Goal: Task Accomplishment & Management: Complete application form

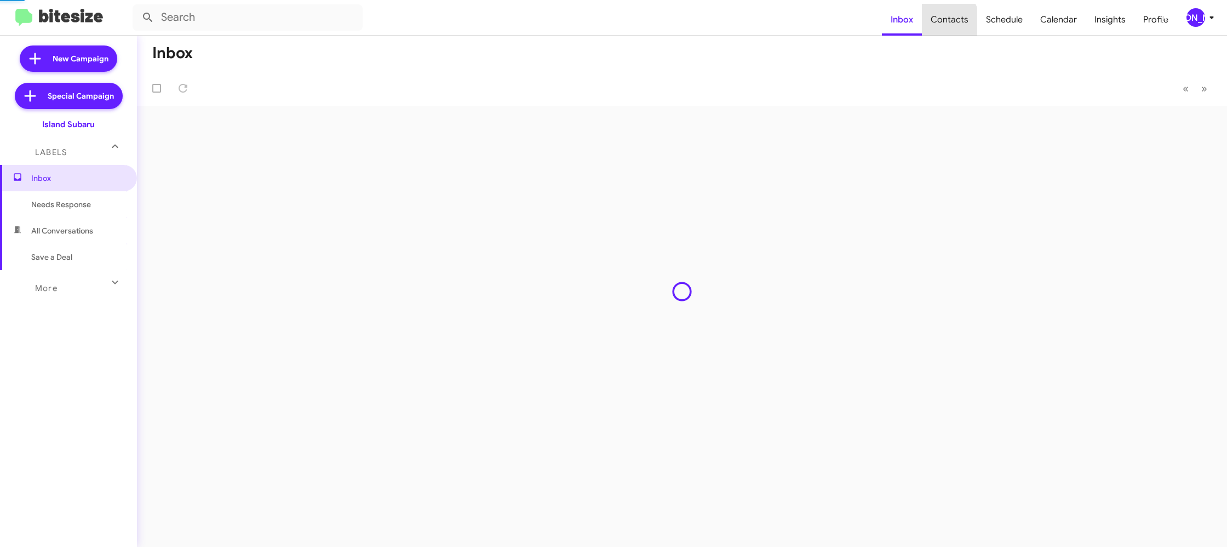
click at [943, 22] on span "Contacts" at bounding box center [949, 20] width 55 height 32
type input "in:groups"
drag, startPoint x: 0, startPoint y: 0, endPoint x: 847, endPoint y: 1, distance: 846.6
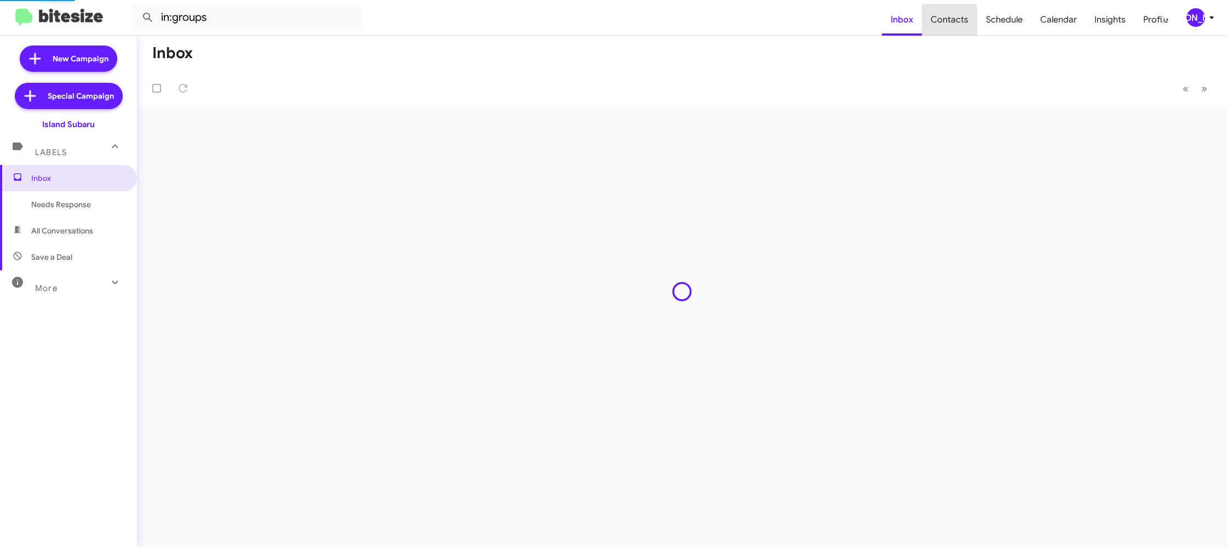
click at [915, 15] on mat-nav-list "Inbox Contacts Schedule Calendar Insights Profile" at bounding box center [1029, 17] width 295 height 36
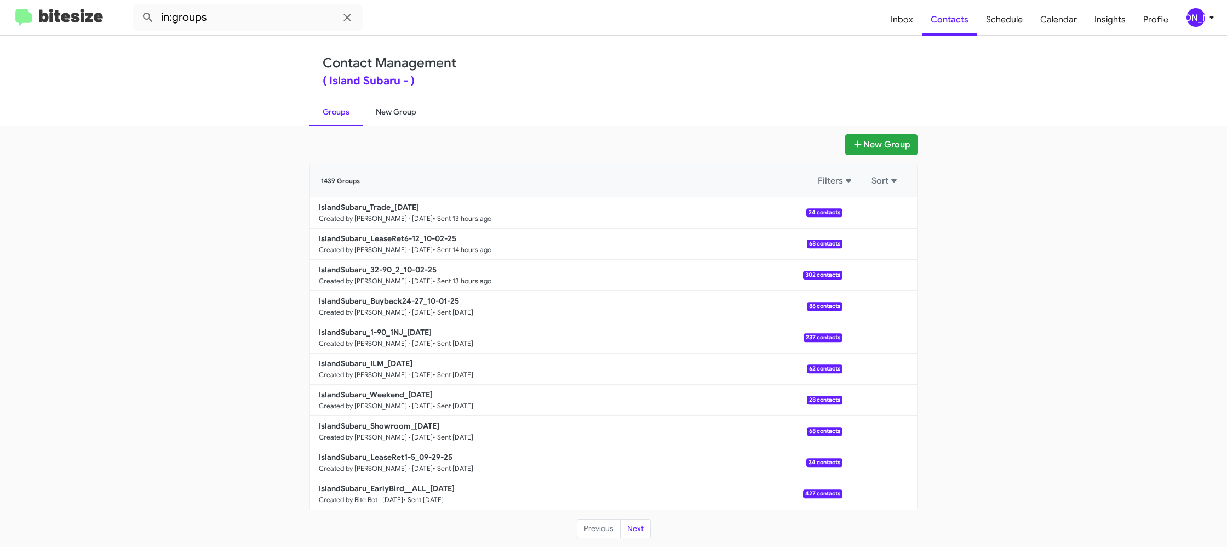
click at [379, 111] on link "New Group" at bounding box center [396, 112] width 67 height 28
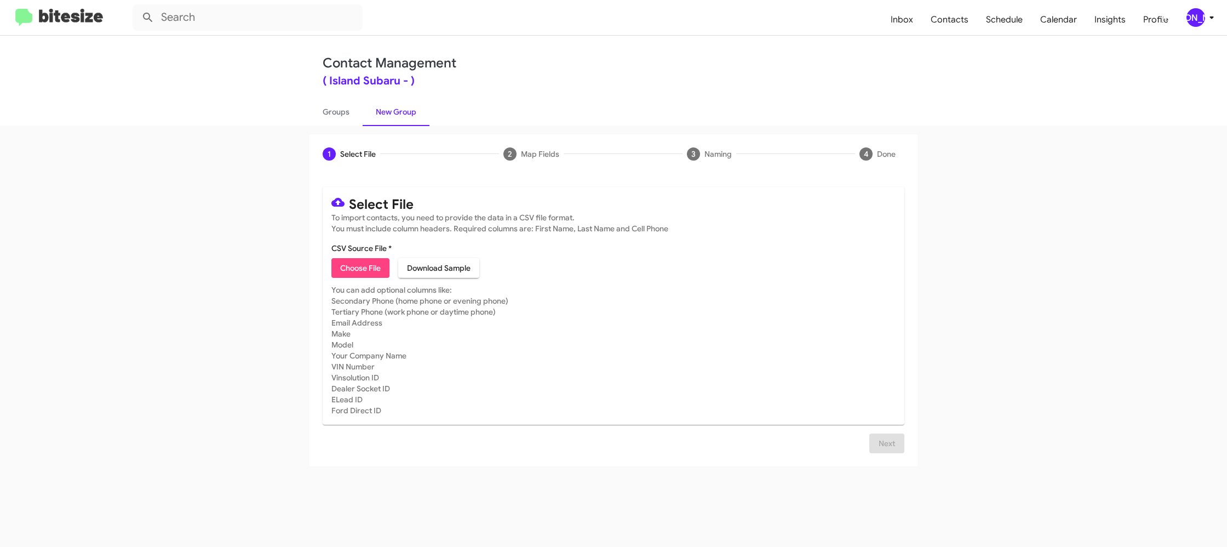
click at [1214, 17] on icon at bounding box center [1212, 17] width 13 height 13
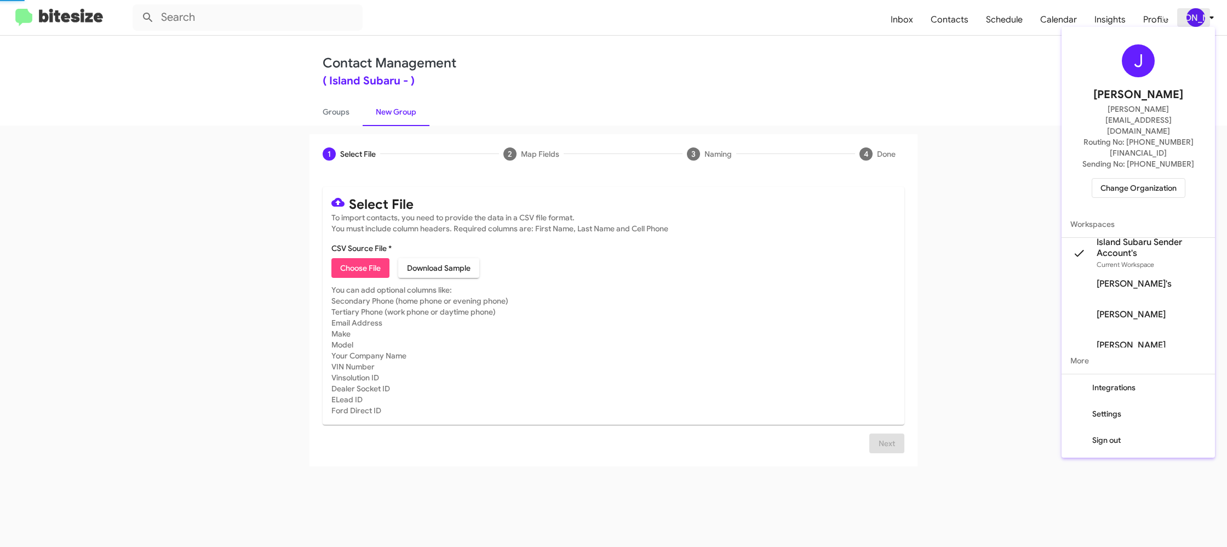
click at [1214, 17] on div at bounding box center [613, 273] width 1227 height 547
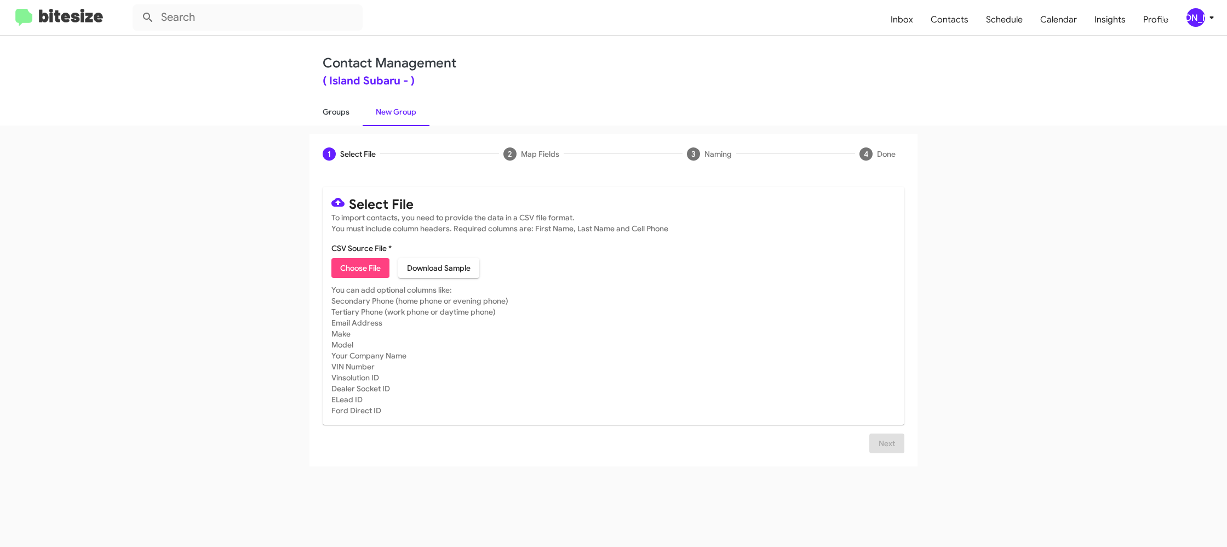
click at [335, 121] on link "Groups" at bounding box center [336, 112] width 53 height 28
type input "in:groups"
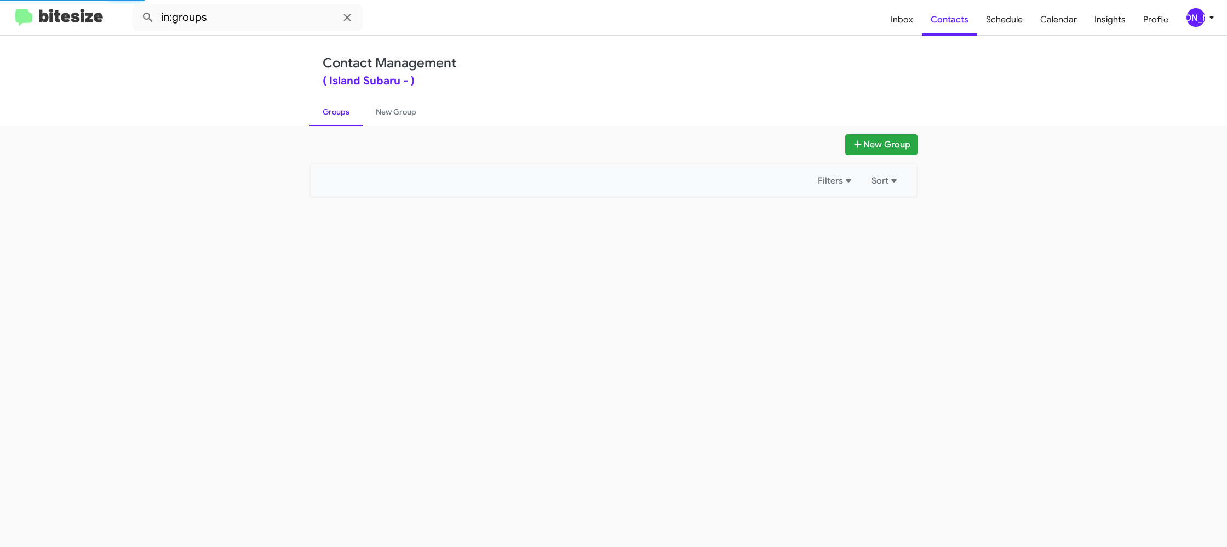
click at [386, 117] on link "New Group" at bounding box center [396, 112] width 67 height 28
click at [386, 116] on link "New Group" at bounding box center [396, 112] width 67 height 28
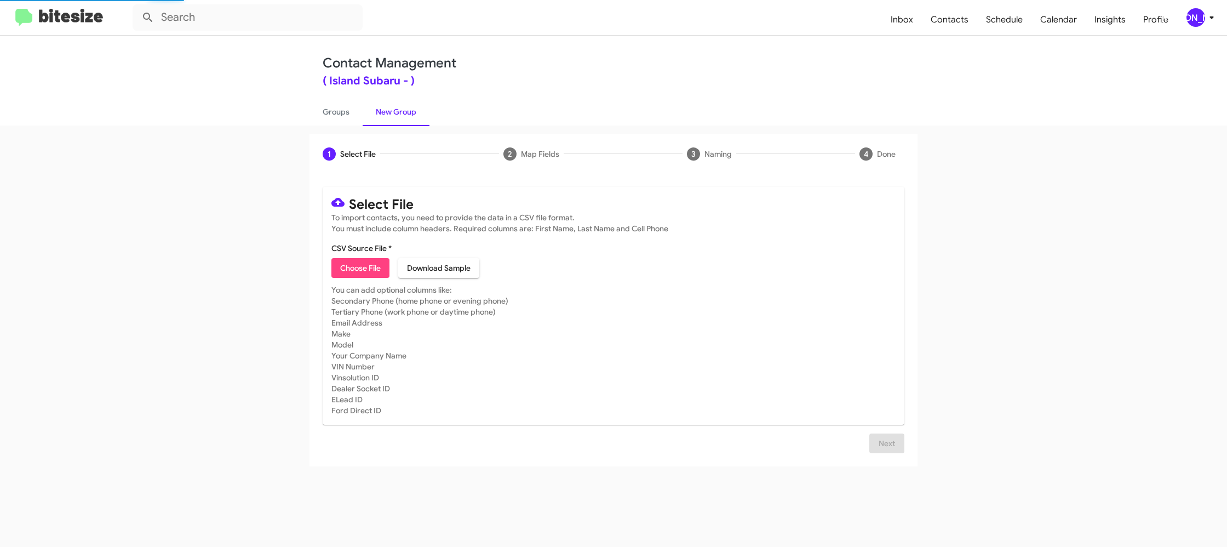
click at [391, 117] on link "New Group" at bounding box center [396, 112] width 67 height 28
click at [392, 116] on link "New Group" at bounding box center [396, 112] width 67 height 28
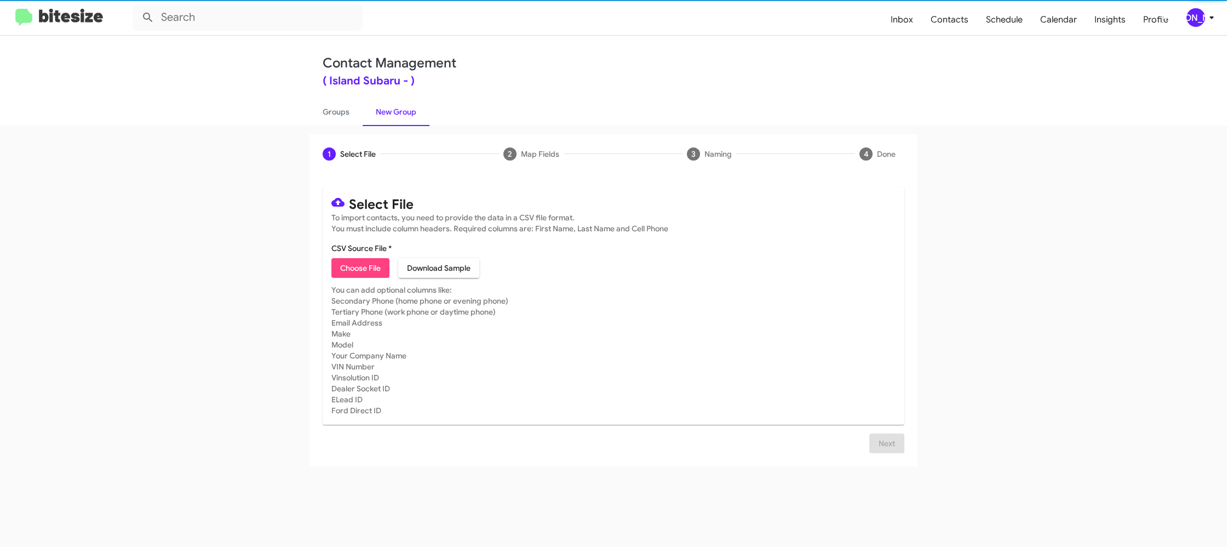
click at [1208, 17] on icon at bounding box center [1212, 17] width 13 height 13
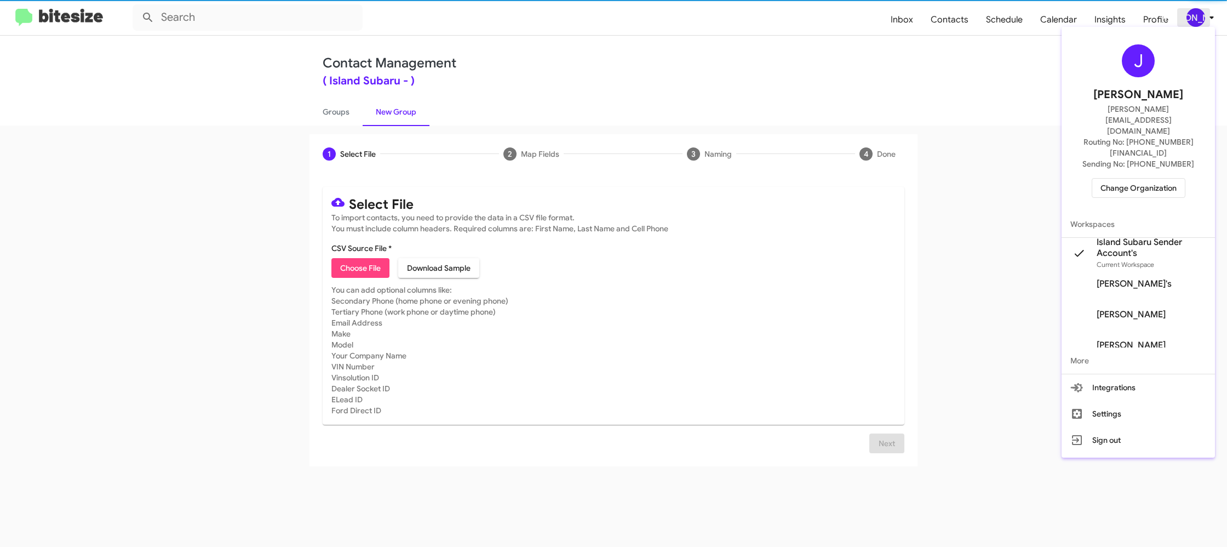
click at [1207, 18] on div at bounding box center [613, 273] width 1227 height 547
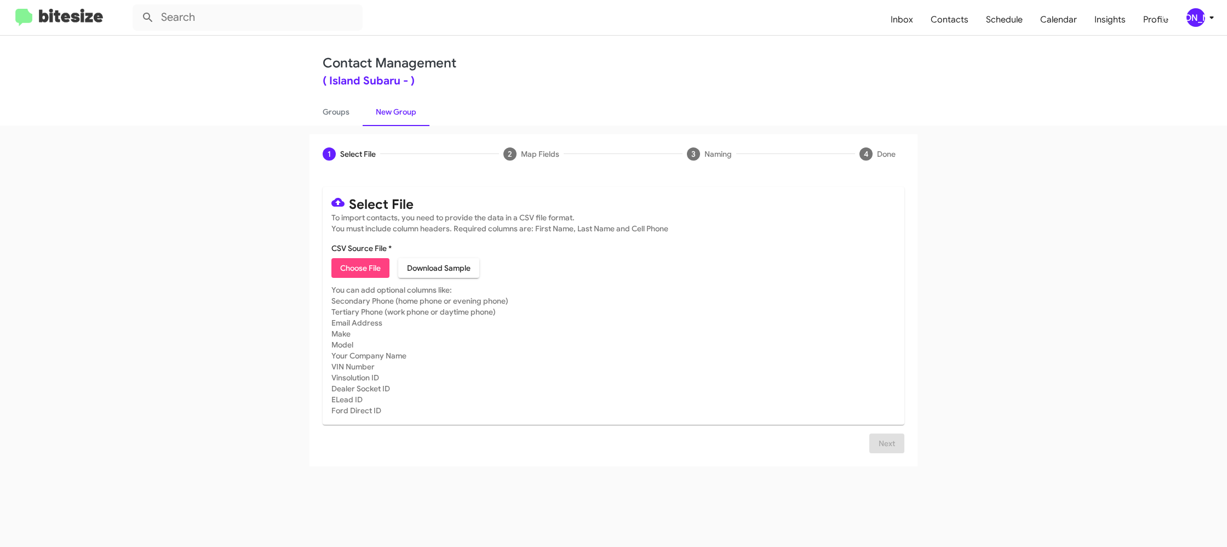
click at [365, 273] on span "Choose File" at bounding box center [360, 268] width 41 height 20
type input "IslandSubaru_1-30_2_10-03-25"
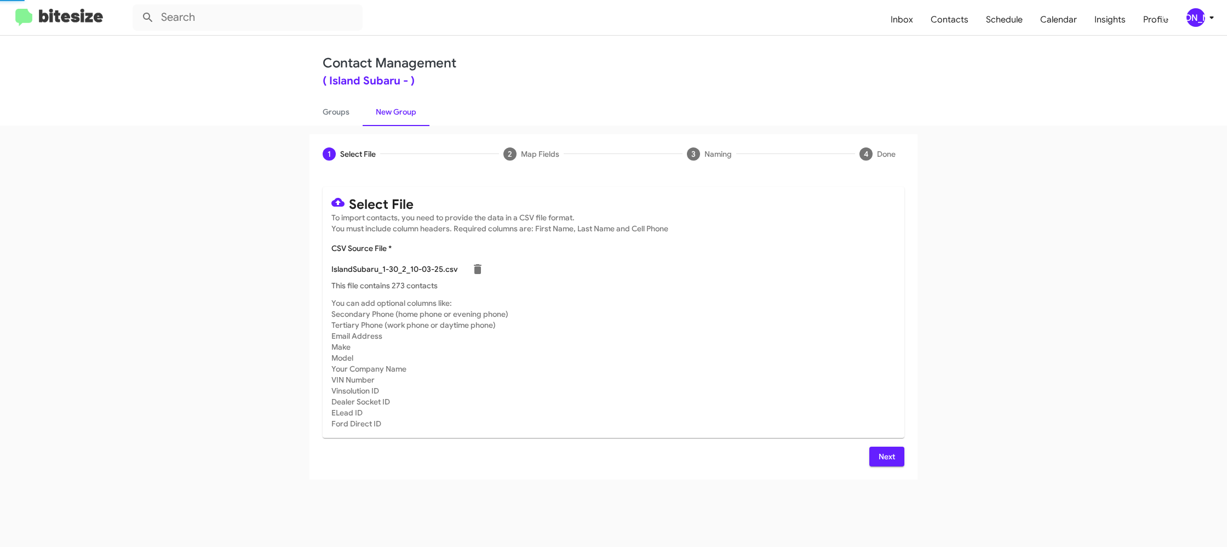
click at [764, 329] on mat-card-subtitle "You can add optional columns like: Secondary Phone (home phone or evening phone…" at bounding box center [614, 364] width 564 height 132
click at [887, 449] on span "Next" at bounding box center [887, 457] width 18 height 20
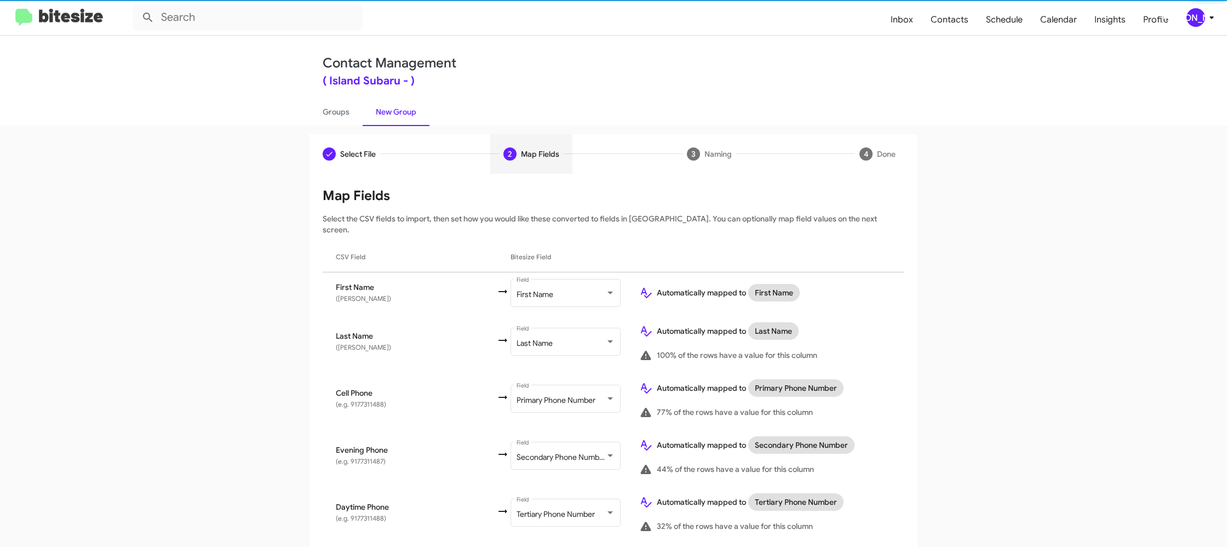
click at [1198, 18] on div "[PERSON_NAME]" at bounding box center [1196, 17] width 19 height 19
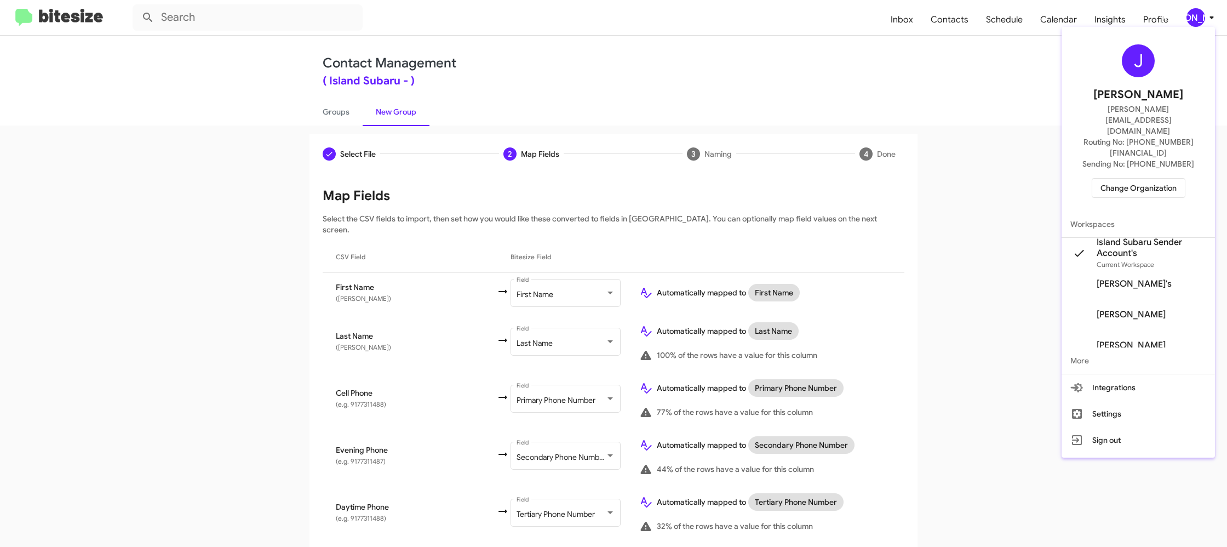
drag, startPoint x: 1198, startPoint y: 16, endPoint x: 1118, endPoint y: 56, distance: 89.4
click at [1198, 16] on div at bounding box center [613, 273] width 1227 height 547
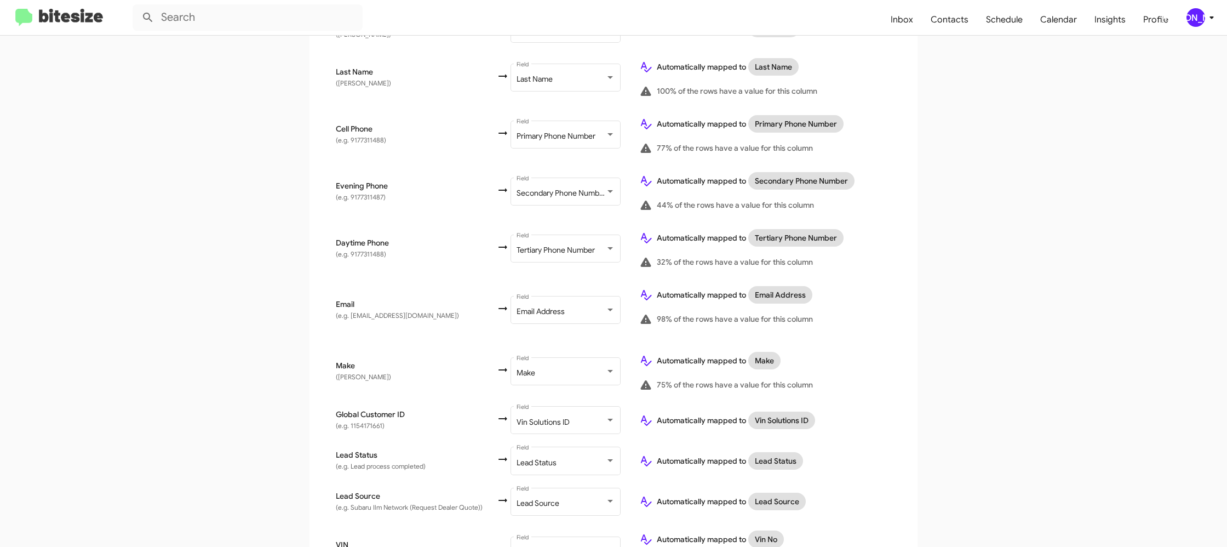
scroll to position [524, 0]
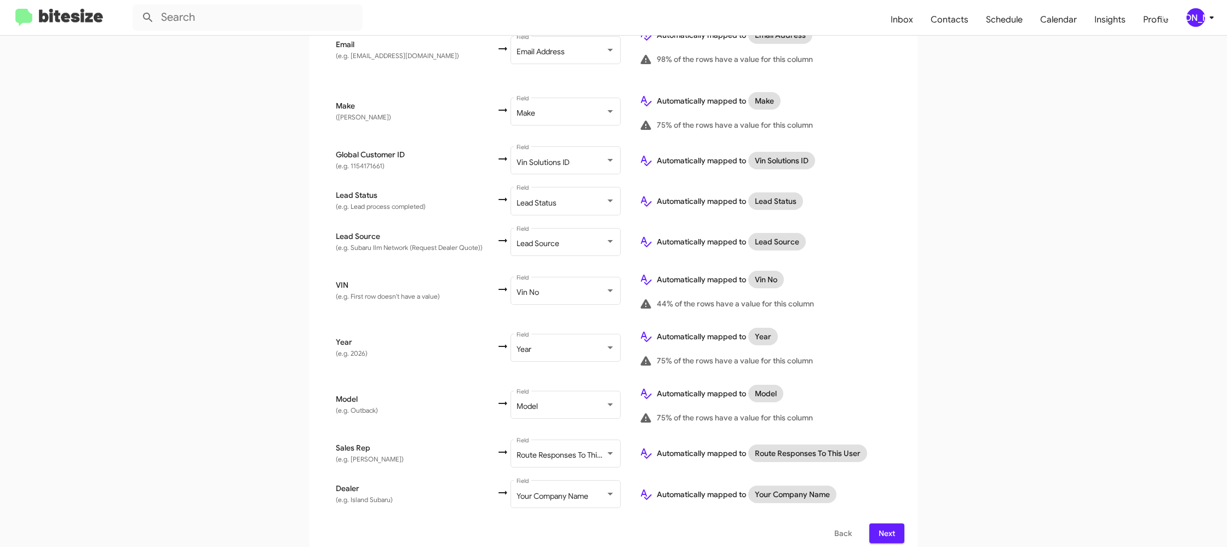
click at [1202, 22] on div "[PERSON_NAME]" at bounding box center [1196, 17] width 19 height 19
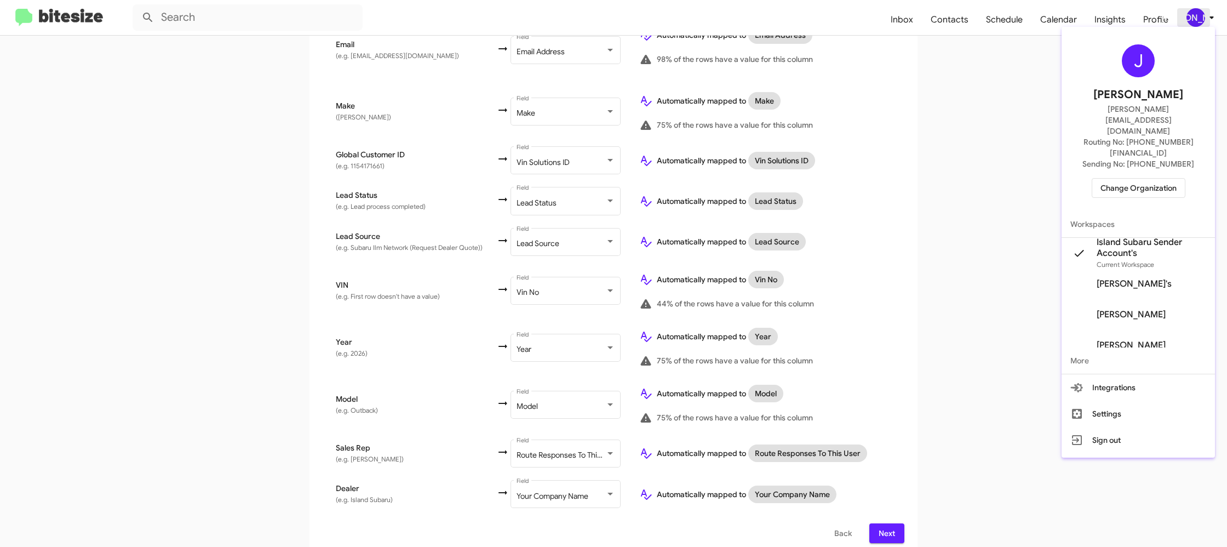
click at [1202, 22] on div at bounding box center [613, 273] width 1227 height 547
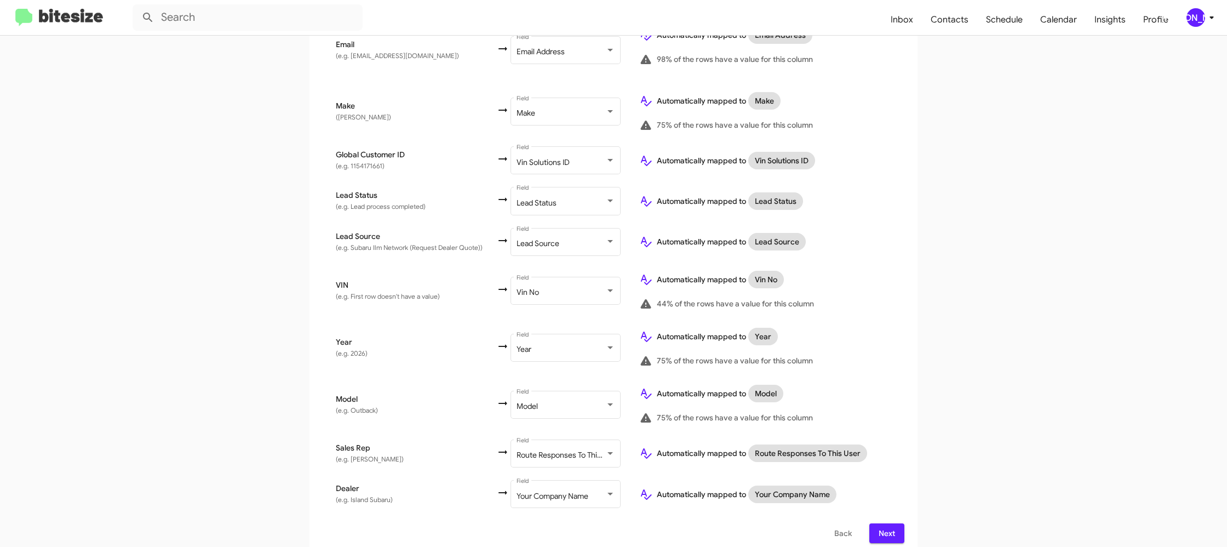
click at [883, 523] on span "Next" at bounding box center [887, 533] width 18 height 20
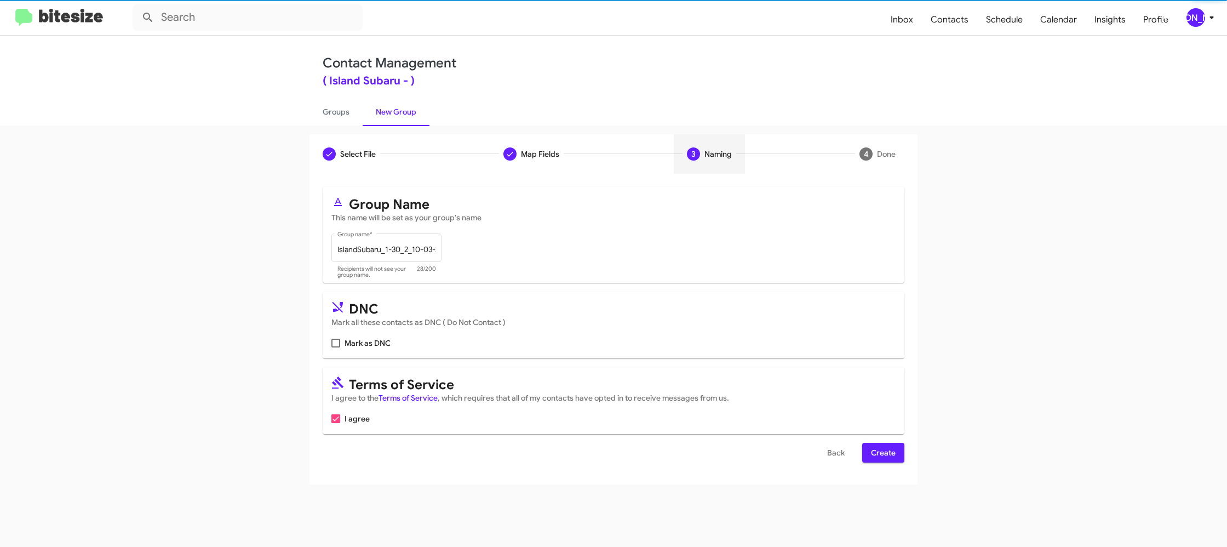
scroll to position [0, 0]
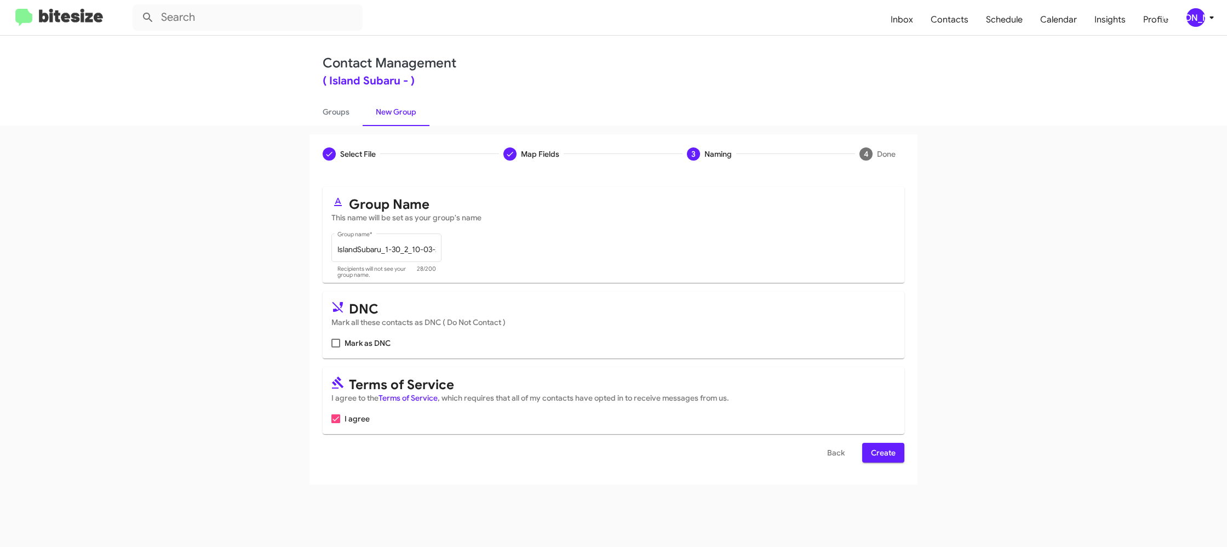
drag, startPoint x: 870, startPoint y: 441, endPoint x: 871, endPoint y: 453, distance: 12.2
click at [871, 449] on form "Group Name This name will be set as your group's name IslandSubaru_1-30_2_10-03…" at bounding box center [614, 325] width 582 height 276
drag, startPoint x: 872, startPoint y: 455, endPoint x: 758, endPoint y: 332, distance: 167.9
click at [872, 455] on span "Create" at bounding box center [883, 453] width 25 height 20
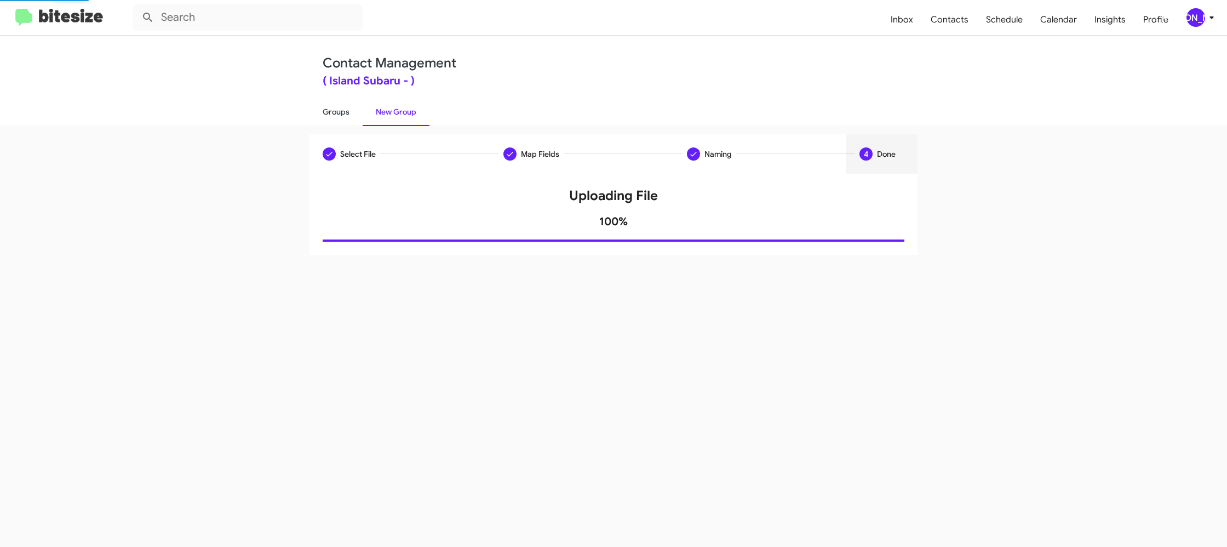
click at [344, 117] on link "Groups" at bounding box center [336, 112] width 53 height 28
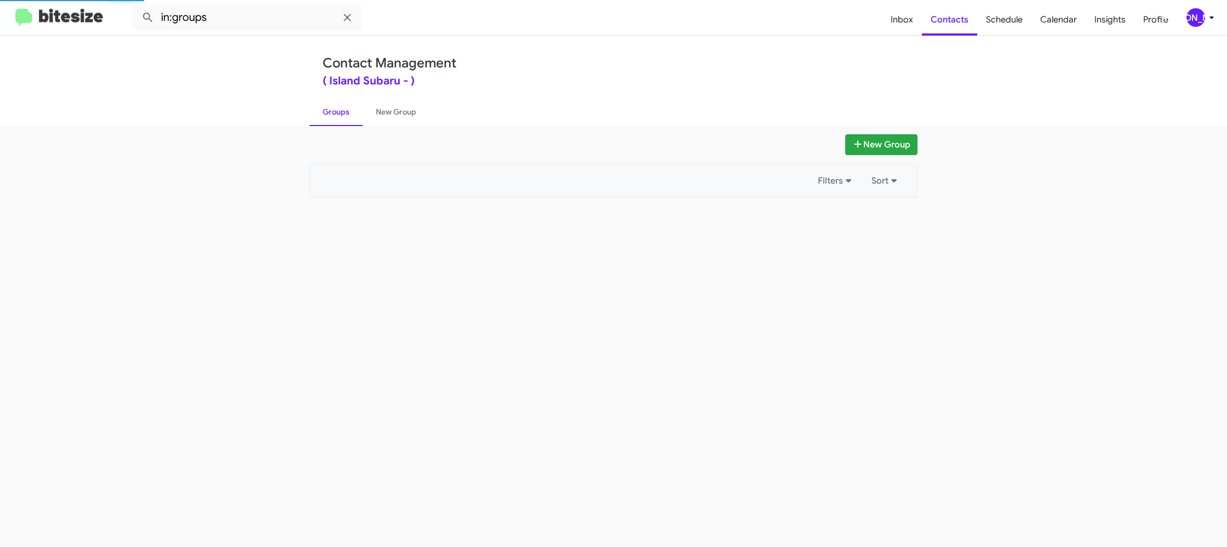
click at [344, 117] on link "Groups" at bounding box center [336, 112] width 53 height 28
drag, startPoint x: 344, startPoint y: 117, endPoint x: 278, endPoint y: 22, distance: 115.1
click at [343, 114] on link "Groups" at bounding box center [336, 112] width 53 height 28
click at [272, 21] on input "in:groups" at bounding box center [248, 17] width 230 height 26
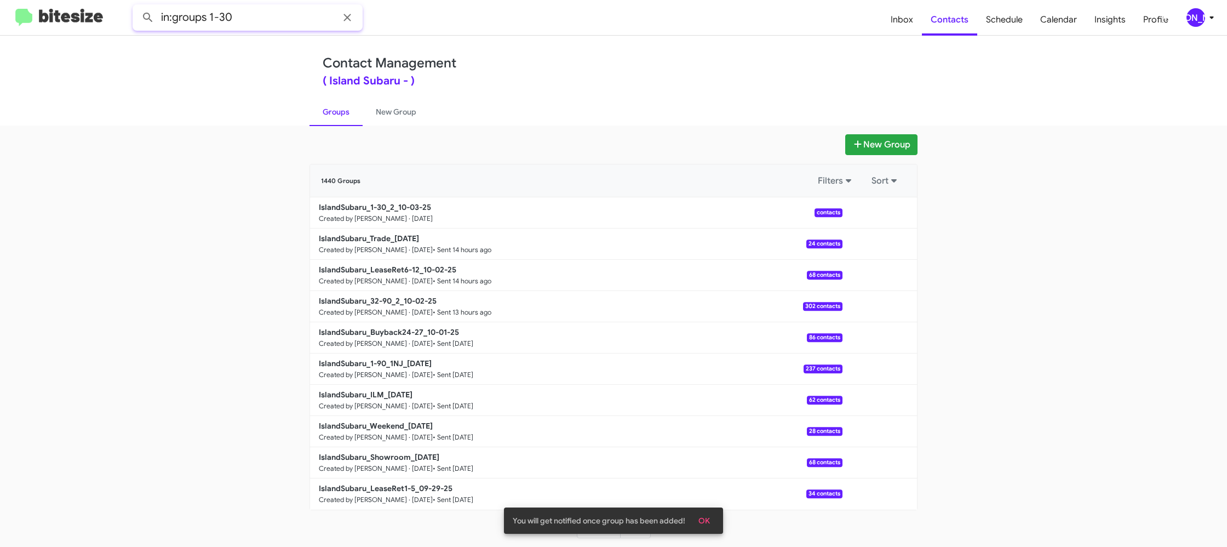
type input "in:groups 1-30"
click at [137, 7] on button at bounding box center [148, 18] width 22 height 22
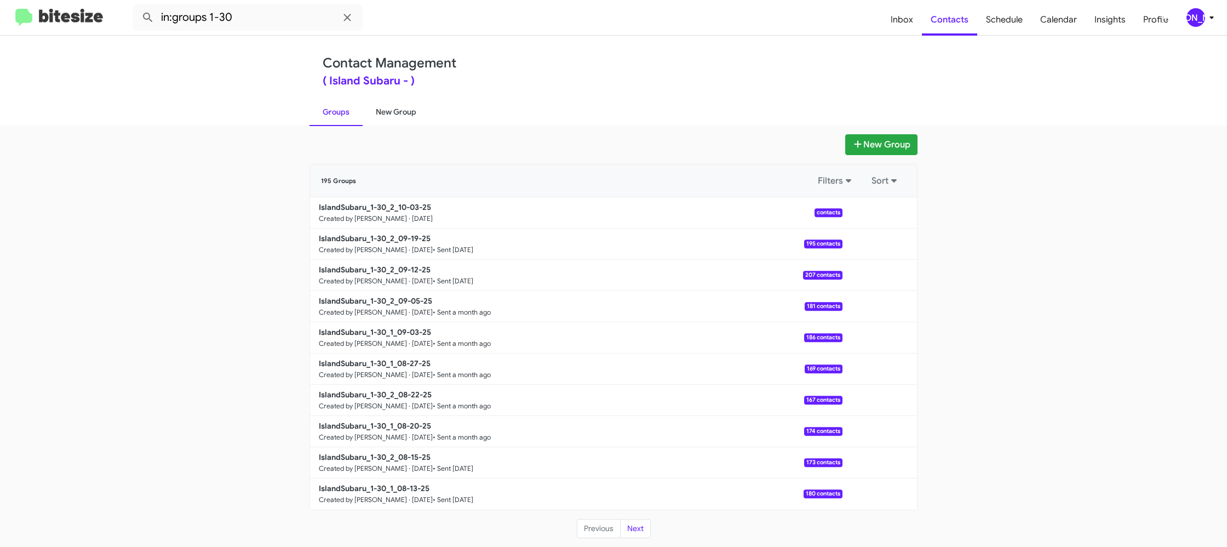
click at [379, 118] on link "New Group" at bounding box center [396, 112] width 67 height 28
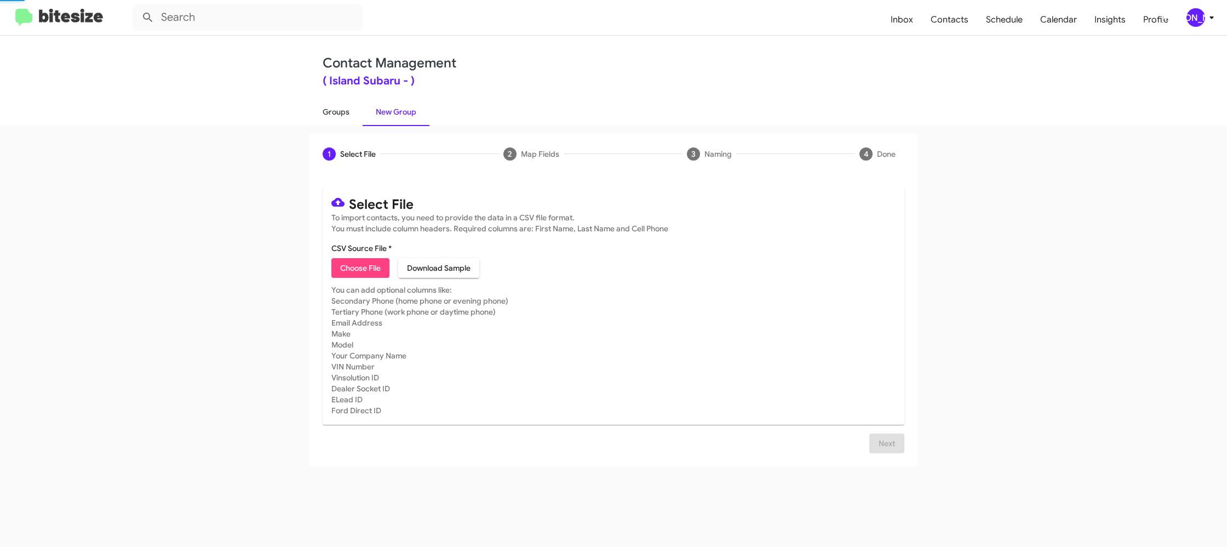
click at [339, 116] on link "Groups" at bounding box center [336, 112] width 53 height 28
type input "in:groups"
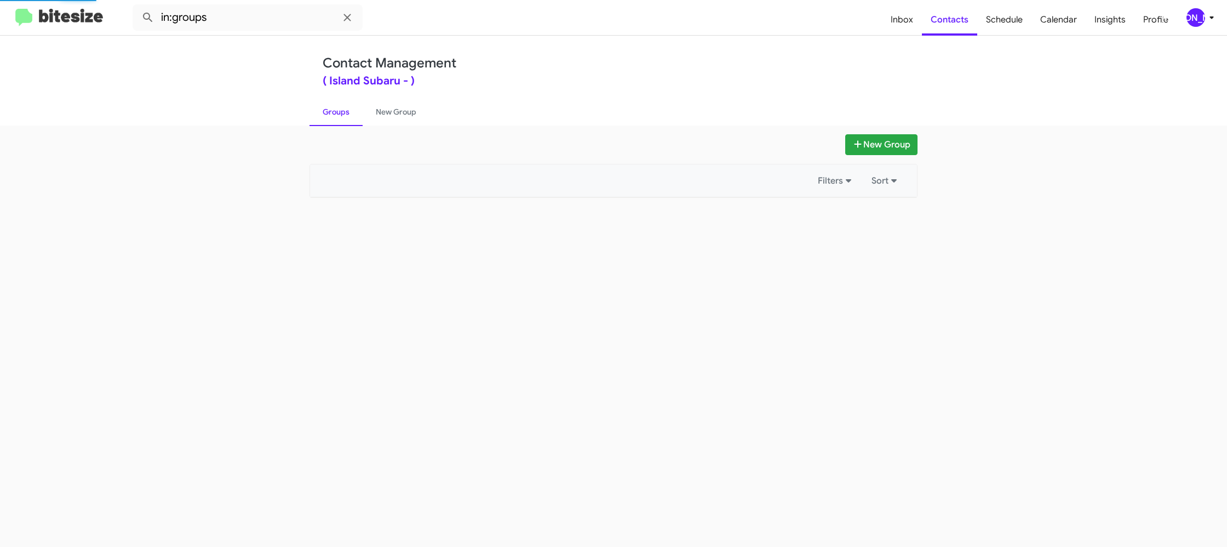
click at [339, 116] on link "Groups" at bounding box center [336, 112] width 53 height 28
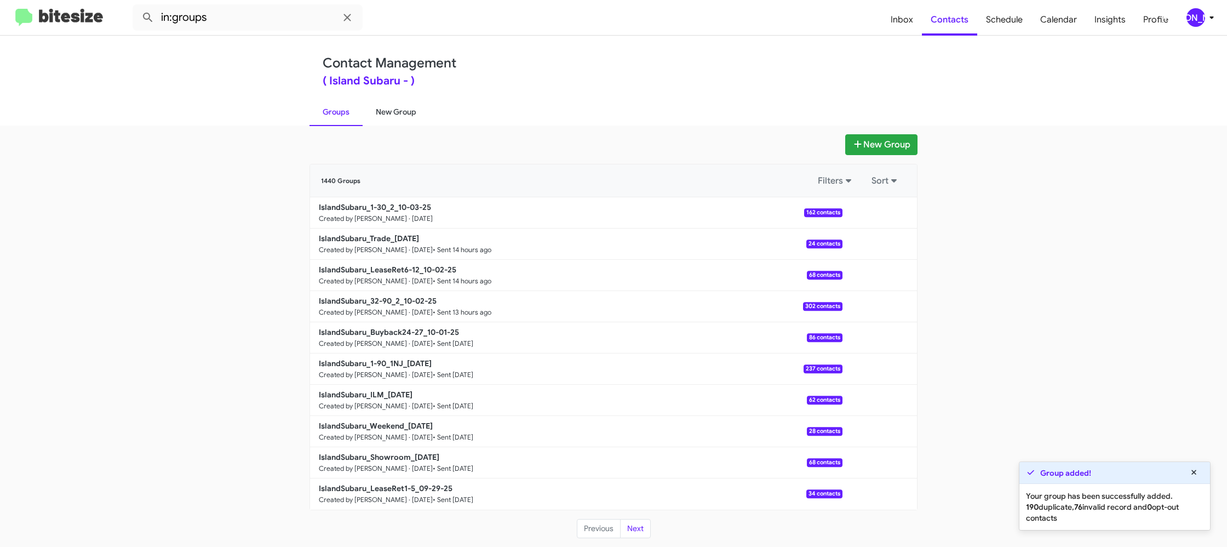
click at [374, 118] on link "New Group" at bounding box center [396, 112] width 67 height 28
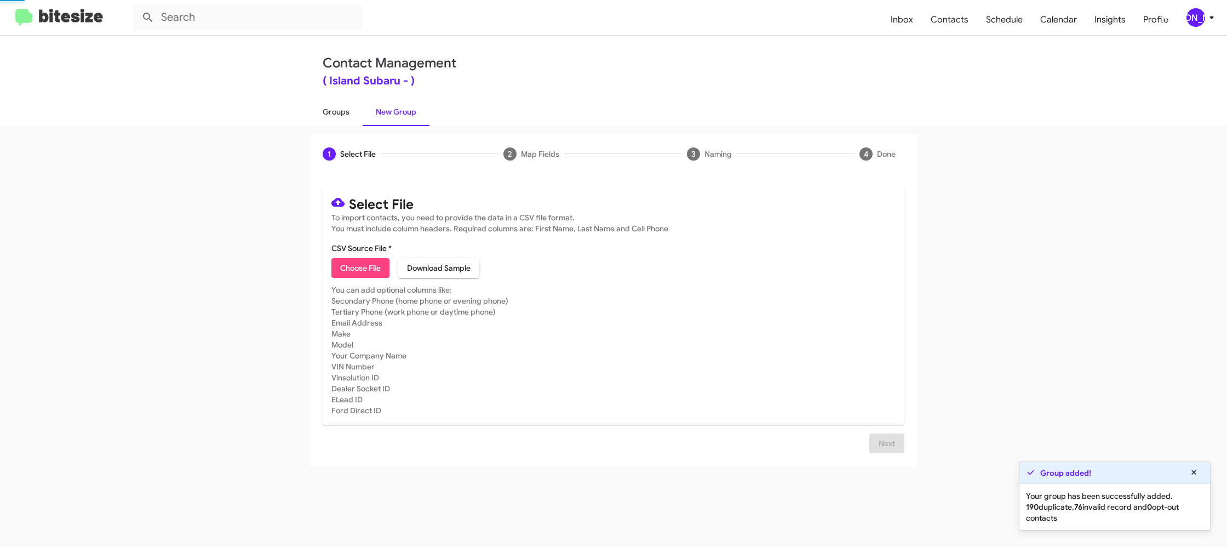
click at [352, 117] on link "Groups" at bounding box center [336, 112] width 53 height 28
type input "in:groups"
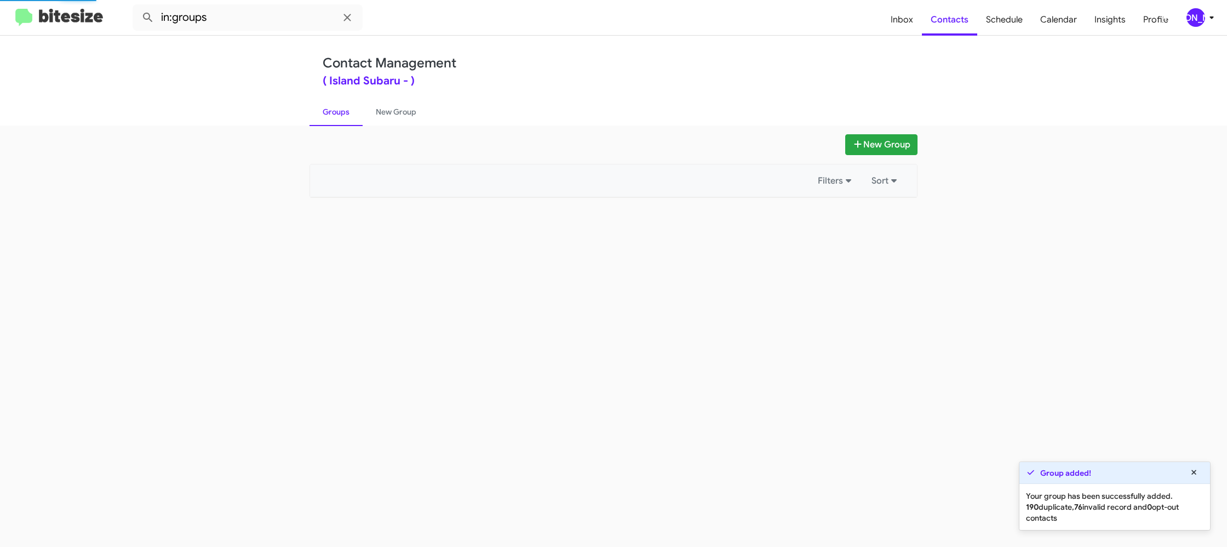
drag, startPoint x: 352, startPoint y: 117, endPoint x: 467, endPoint y: 148, distance: 118.9
click at [353, 115] on link "Groups" at bounding box center [336, 112] width 53 height 28
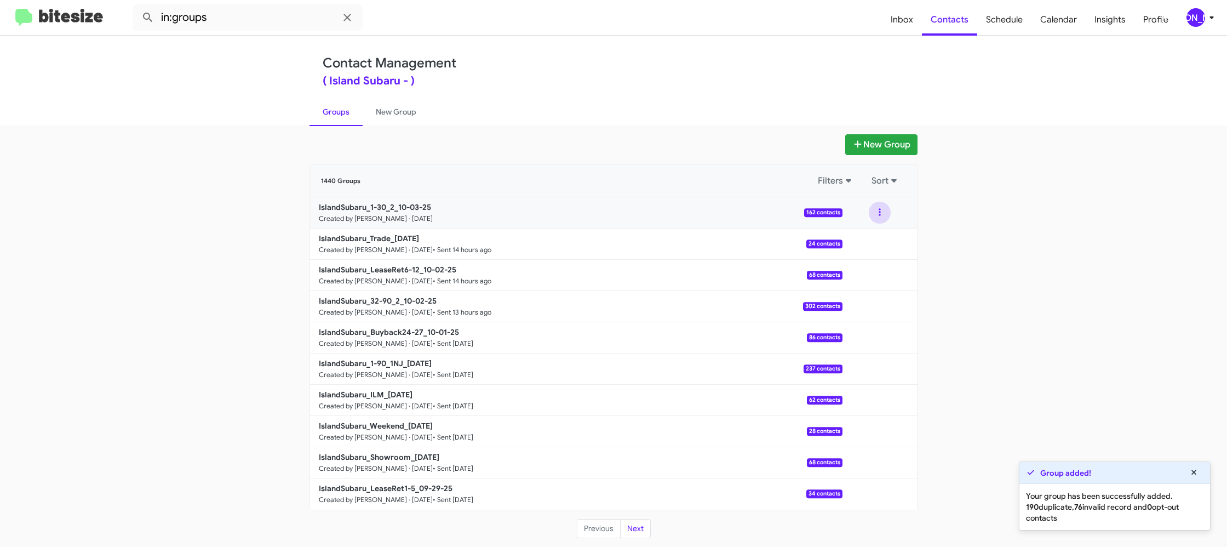
drag, startPoint x: 876, startPoint y: 214, endPoint x: 877, endPoint y: 221, distance: 6.6
click at [876, 214] on button at bounding box center [880, 213] width 22 height 22
click at [869, 240] on button "View contacts" at bounding box center [847, 242] width 88 height 26
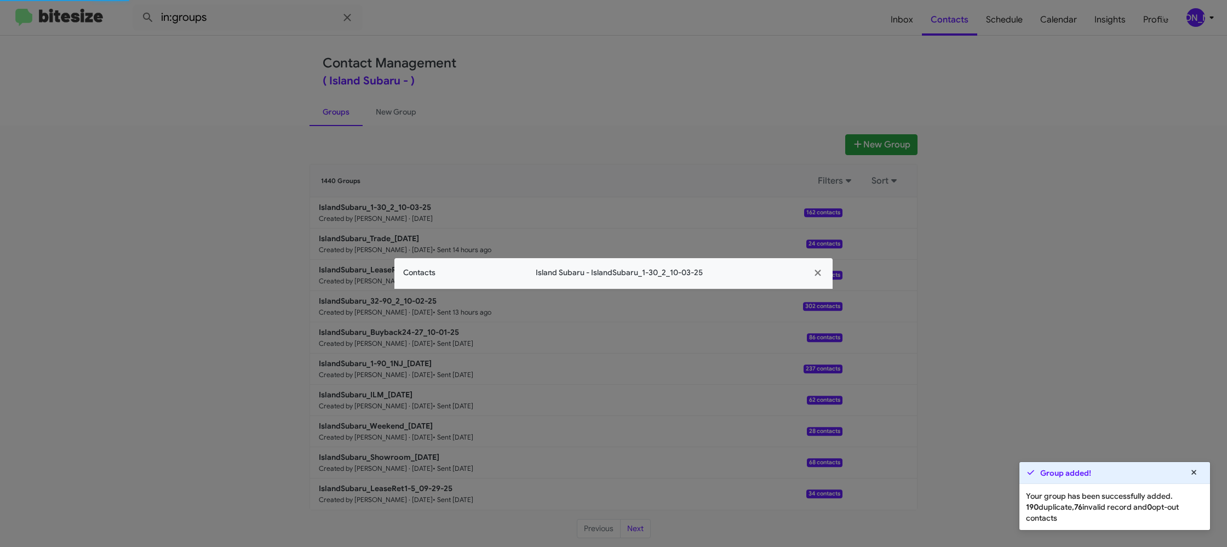
click at [435, 270] on span "Contacts" at bounding box center [419, 273] width 32 height 12
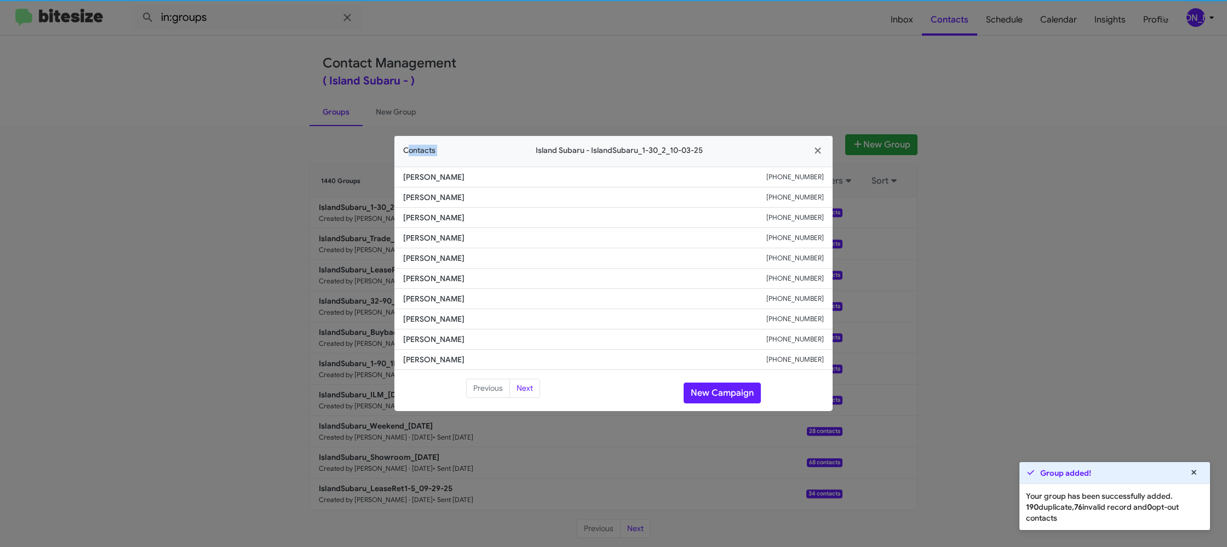
click at [435, 270] on app-contacts-modal "Contacts Island Subaru - IslandSubaru_1-30_2_10-03-25 Singh Hardip +13479684735…" at bounding box center [614, 274] width 438 height 276
click at [435, 270] on li "Gerald Cosgrove +19176362273" at bounding box center [614, 278] width 438 height 20
drag, startPoint x: 435, startPoint y: 270, endPoint x: 470, endPoint y: 269, distance: 35.1
click at [435, 270] on li "Gerald Cosgrove +19176362273" at bounding box center [614, 278] width 438 height 20
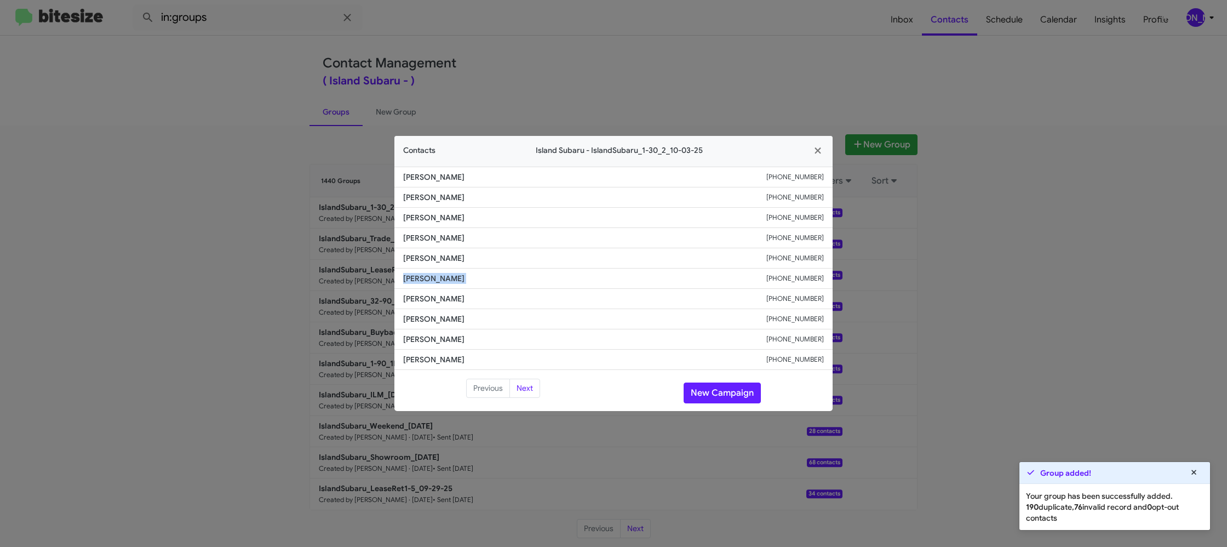
copy span "Gerald Cosgrove"
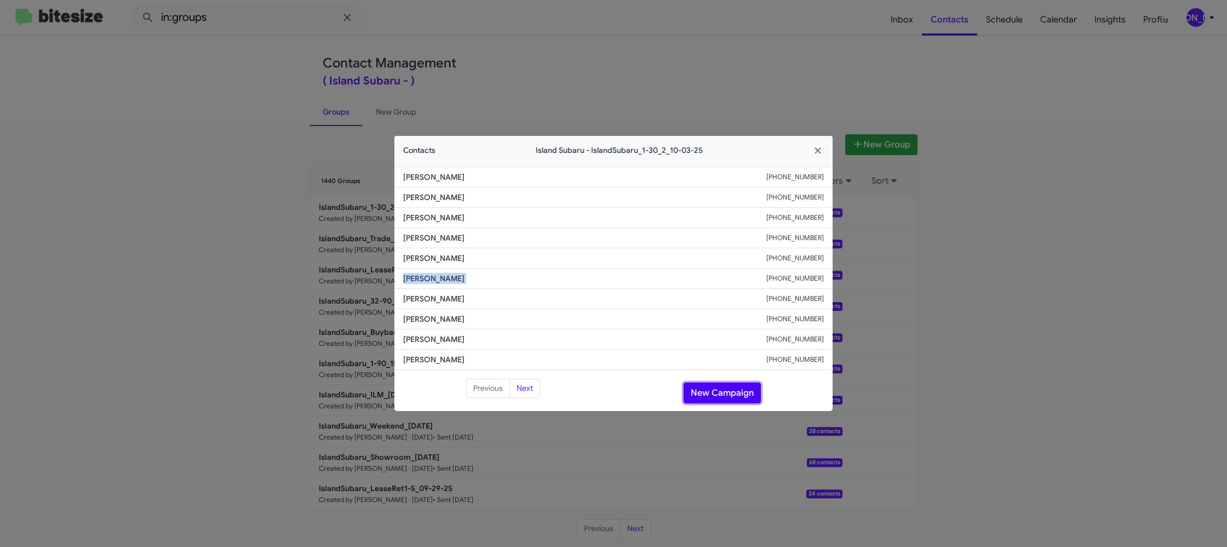
click at [712, 399] on button "New Campaign" at bounding box center [722, 392] width 77 height 21
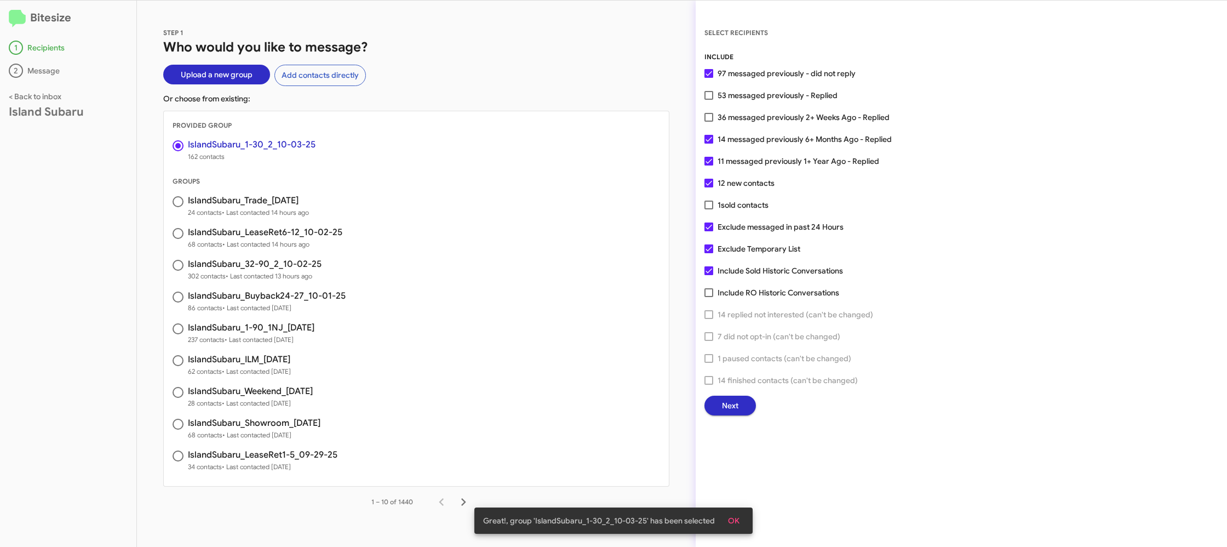
click at [732, 402] on span "Next" at bounding box center [730, 406] width 16 height 20
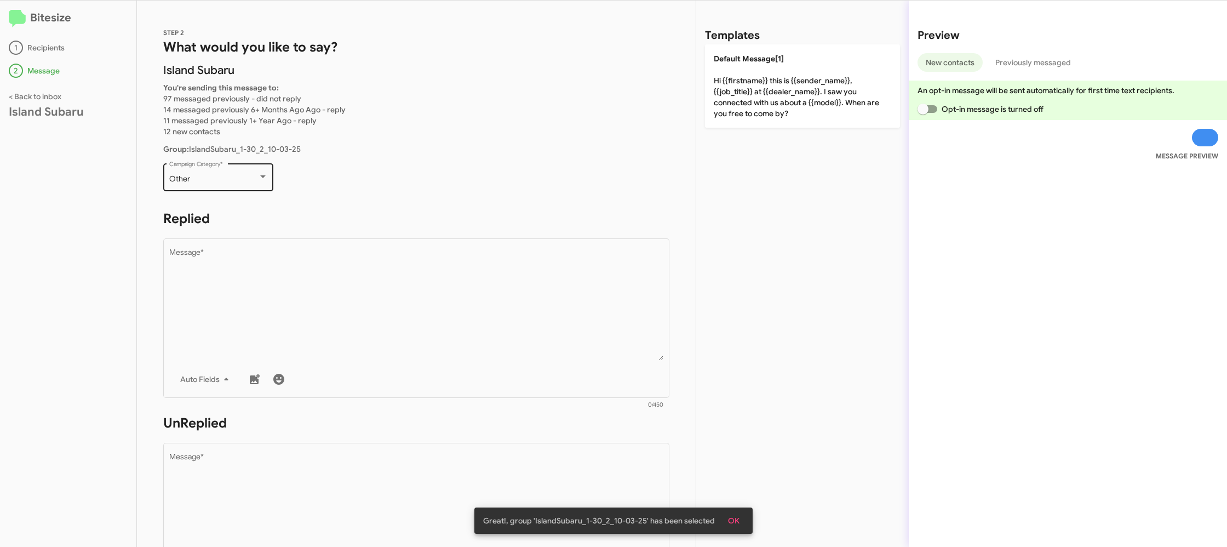
click at [239, 181] on div "Other" at bounding box center [213, 179] width 89 height 9
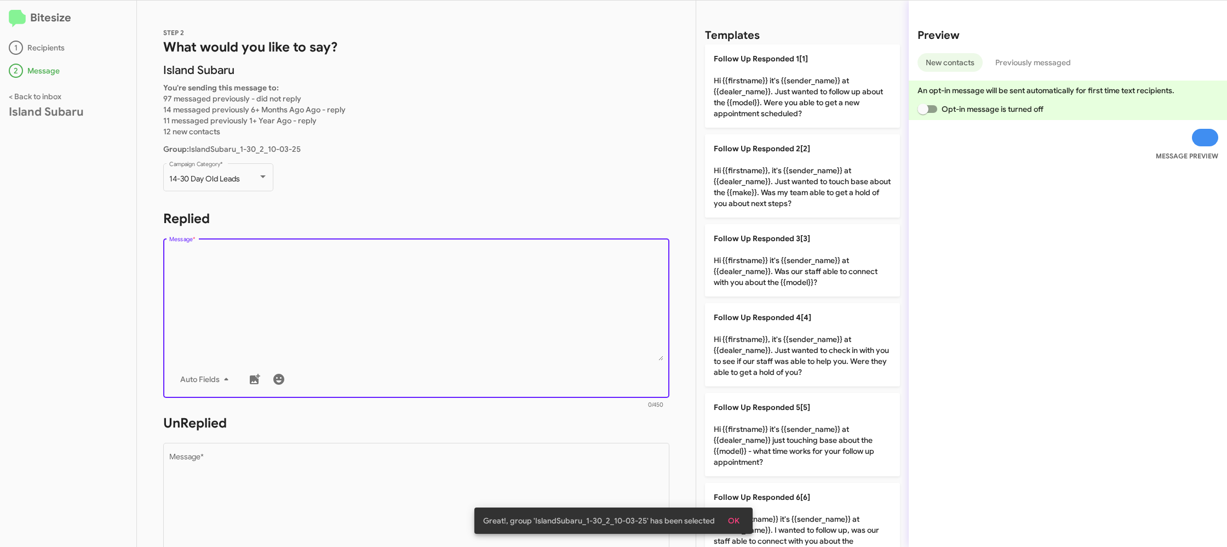
click at [388, 312] on textarea "Message *" at bounding box center [416, 305] width 495 height 112
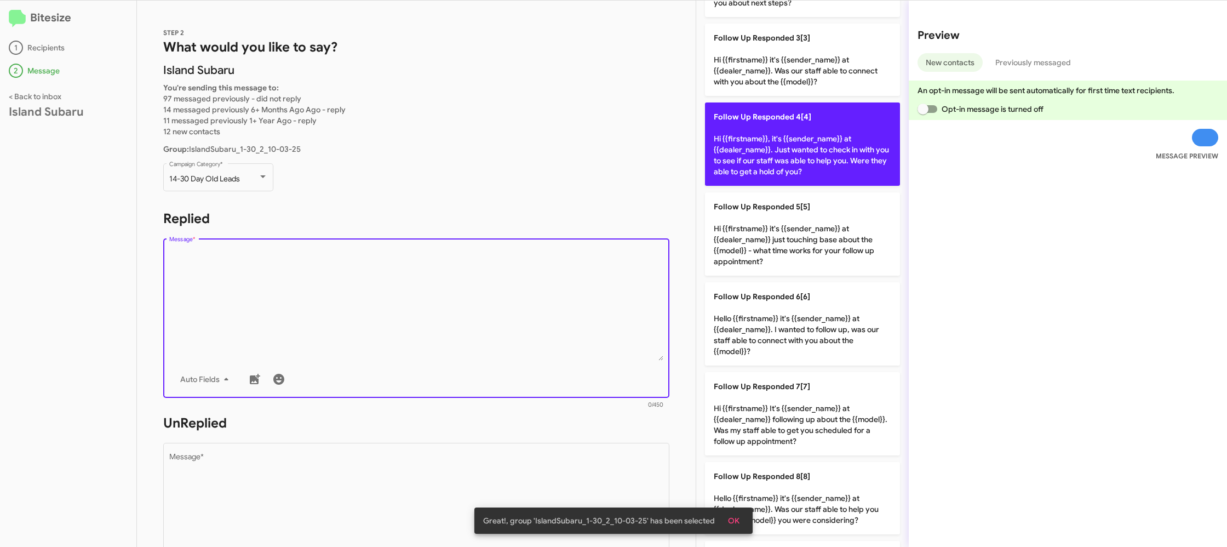
scroll to position [374, 0]
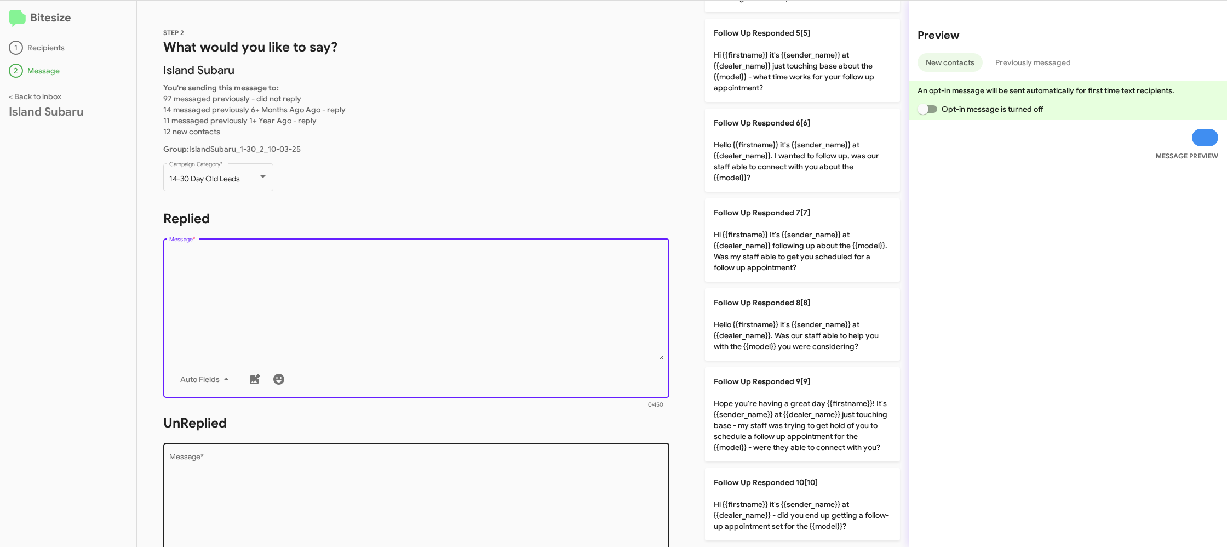
drag, startPoint x: 809, startPoint y: 492, endPoint x: 476, endPoint y: 479, distance: 333.9
click at [809, 492] on p "Follow Up Responded 10[10] Hi {{firstname}} it's {{sender_name}} at {{dealer_na…" at bounding box center [802, 504] width 195 height 72
type textarea "Hi {{firstname}} it's {{sender_name}} at {{dealer_name}} - did you end up getti…"
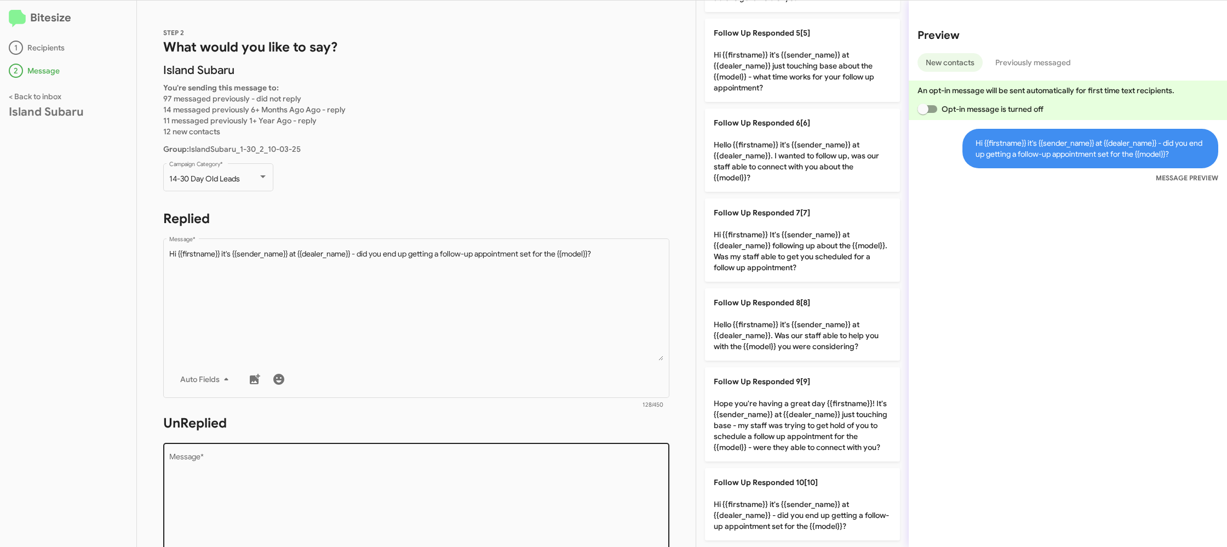
click at [445, 482] on textarea "Message *" at bounding box center [416, 509] width 495 height 112
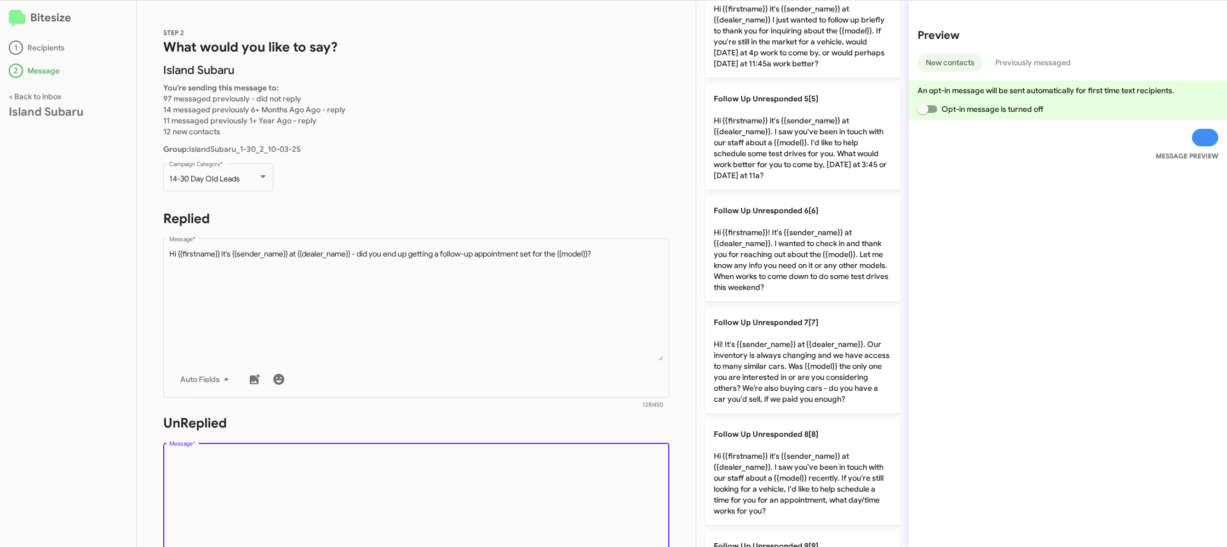
click at [445, 487] on textarea "Message *" at bounding box center [416, 509] width 495 height 112
drag, startPoint x: 445, startPoint y: 487, endPoint x: 522, endPoint y: 446, distance: 87.0
click at [475, 470] on textarea "Message *" at bounding box center [416, 509] width 495 height 112
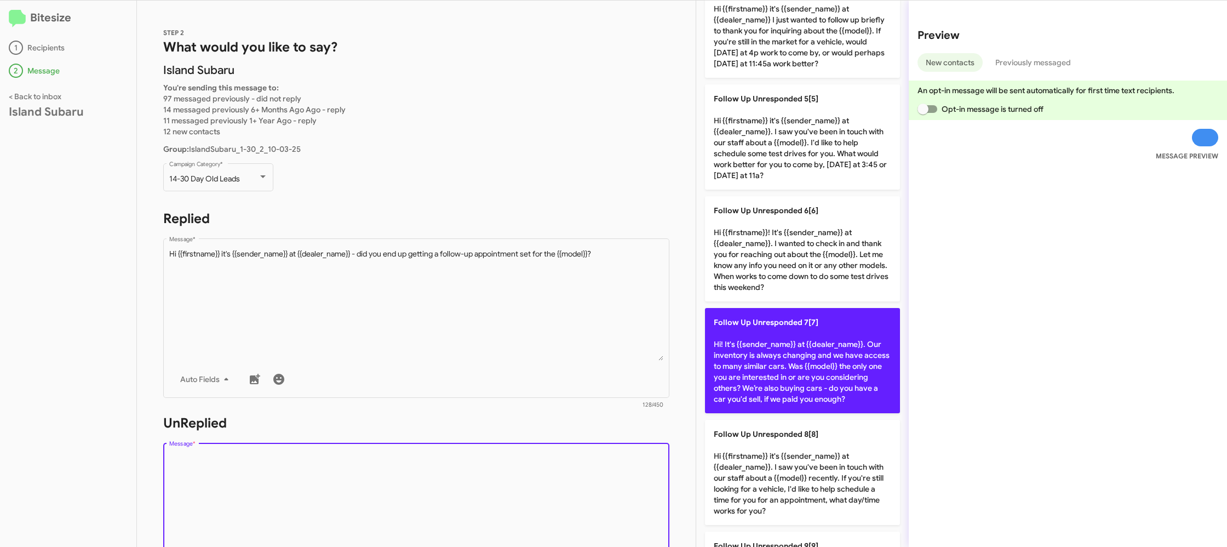
scroll to position [705, 0]
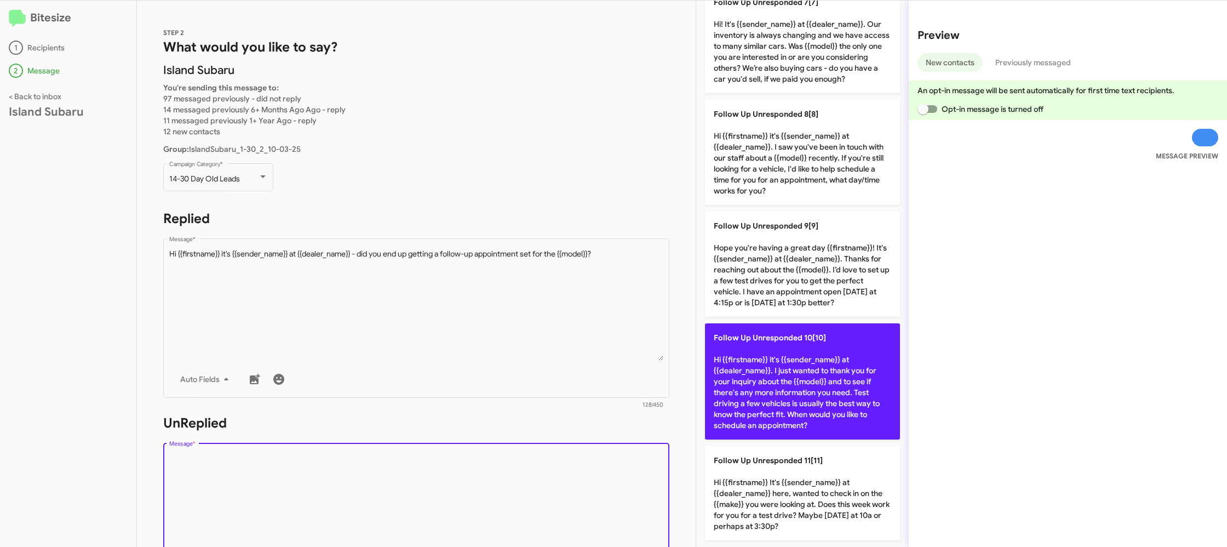
drag, startPoint x: 767, startPoint y: 346, endPoint x: 734, endPoint y: 341, distance: 32.6
click at [764, 345] on p "Follow Up Unresponded 10[10] Hi {{firstname}} it's {{sender_name}} at {{dealer_…" at bounding box center [802, 381] width 195 height 116
type textarea "Hi {{firstname}} it's {{sender_name}} at {{dealer_name}}. I just wanted to than…"
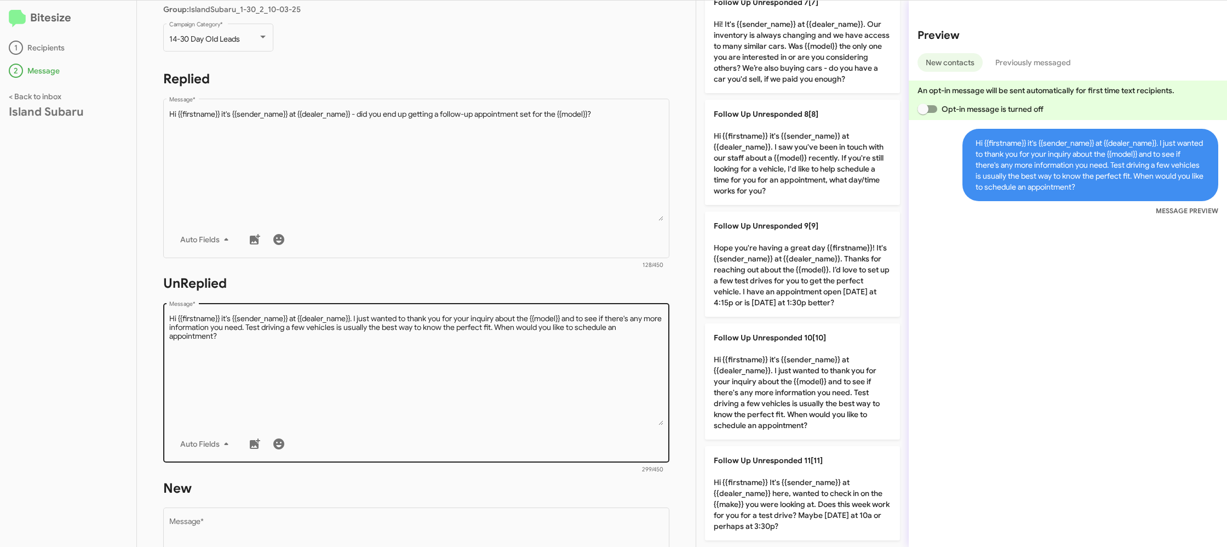
scroll to position [414, 0]
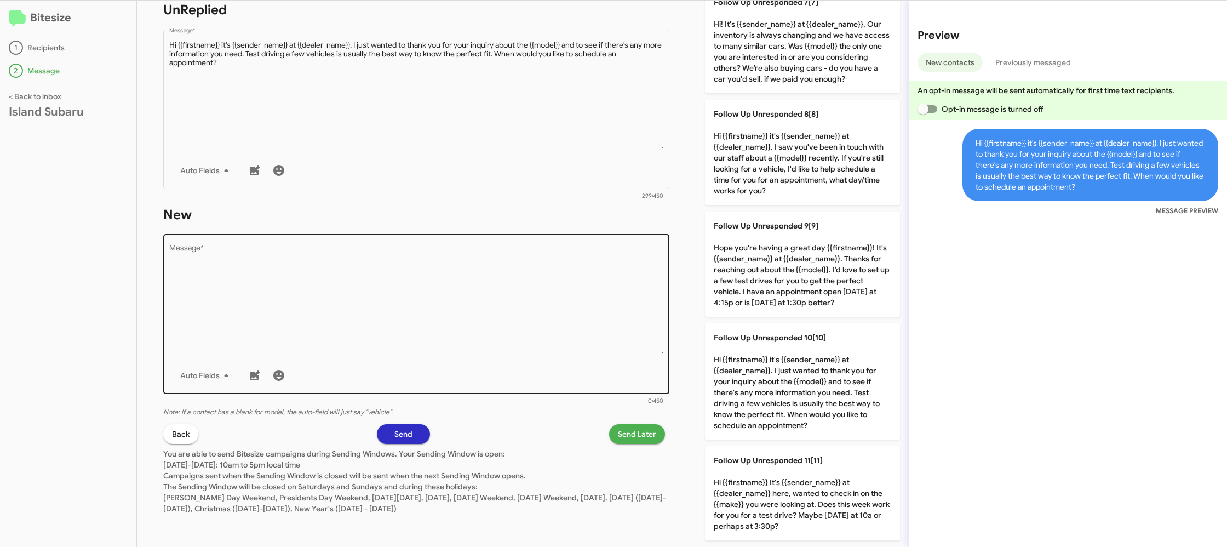
click at [512, 287] on textarea "Message *" at bounding box center [416, 301] width 495 height 112
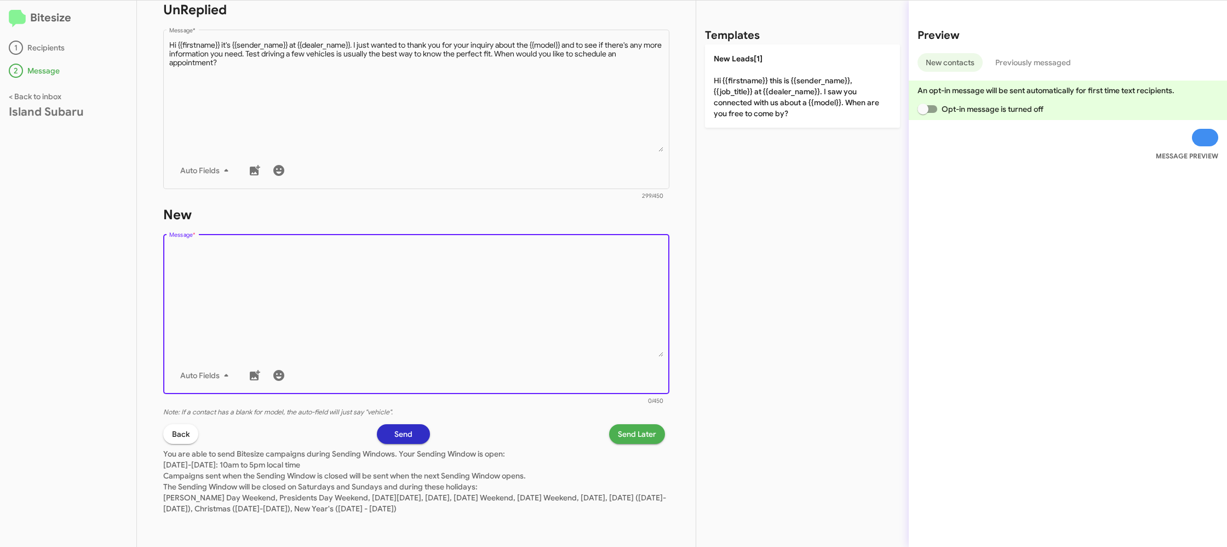
drag, startPoint x: 512, startPoint y: 287, endPoint x: 685, endPoint y: 90, distance: 262.5
click at [527, 261] on textarea "Message *" at bounding box center [416, 301] width 495 height 112
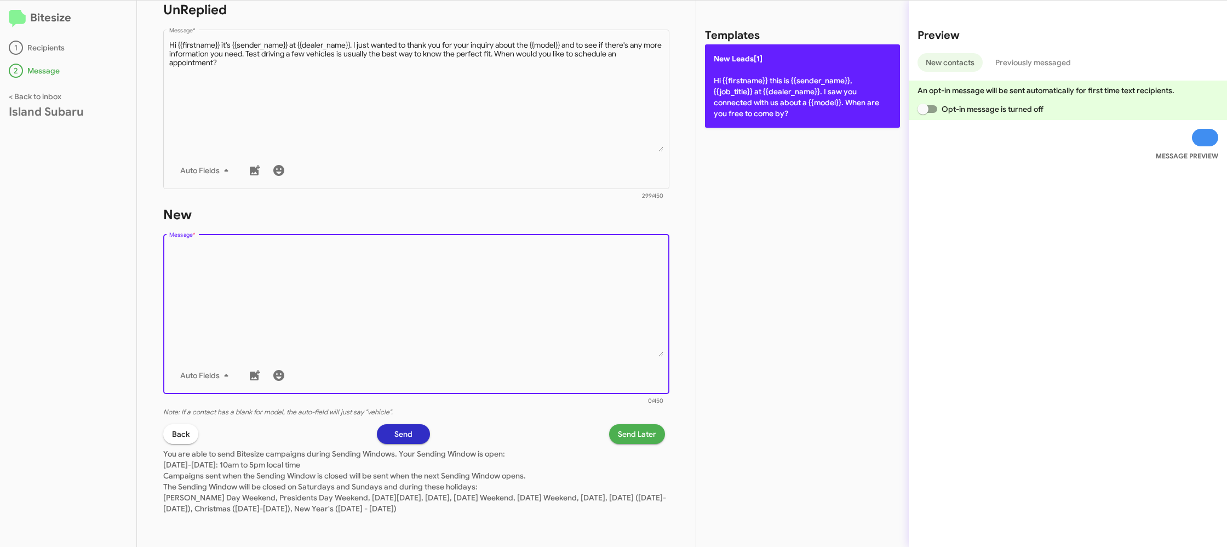
drag, startPoint x: 705, startPoint y: 83, endPoint x: 719, endPoint y: 87, distance: 15.3
click at [714, 87] on p "New Leads[1] Hi {{firstname}} this is {{sender_name}}, {{job_title}} at {{deale…" at bounding box center [802, 85] width 195 height 83
type textarea "Hi {{firstname}} this is {{sender_name}}, {{job_title}} at {{dealer_name}}. I s…"
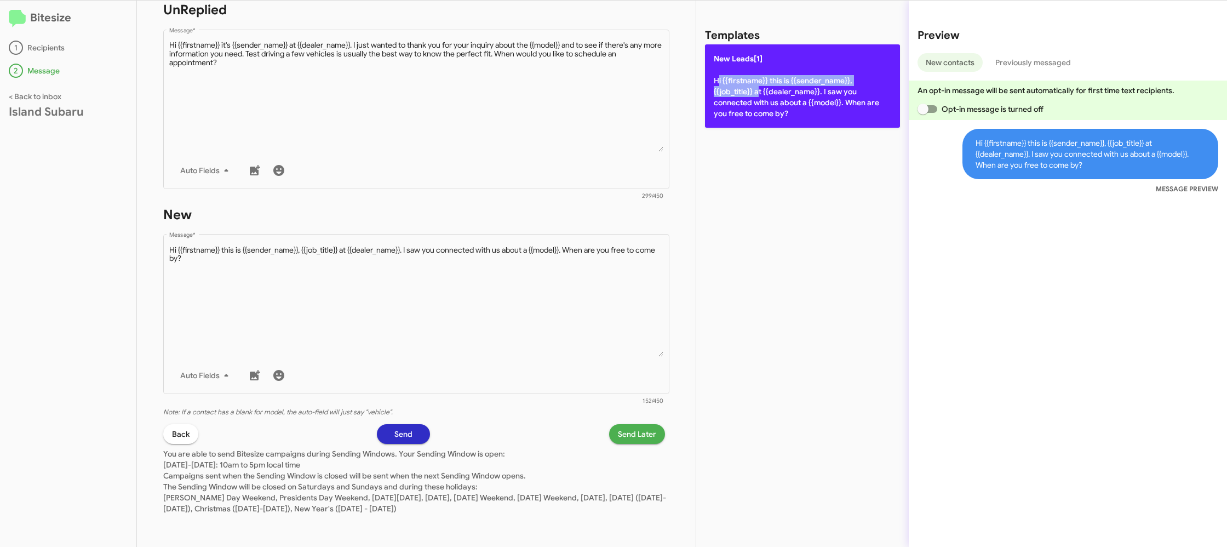
click at [729, 85] on p "New Leads[1] Hi {{firstname}} this is {{sender_name}}, {{job_title}} at {{deale…" at bounding box center [802, 85] width 195 height 83
drag, startPoint x: 730, startPoint y: 87, endPoint x: 722, endPoint y: 101, distance: 16.4
click at [727, 92] on p "New Leads[1] Hi {{firstname}} this is {{sender_name}}, {{job_title}} at {{deale…" at bounding box center [802, 85] width 195 height 83
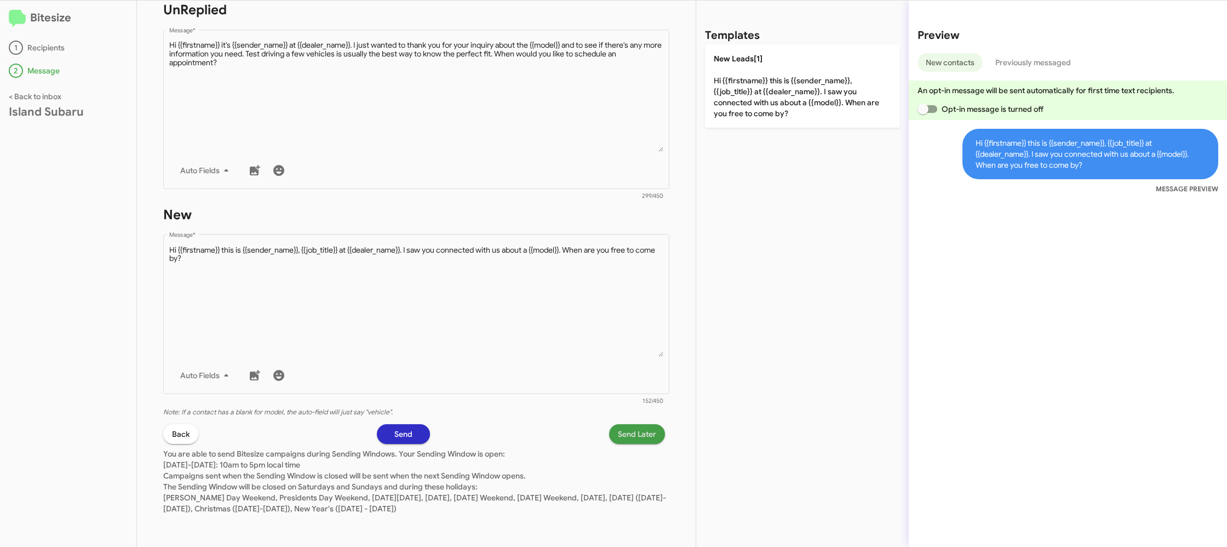
click at [622, 433] on span "Send Later" at bounding box center [637, 434] width 38 height 20
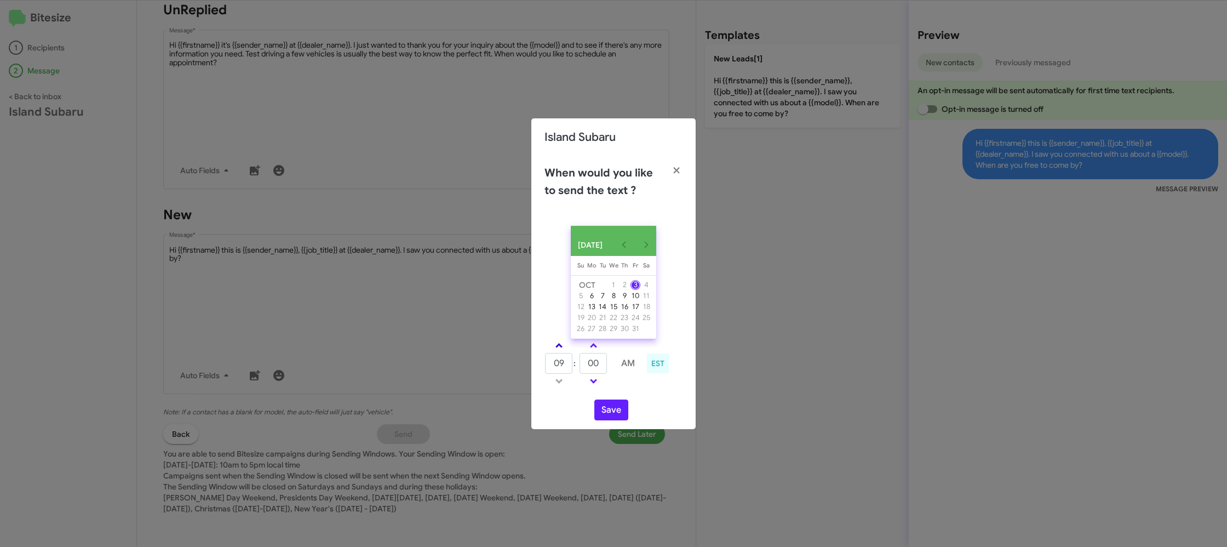
click at [556, 350] on link at bounding box center [559, 345] width 19 height 13
type input "10"
click at [593, 365] on input "00" at bounding box center [593, 363] width 27 height 21
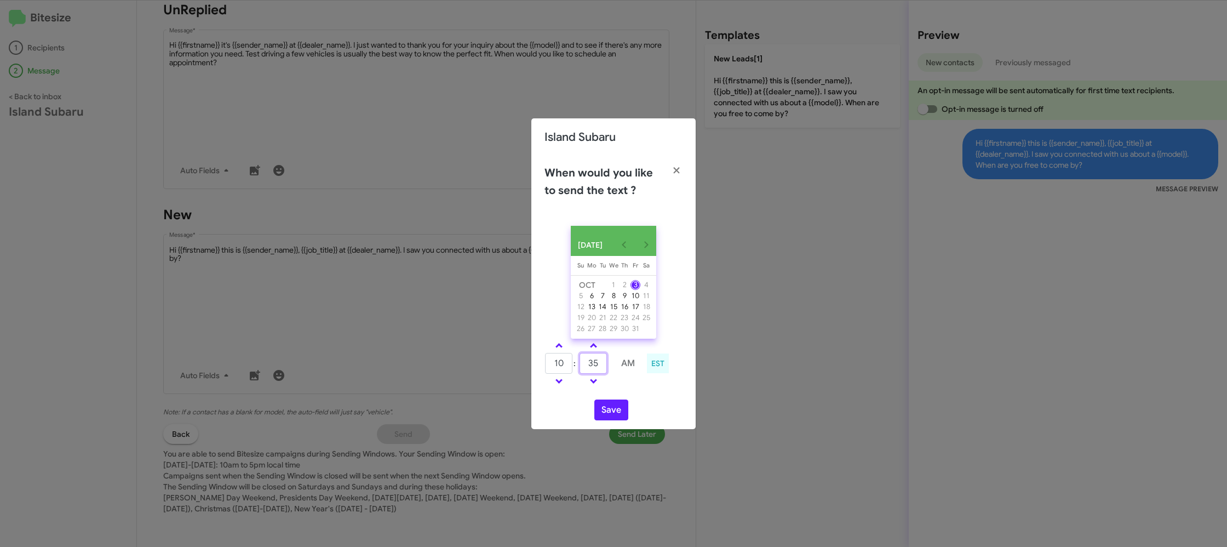
type input "35"
drag, startPoint x: 637, startPoint y: 392, endPoint x: 615, endPoint y: 413, distance: 30.2
click at [631, 396] on div "OCT 2025 Sunday Su Monday Mo Tuesday Tu Wednesday We Thursday Th Friday Fr Satu…" at bounding box center [614, 323] width 164 height 212
drag, startPoint x: 614, startPoint y: 415, endPoint x: 599, endPoint y: 412, distance: 15.0
click at [614, 414] on button "Save" at bounding box center [612, 409] width 34 height 21
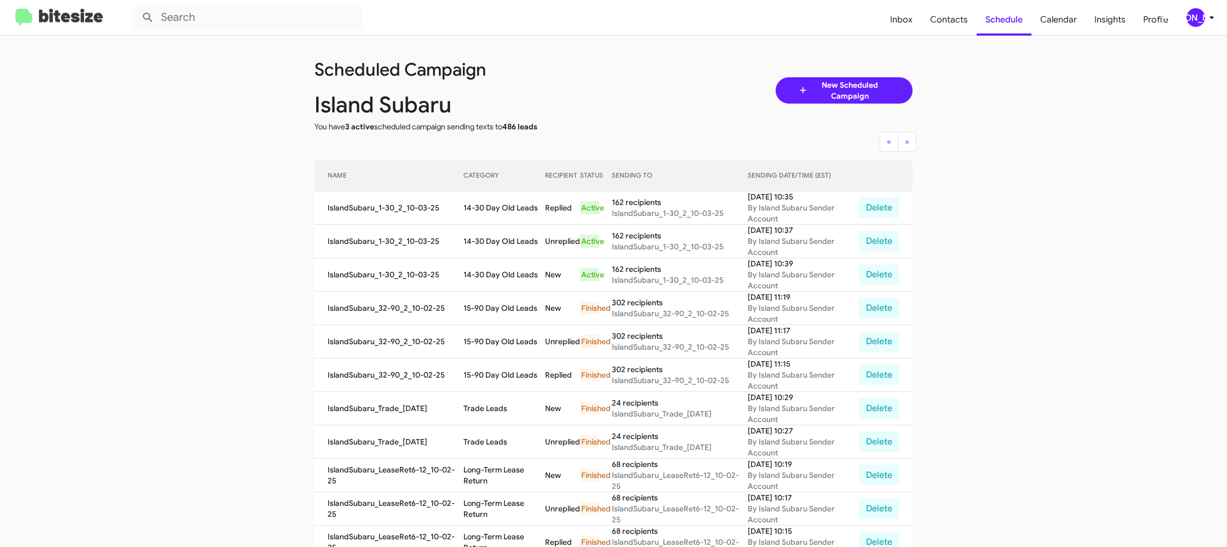
click at [564, 86] on div "Island Subaru" at bounding box center [464, 103] width 316 height 35
click at [564, 84] on div "Scheduled Campaign Island Subaru You have 3 active scheduled campaign sending t…" at bounding box center [459, 91] width 307 height 81
click at [502, 194] on td "14-30 Day Old Leads" at bounding box center [505, 207] width 82 height 33
click at [502, 202] on td "14-30 Day Old Leads" at bounding box center [505, 207] width 82 height 33
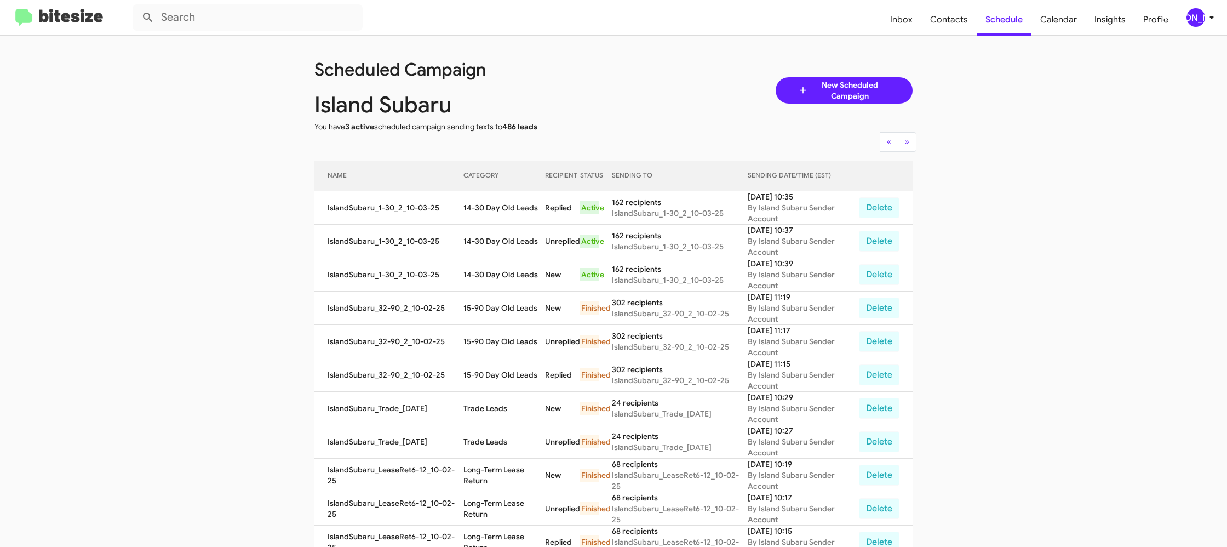
click at [502, 202] on td "14-30 Day Old Leads" at bounding box center [505, 207] width 82 height 33
copy td "14-30 Day Old Leads"
click at [1199, 21] on div "[PERSON_NAME]" at bounding box center [1196, 17] width 19 height 19
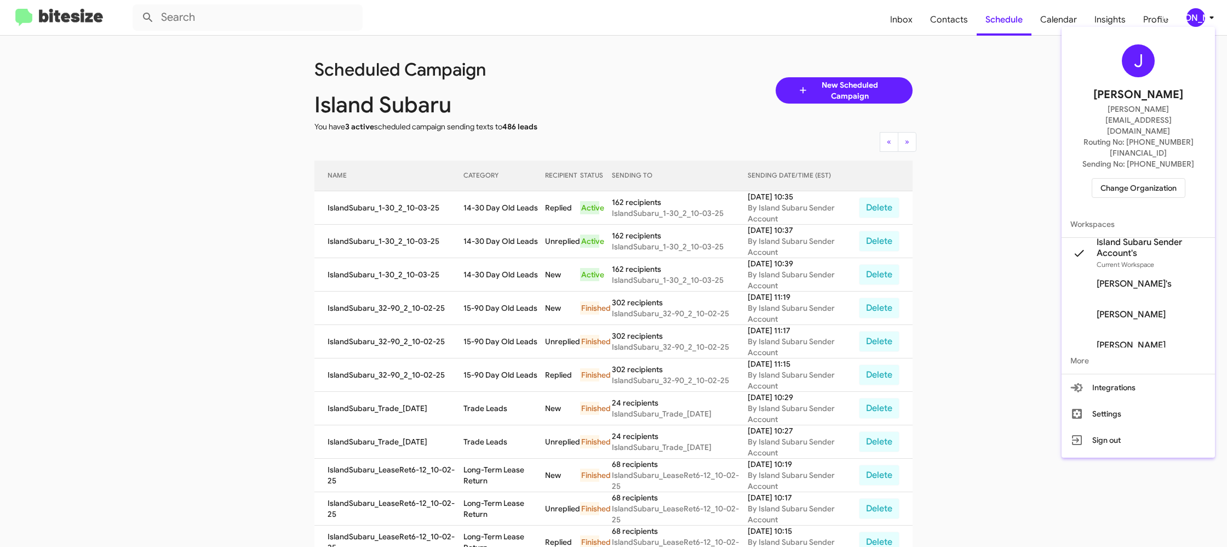
drag, startPoint x: 1112, startPoint y: 160, endPoint x: 1103, endPoint y: 156, distance: 10.1
click at [1103, 179] on span "Change Organization" at bounding box center [1139, 188] width 76 height 19
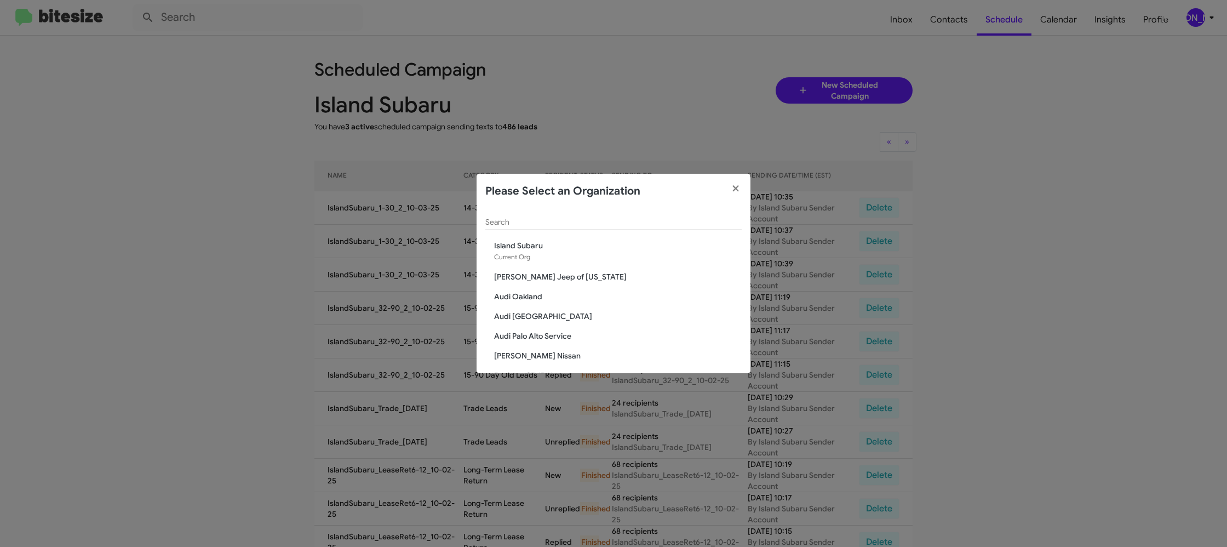
click at [517, 226] on input "Search" at bounding box center [613, 222] width 256 height 9
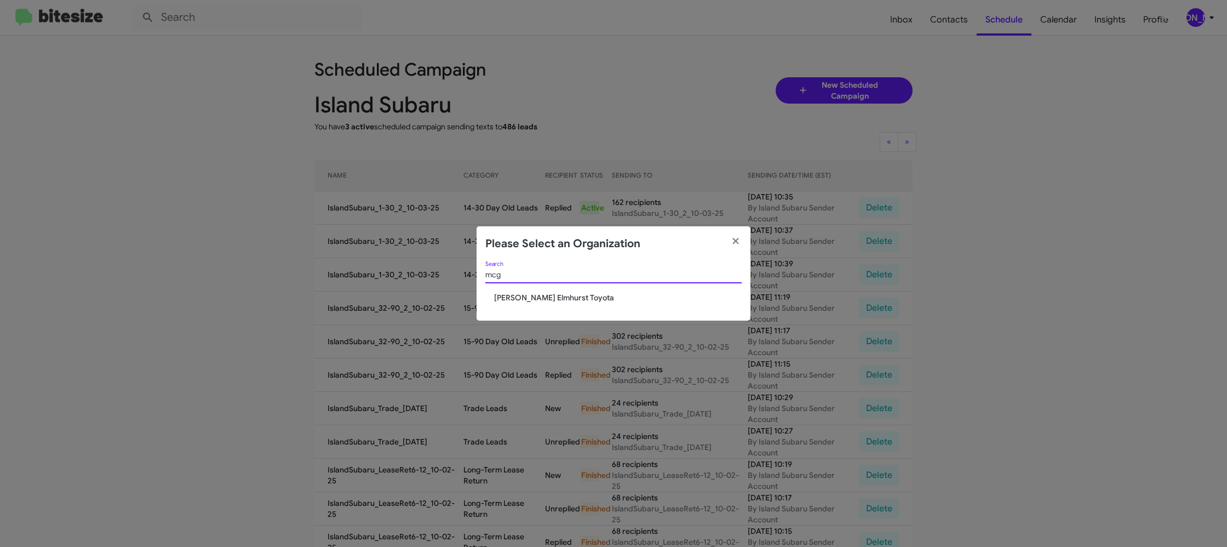
type input "mcg"
click at [536, 300] on span "[PERSON_NAME] Elmhurst Toyota" at bounding box center [618, 297] width 248 height 11
drag, startPoint x: 536, startPoint y: 299, endPoint x: 527, endPoint y: 296, distance: 9.2
click at [533, 297] on span "[PERSON_NAME] Elmhurst Toyota" at bounding box center [618, 297] width 248 height 11
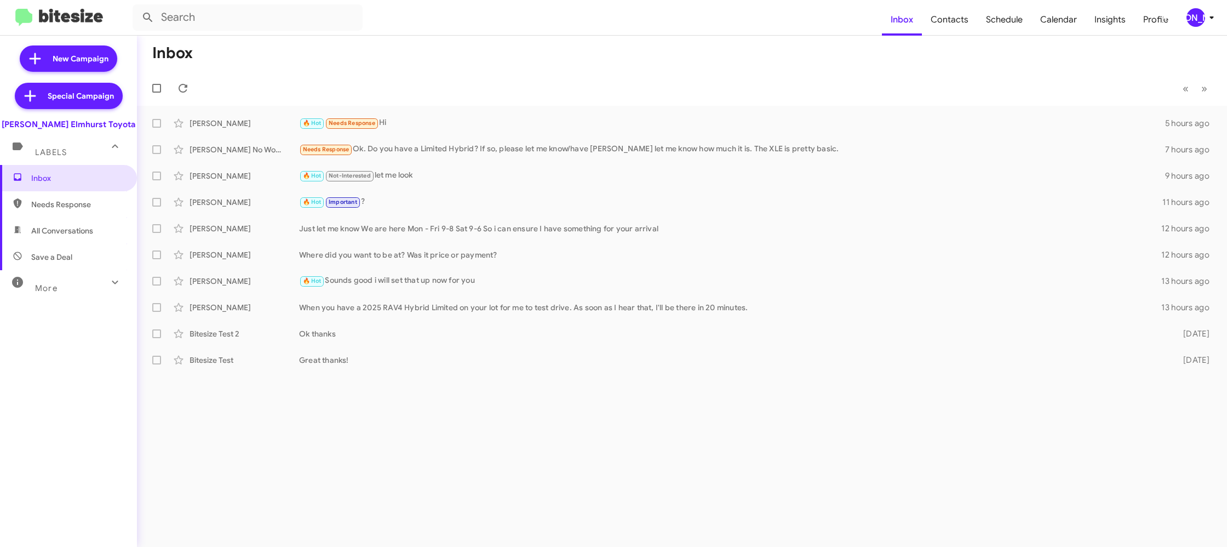
click at [1200, 18] on div "[PERSON_NAME]" at bounding box center [1196, 17] width 19 height 19
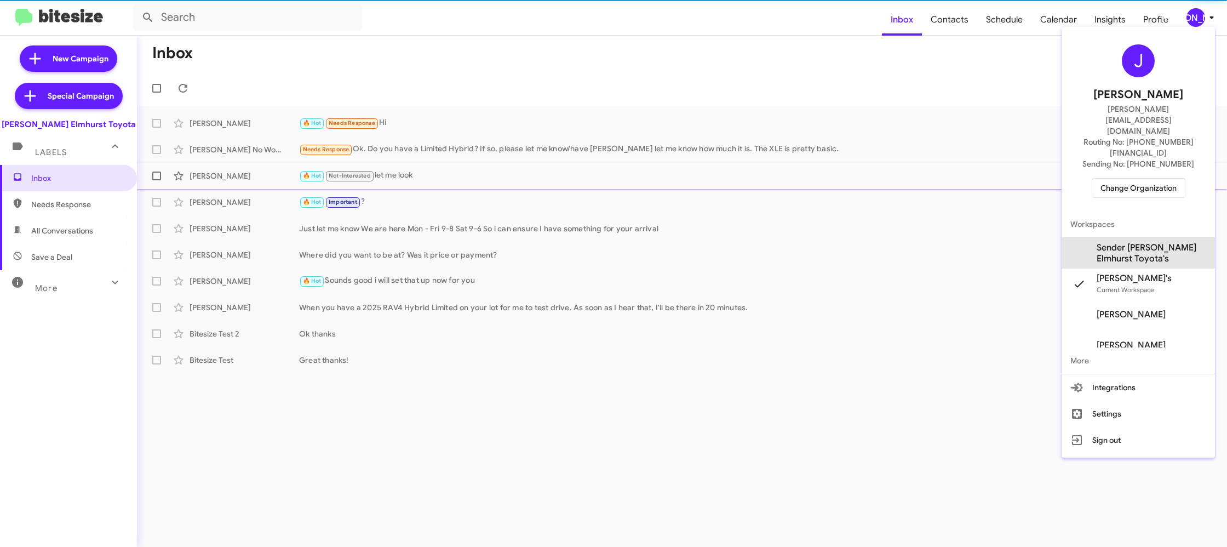
drag, startPoint x: 1140, startPoint y: 217, endPoint x: 1109, endPoint y: 166, distance: 59.5
click at [1140, 242] on span "Sender [PERSON_NAME] Elmhurst Toyota's" at bounding box center [1152, 253] width 110 height 22
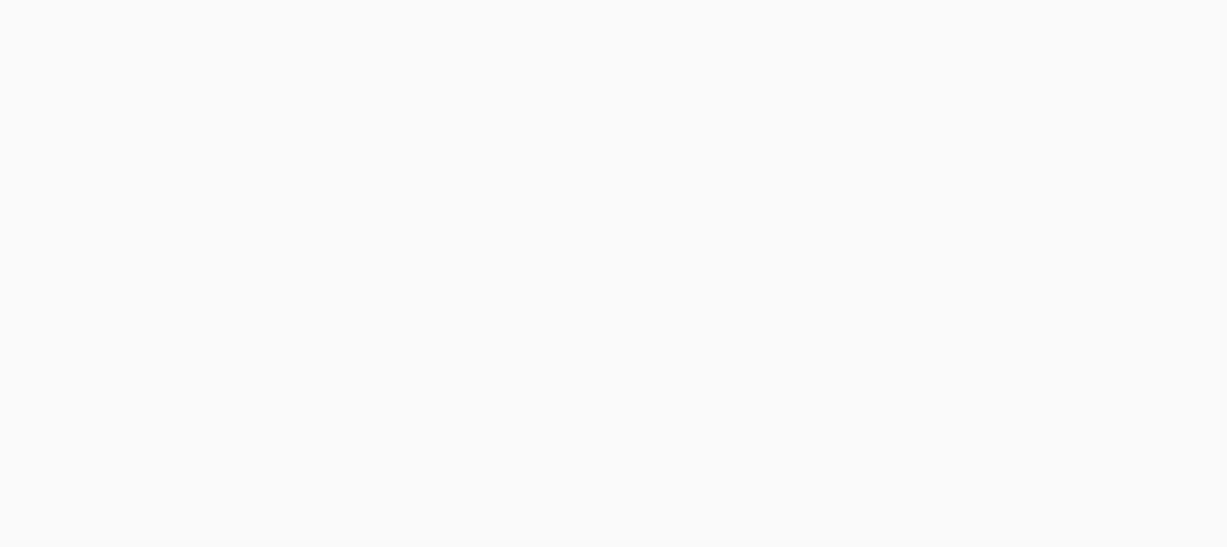
drag, startPoint x: 0, startPoint y: 0, endPoint x: 938, endPoint y: 21, distance: 937.8
click at [938, 21] on body at bounding box center [613, 273] width 1227 height 547
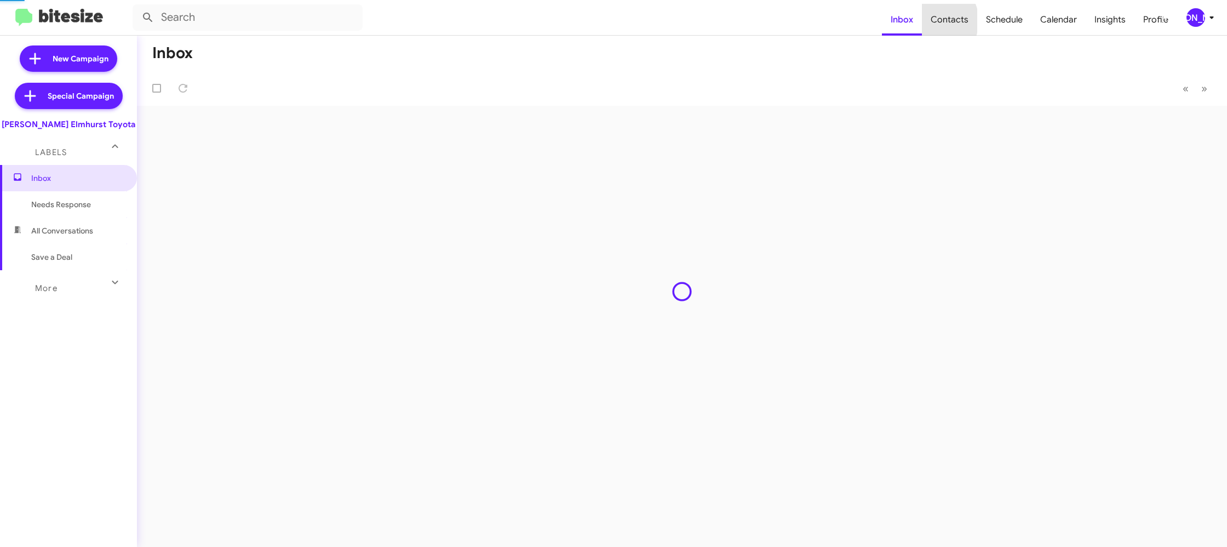
click at [938, 21] on span "Contacts" at bounding box center [949, 20] width 55 height 32
click at [924, 14] on mat-nav-list "Inbox Contacts Schedule Calendar Insights Profile" at bounding box center [1029, 17] width 295 height 36
type input "in:groups"
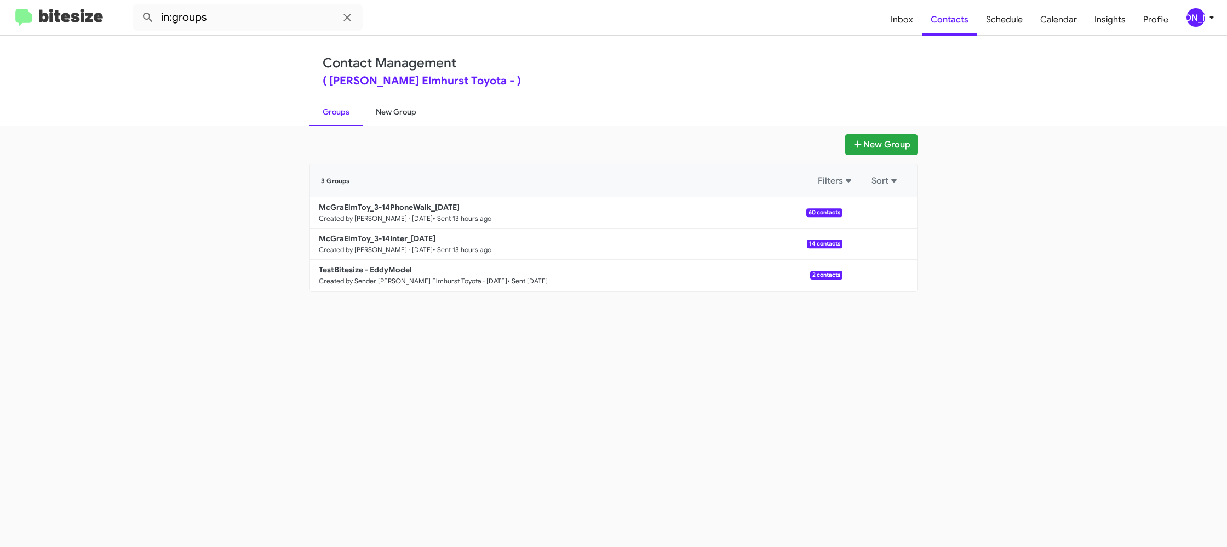
click at [426, 108] on link "New Group" at bounding box center [396, 112] width 67 height 28
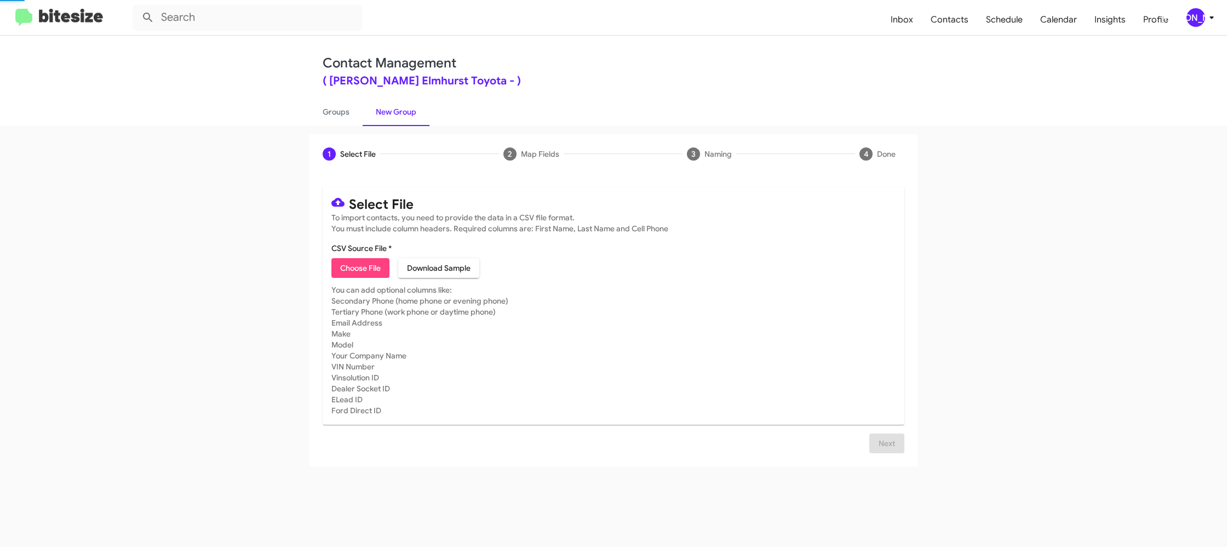
drag, startPoint x: 425, startPoint y: 108, endPoint x: 402, endPoint y: 14, distance: 97.5
click at [419, 94] on div "Contact Management ( McGrath Elmhurst Toyota - ) Groups New Group" at bounding box center [613, 81] width 625 height 90
click at [1190, 18] on div "[PERSON_NAME]" at bounding box center [1196, 17] width 19 height 19
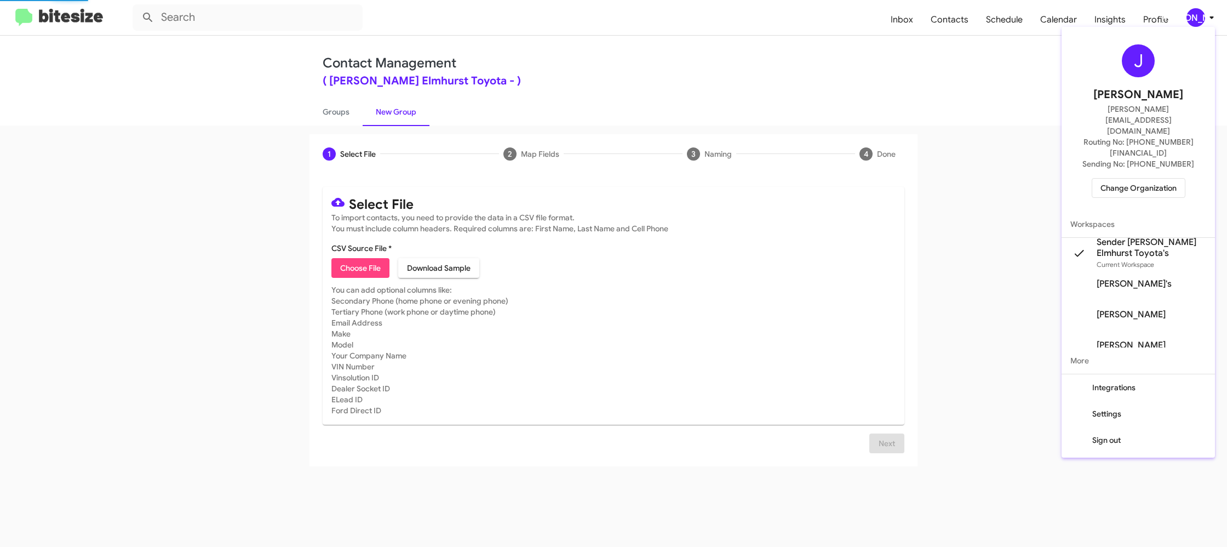
click at [1192, 16] on div at bounding box center [613, 273] width 1227 height 547
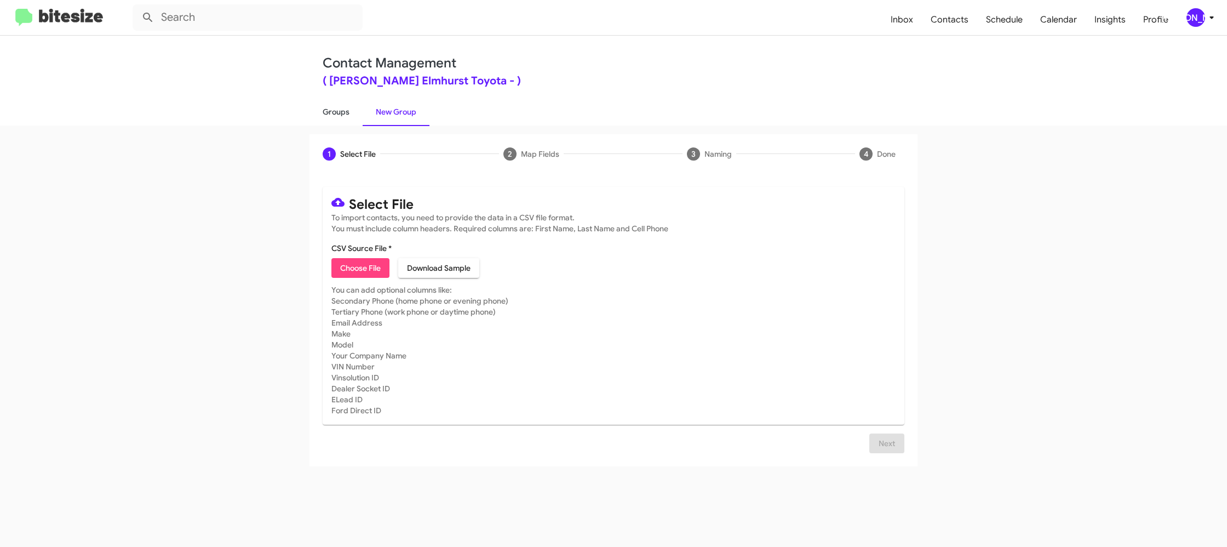
click at [322, 115] on link "Groups" at bounding box center [336, 112] width 53 height 28
type input "in:groups"
click at [323, 114] on link "Groups" at bounding box center [336, 112] width 53 height 28
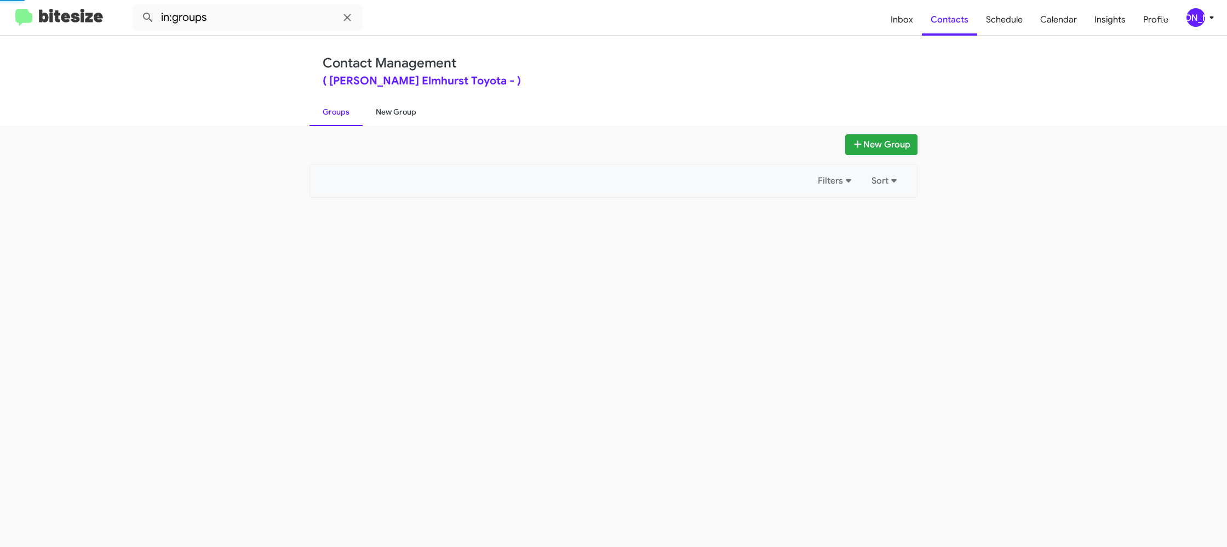
click at [384, 115] on link "New Group" at bounding box center [396, 112] width 67 height 28
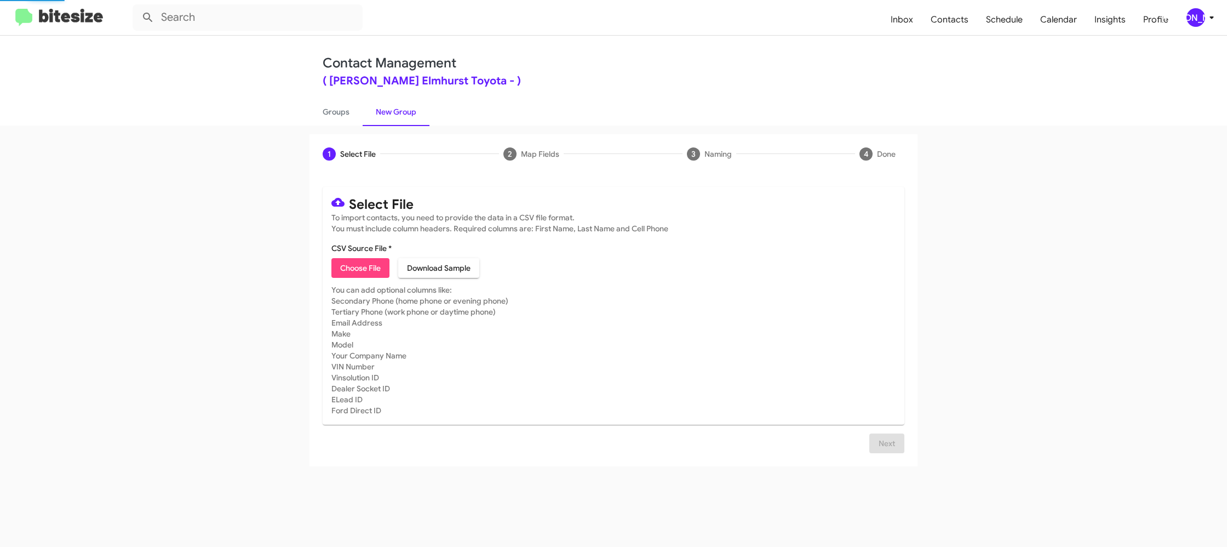
click at [384, 114] on link "New Group" at bounding box center [396, 112] width 67 height 28
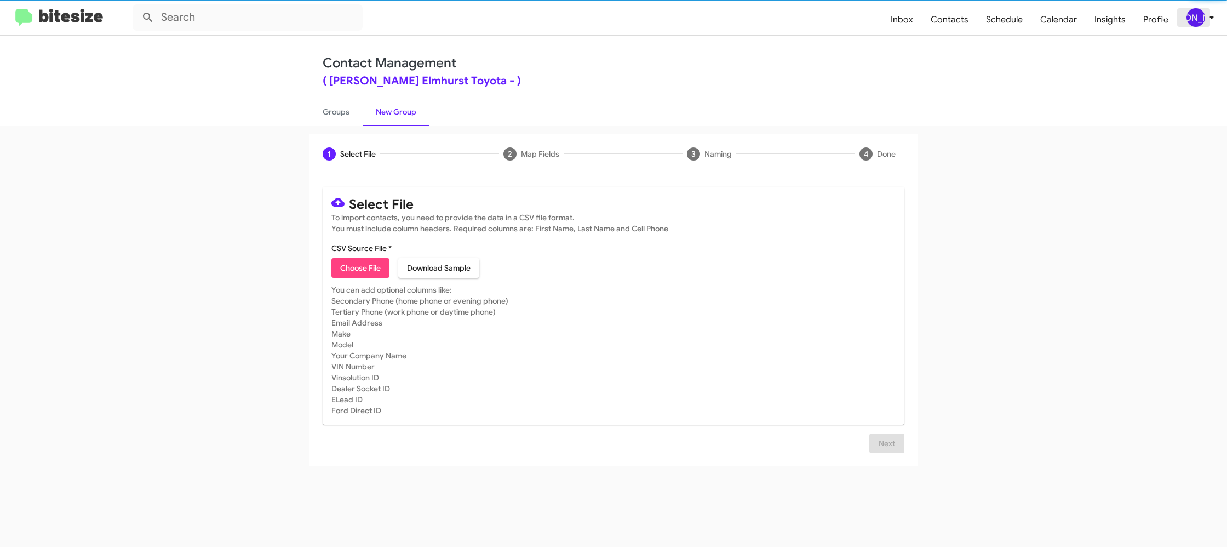
click at [1192, 14] on div "[PERSON_NAME]" at bounding box center [1196, 17] width 19 height 19
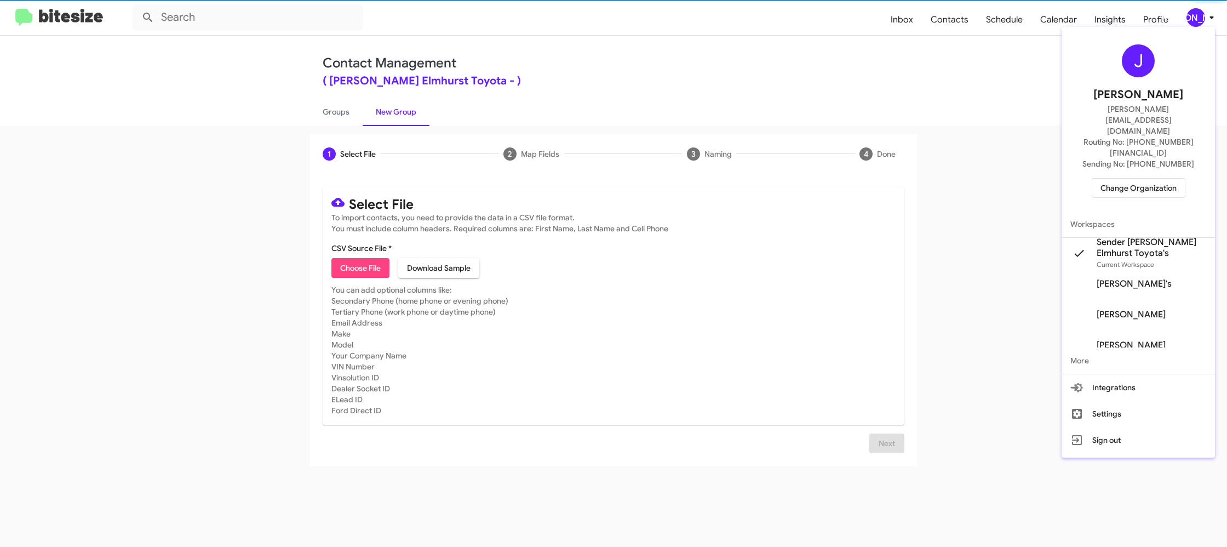
click at [1192, 14] on div at bounding box center [613, 273] width 1227 height 547
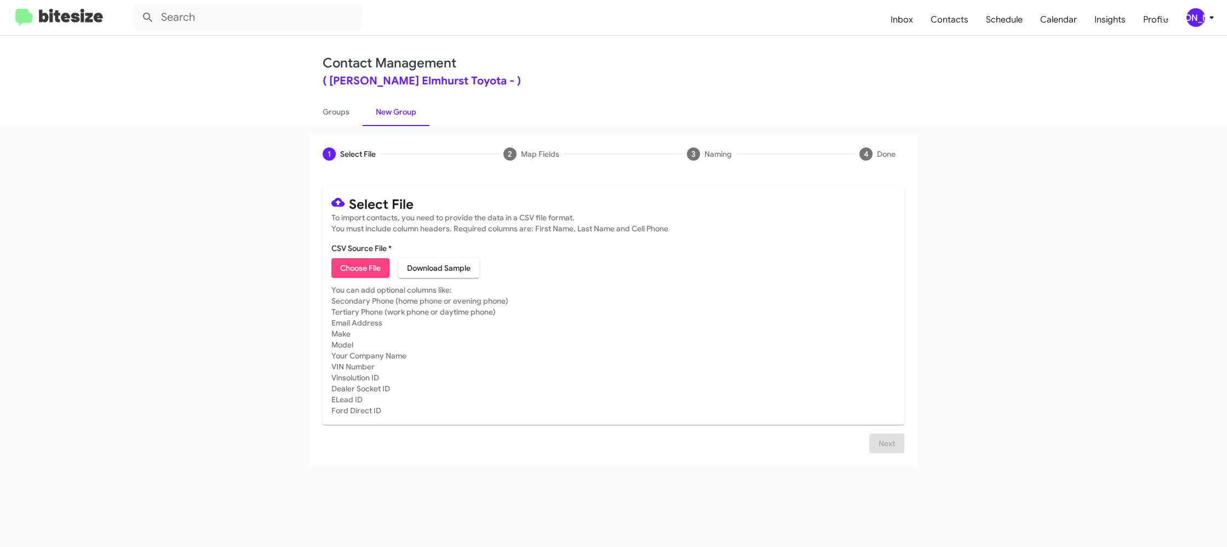
click at [1190, 9] on div "[PERSON_NAME]" at bounding box center [1196, 17] width 19 height 19
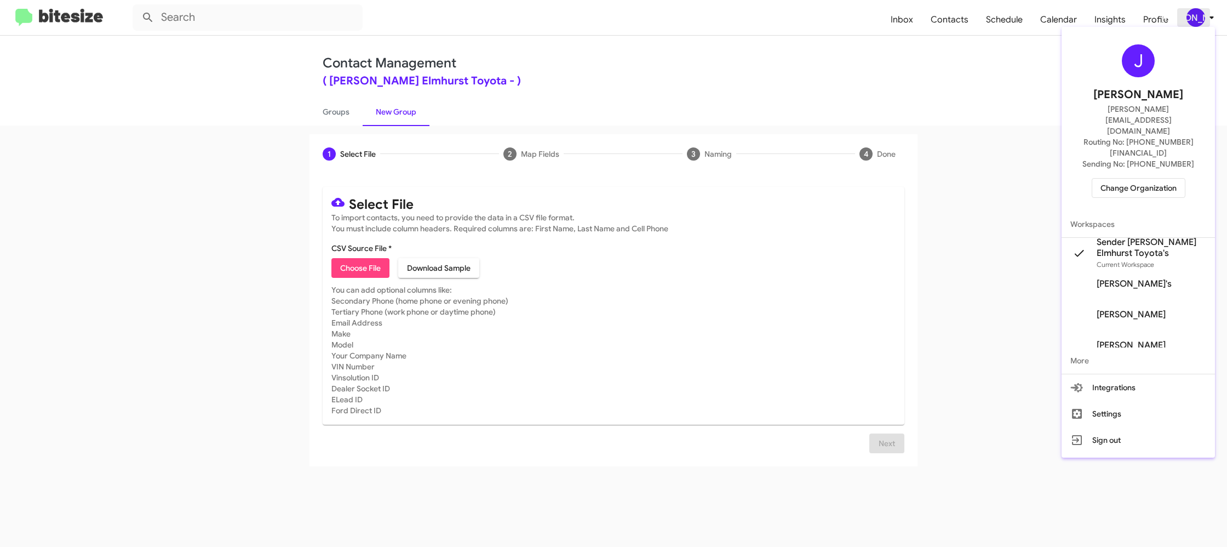
click at [1195, 9] on div at bounding box center [613, 273] width 1227 height 547
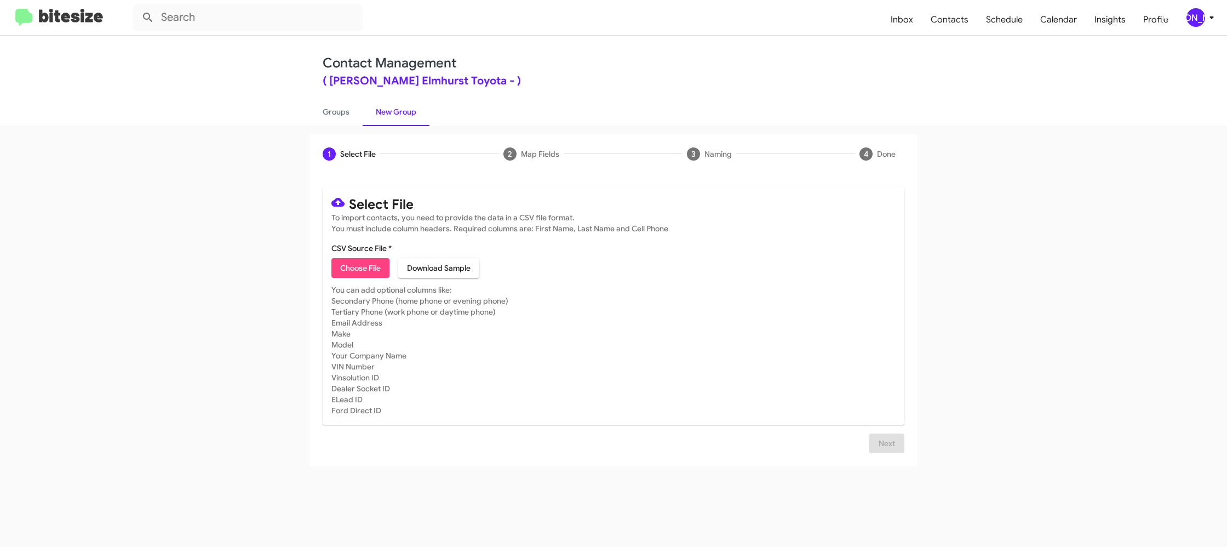
click at [1199, 21] on div "[PERSON_NAME]" at bounding box center [1196, 17] width 19 height 19
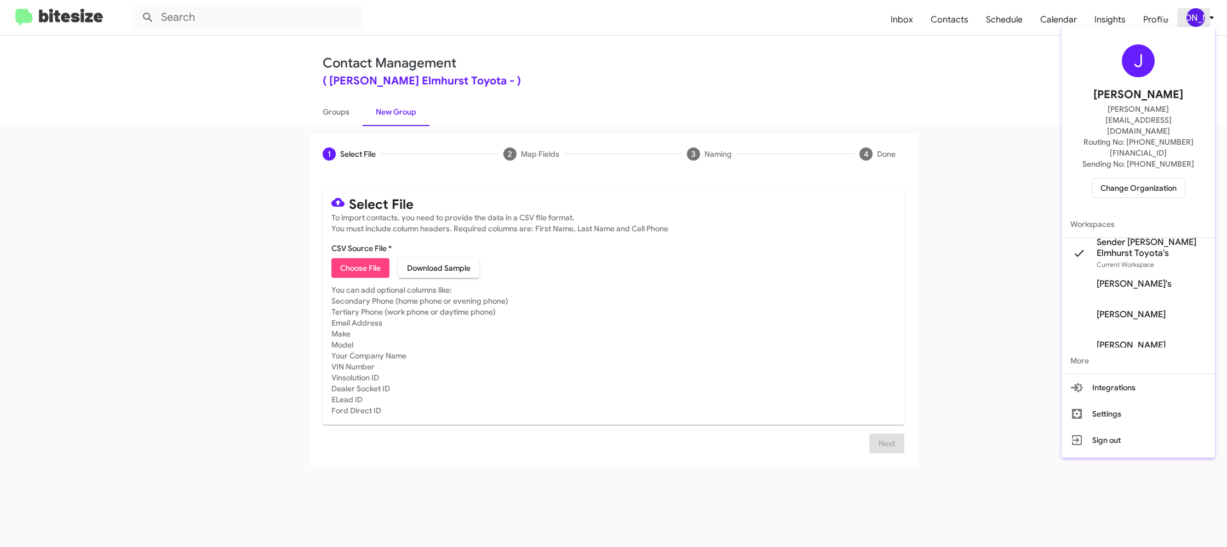
click at [1199, 21] on div at bounding box center [613, 273] width 1227 height 547
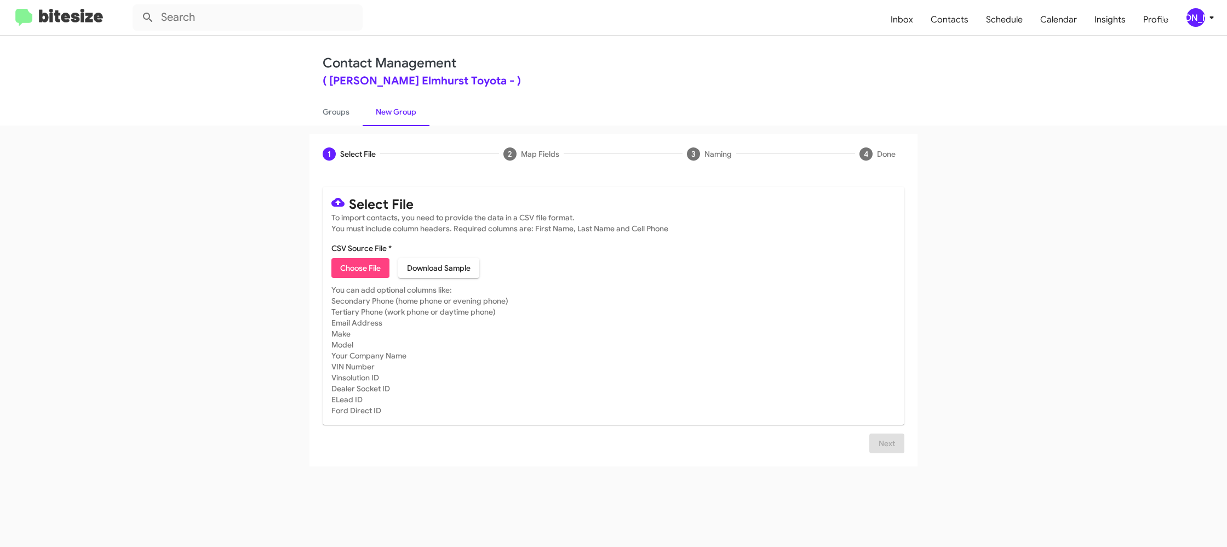
click at [361, 127] on div "1 Select File 2 Map Fields 3 Naming 4 Done Select File To import contacts, you …" at bounding box center [613, 335] width 1227 height 421
click at [338, 116] on link "Groups" at bounding box center [336, 112] width 53 height 28
type input "in:groups"
click at [338, 116] on link "Groups" at bounding box center [336, 112] width 53 height 28
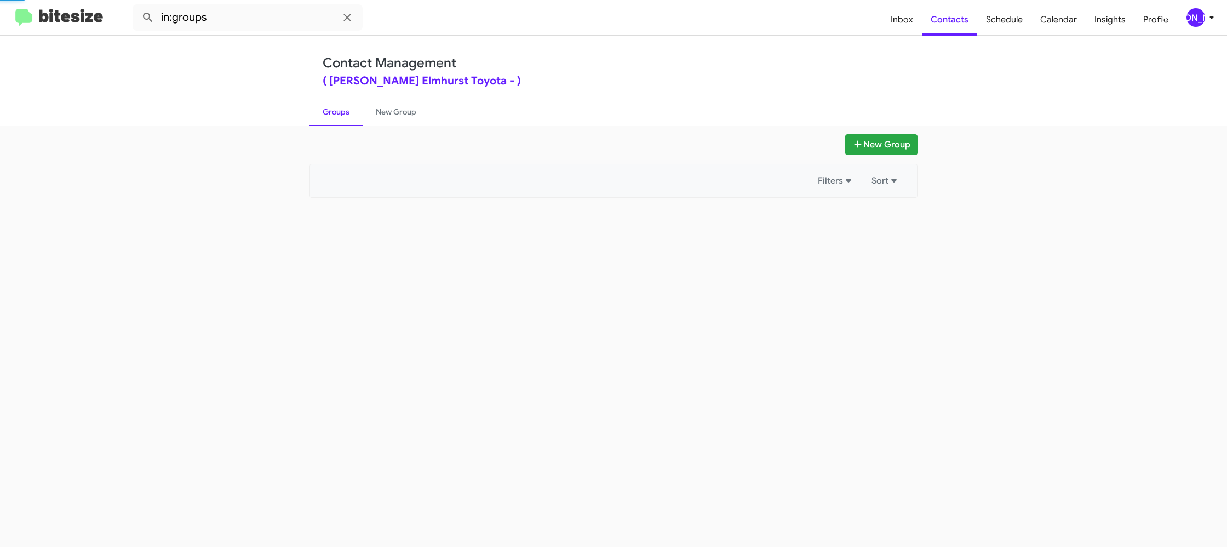
click at [338, 116] on link "Groups" at bounding box center [336, 112] width 53 height 28
click at [338, 115] on link "Groups" at bounding box center [336, 112] width 53 height 28
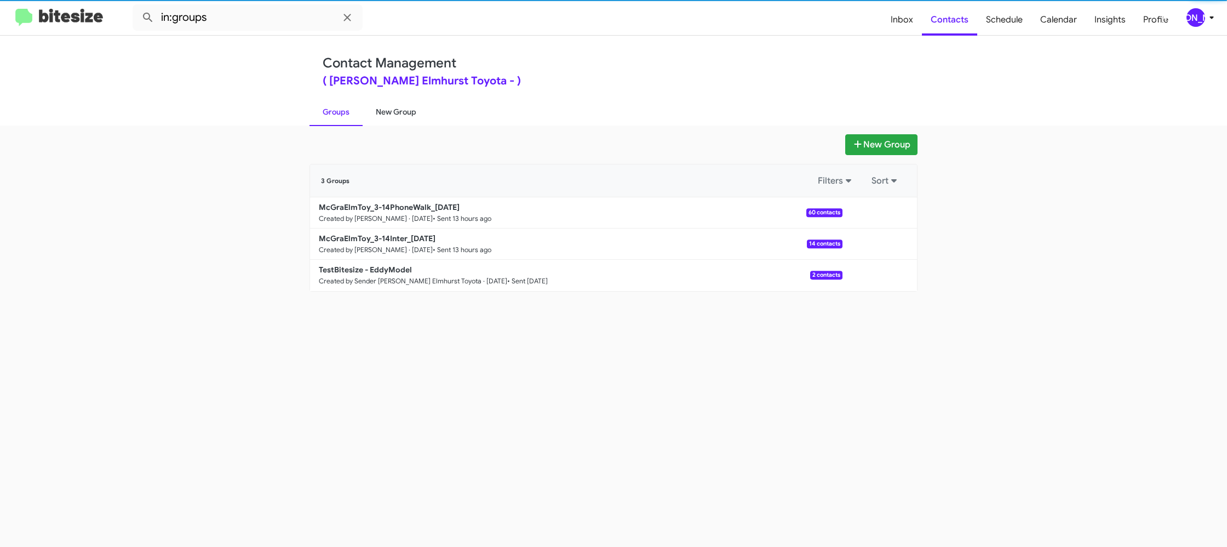
click at [386, 111] on link "New Group" at bounding box center [396, 112] width 67 height 28
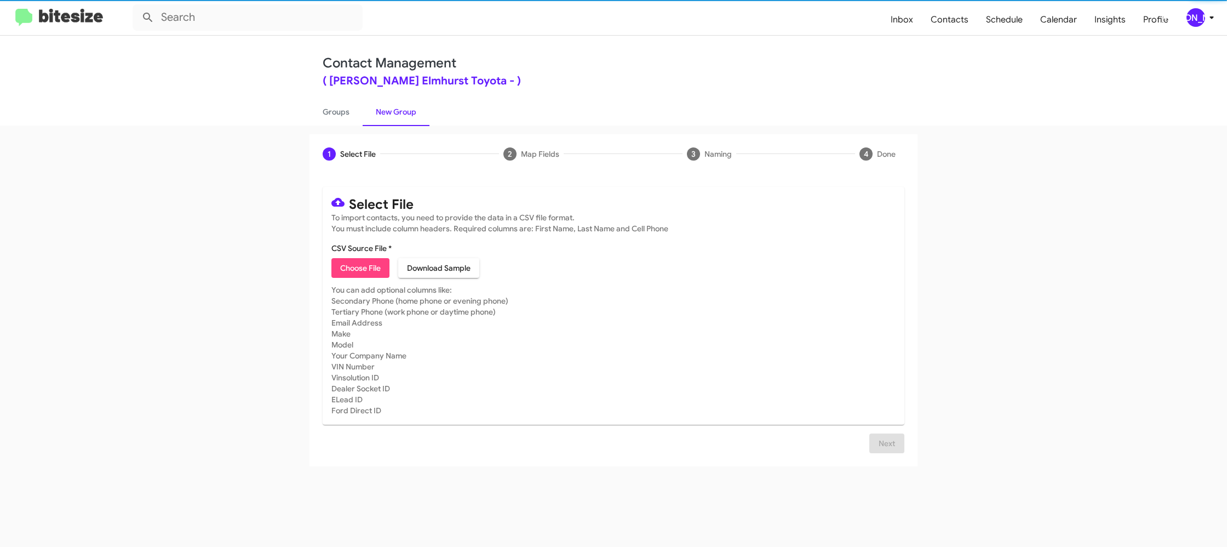
click at [386, 111] on link "New Group" at bounding box center [396, 112] width 67 height 28
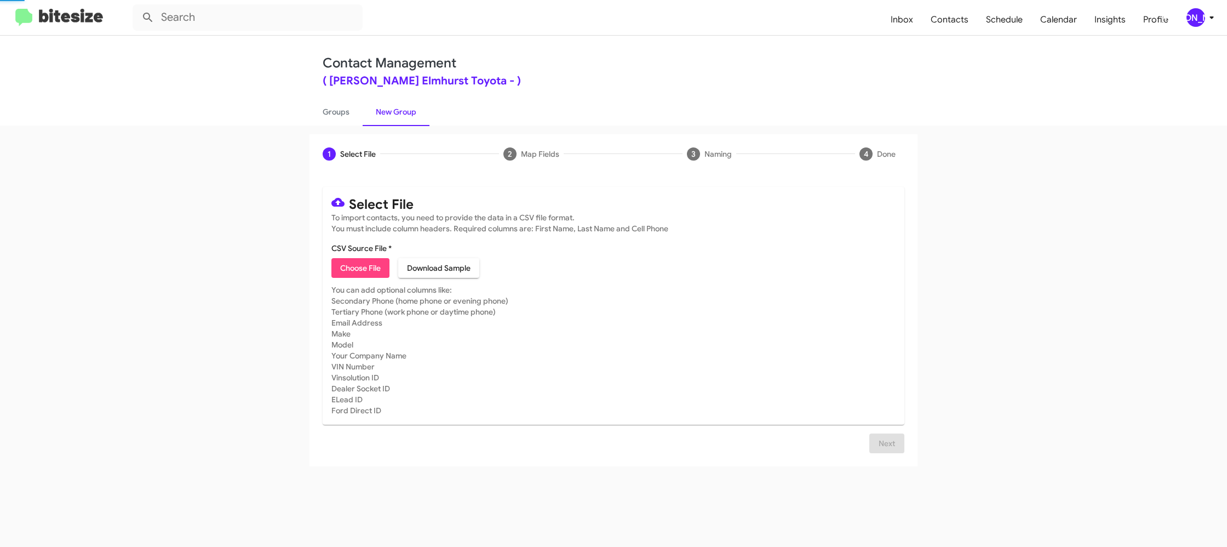
drag, startPoint x: 386, startPoint y: 111, endPoint x: 368, endPoint y: 255, distance: 144.7
click at [386, 111] on link "New Group" at bounding box center [396, 112] width 67 height 28
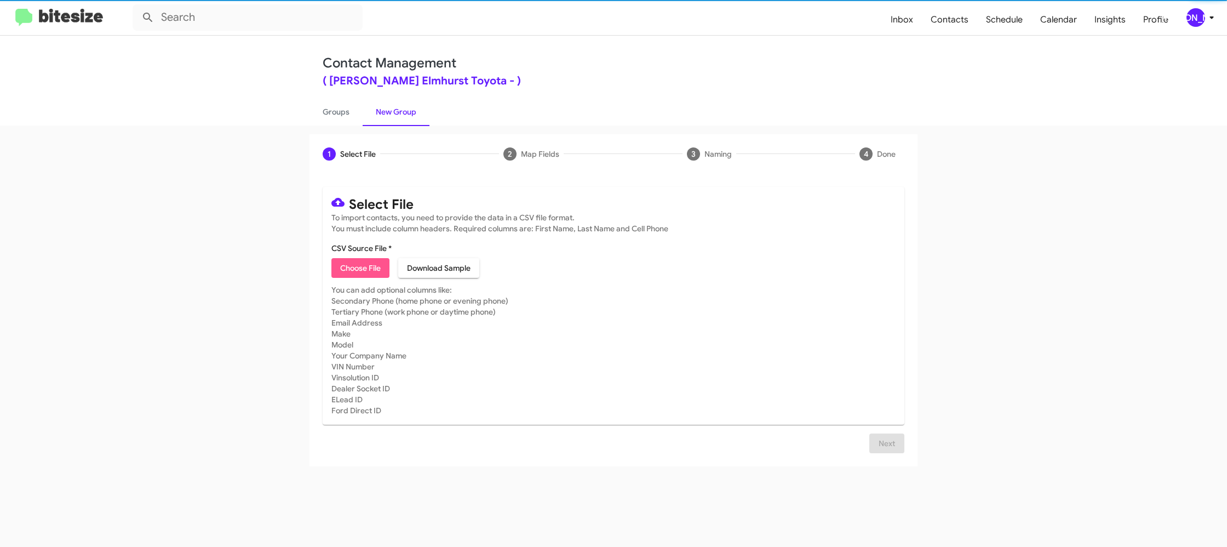
click at [358, 265] on span "Choose File" at bounding box center [360, 268] width 41 height 20
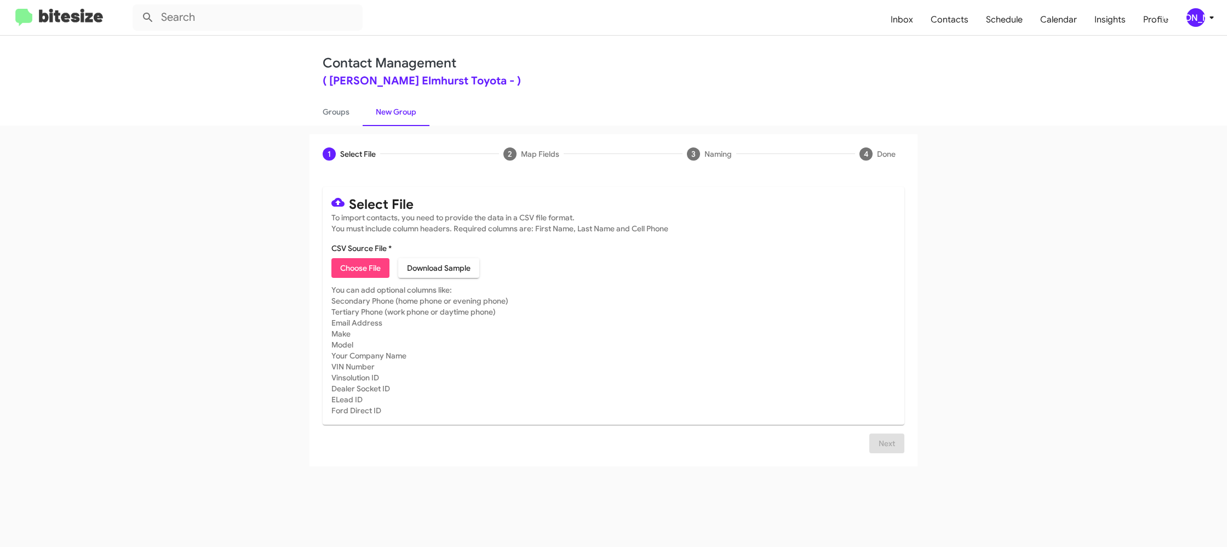
type input "McGraElmToy_16-90Inter_10-03-25"
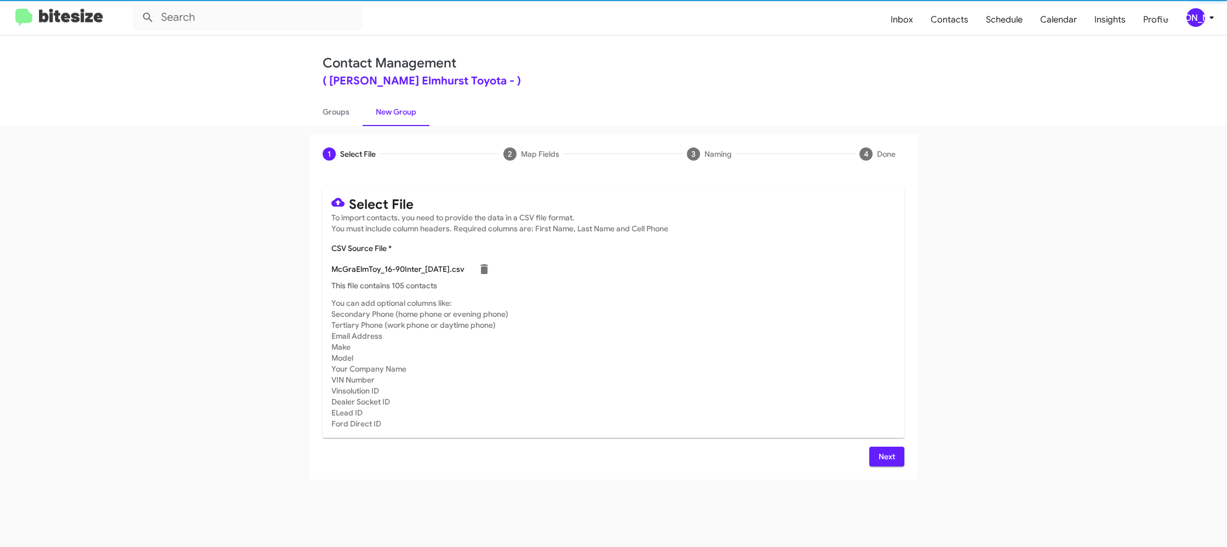
drag, startPoint x: 786, startPoint y: 350, endPoint x: 783, endPoint y: 341, distance: 9.9
click at [788, 351] on mat-card-subtitle "You can add optional columns like: Secondary Phone (home phone or evening phone…" at bounding box center [614, 364] width 564 height 132
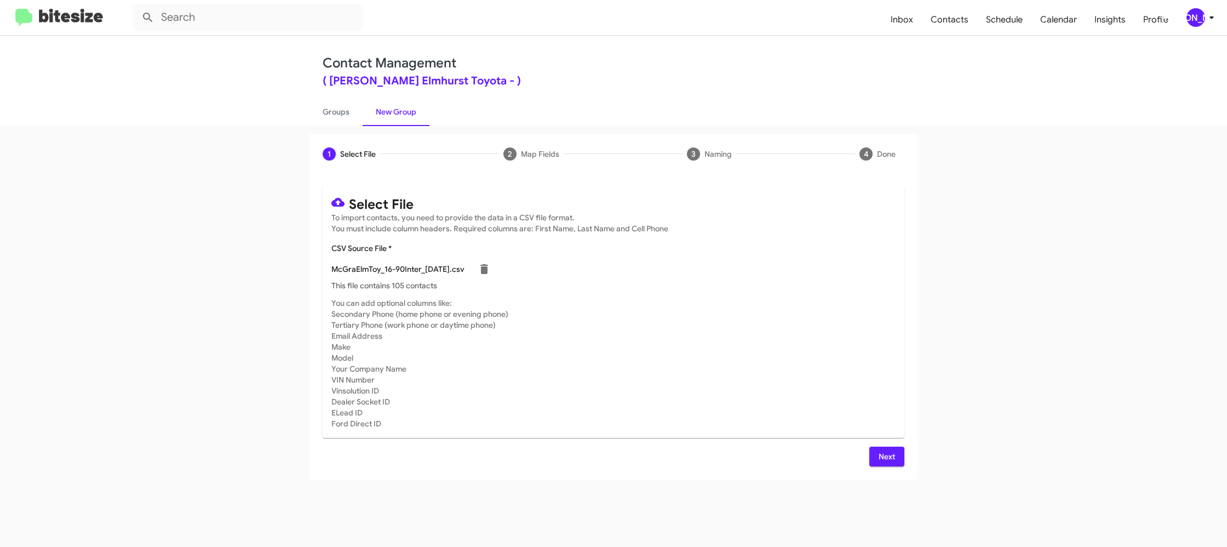
click at [890, 456] on span "Next" at bounding box center [887, 457] width 18 height 20
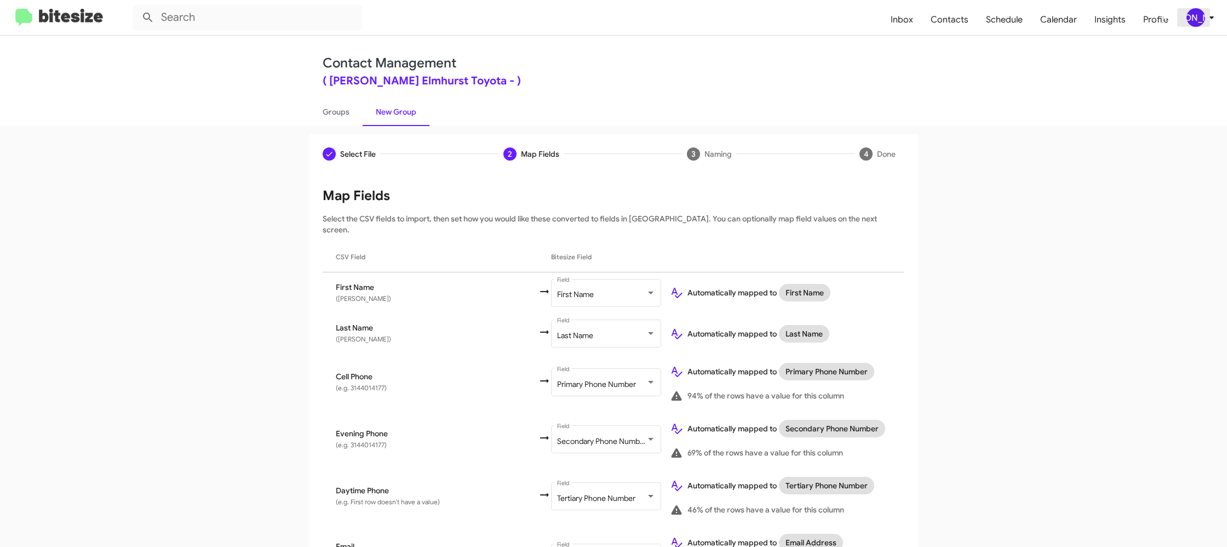
click at [1199, 18] on div "[PERSON_NAME]" at bounding box center [1196, 17] width 19 height 19
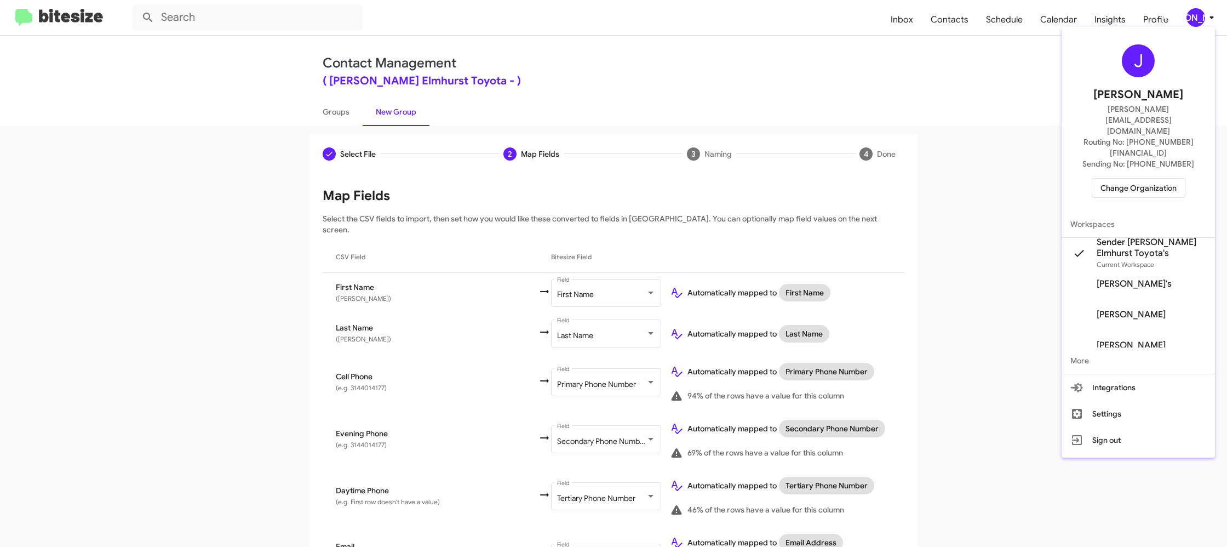
click at [1201, 16] on div at bounding box center [613, 273] width 1227 height 547
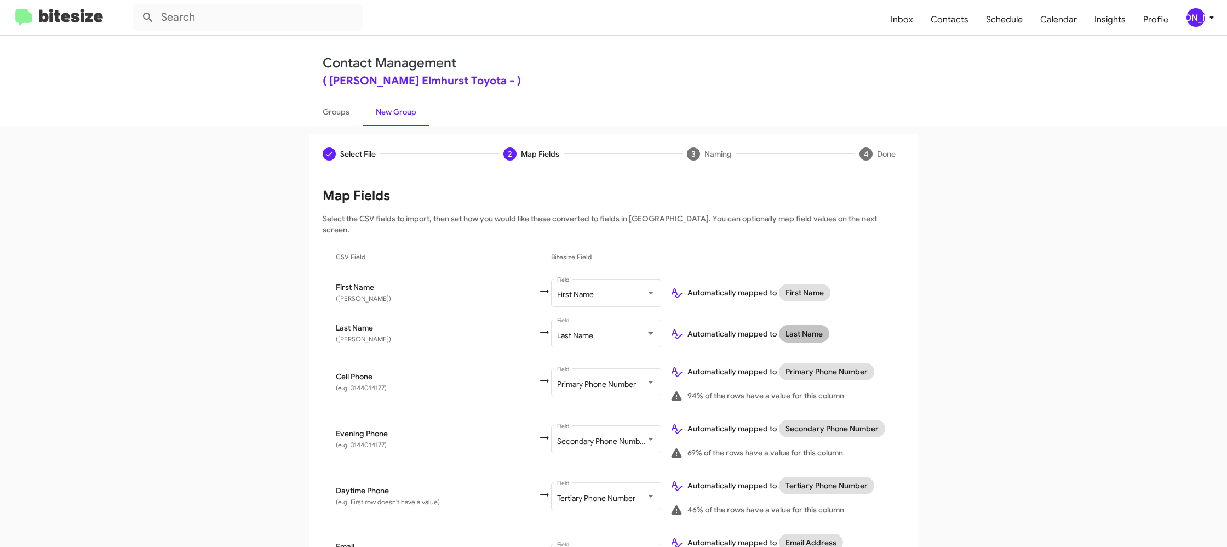
scroll to position [507, 0]
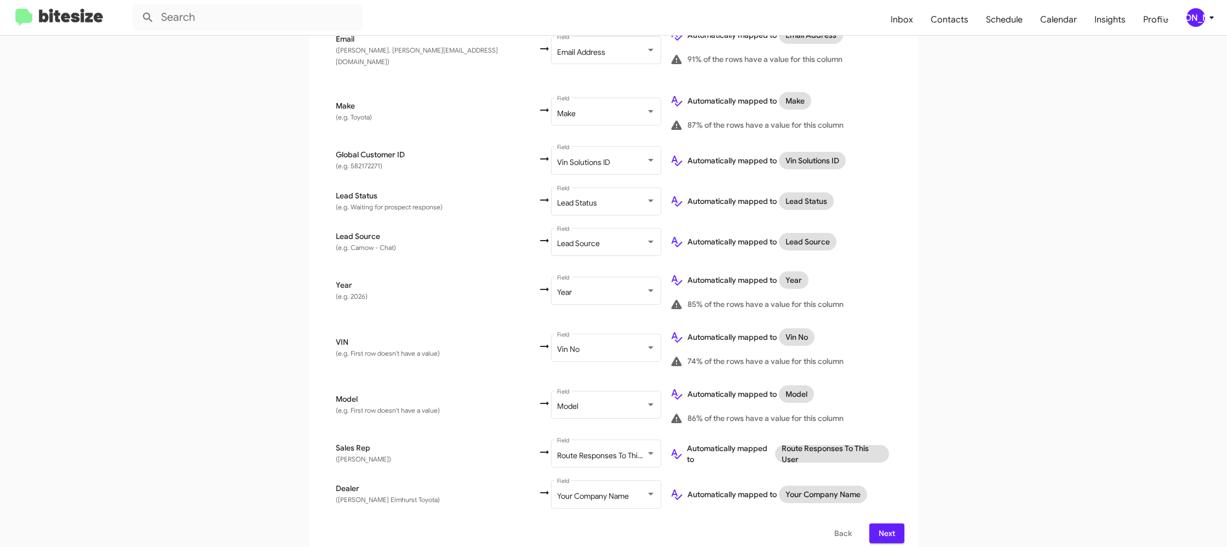
click at [882, 523] on span "Next" at bounding box center [887, 533] width 18 height 20
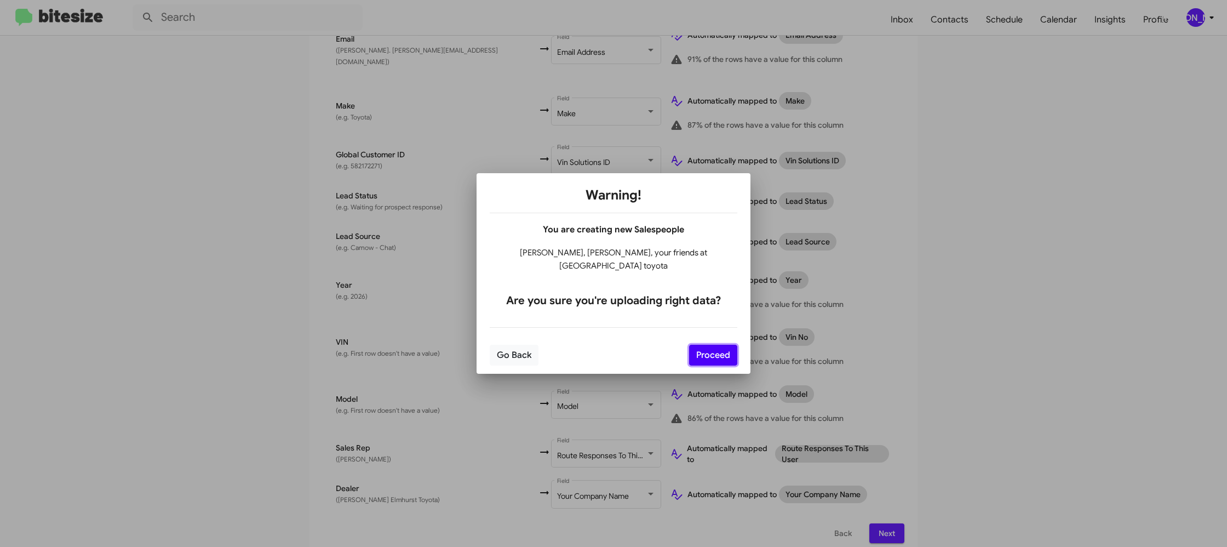
click at [711, 350] on button "Proceed" at bounding box center [713, 355] width 48 height 21
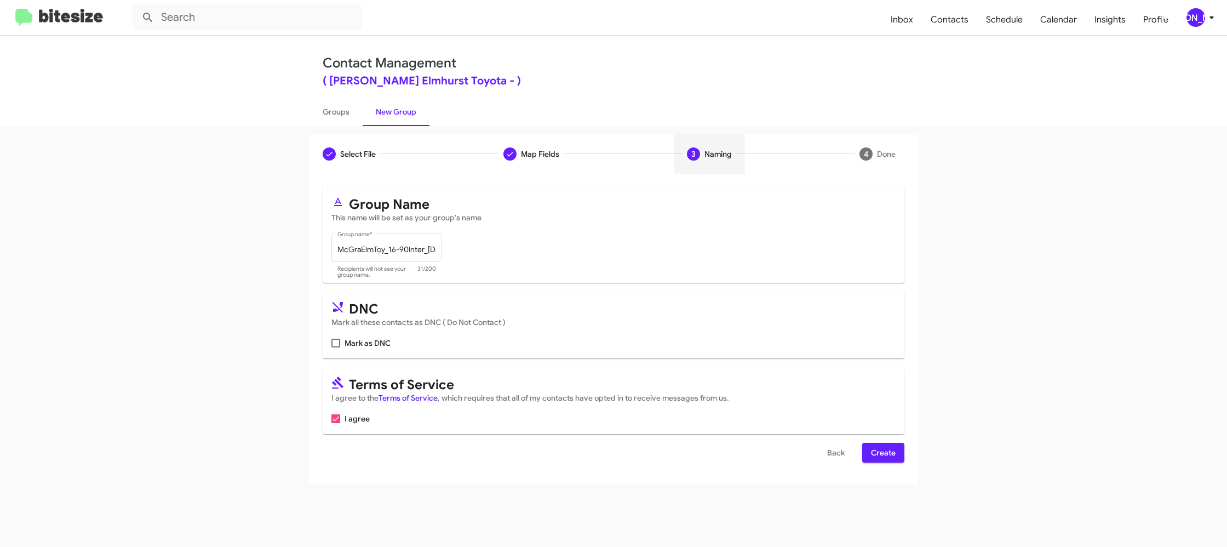
scroll to position [0, 0]
click at [896, 450] on button "Create" at bounding box center [883, 453] width 42 height 20
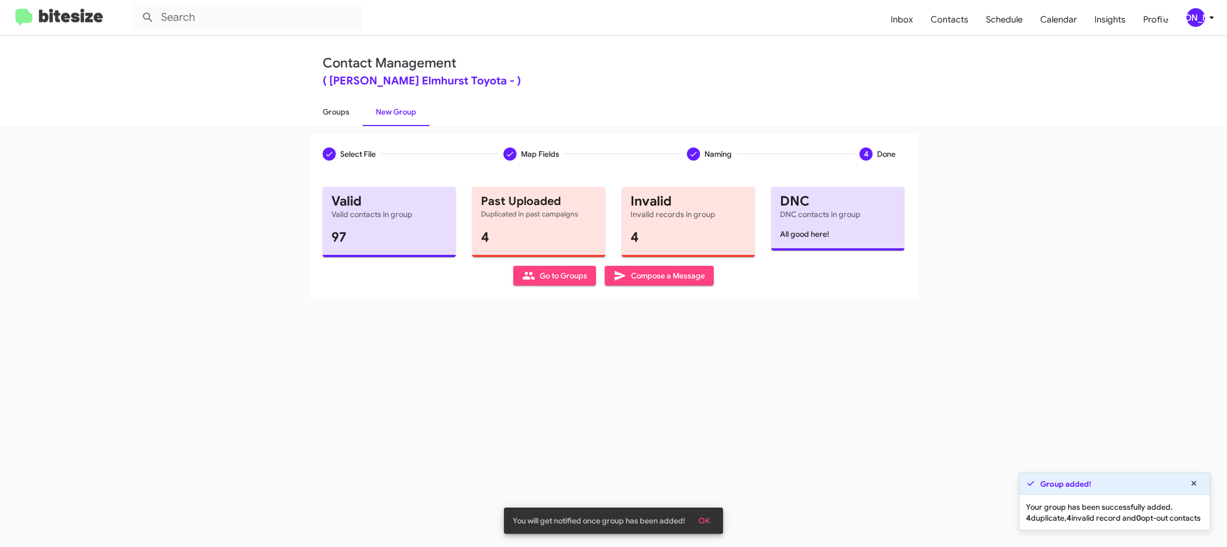
click at [336, 109] on link "Groups" at bounding box center [336, 112] width 53 height 28
type input "in:groups"
drag, startPoint x: 336, startPoint y: 109, endPoint x: 371, endPoint y: 29, distance: 87.1
click at [337, 104] on link "Groups" at bounding box center [336, 112] width 53 height 28
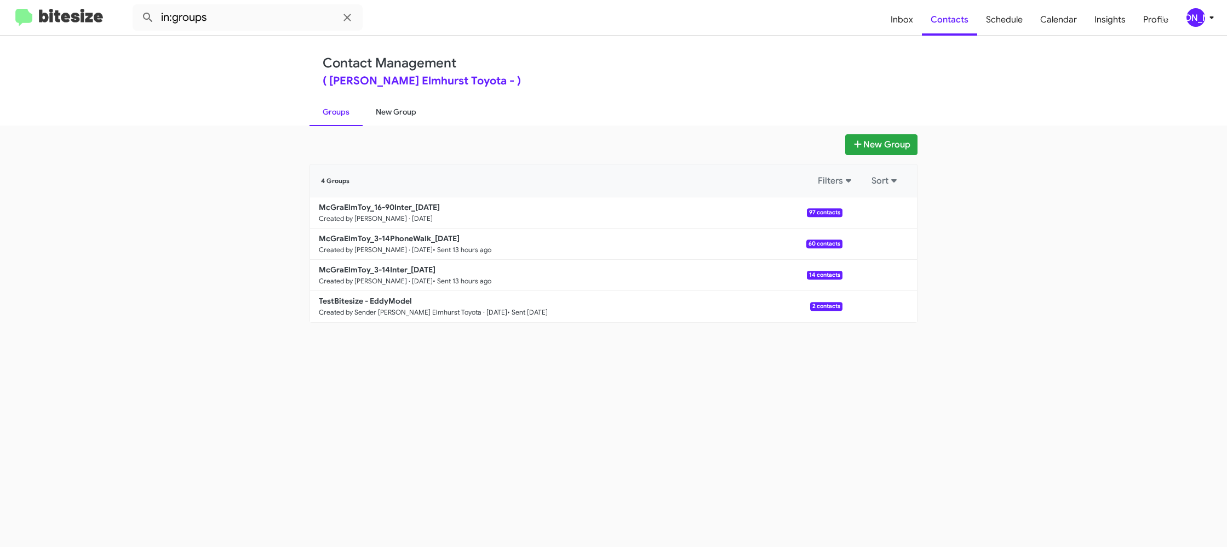
click at [398, 107] on link "New Group" at bounding box center [396, 112] width 67 height 28
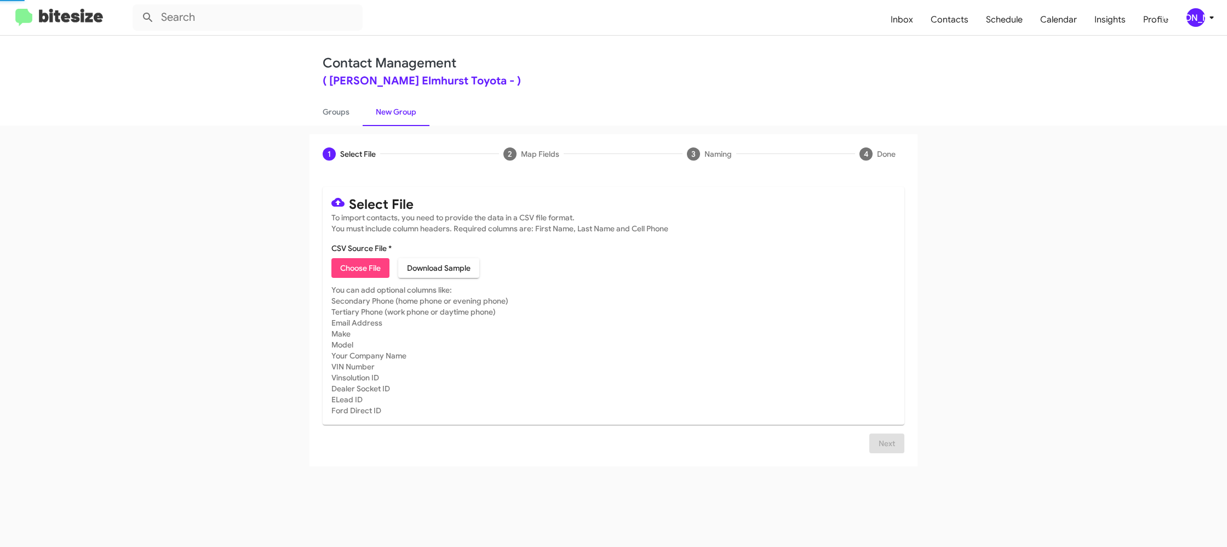
click at [402, 99] on link "New Group" at bounding box center [396, 112] width 67 height 28
click at [341, 267] on span "Choose File" at bounding box center [360, 268] width 41 height 20
type input "McGraElmToy_16-90PhoneWalk_10-03-25"
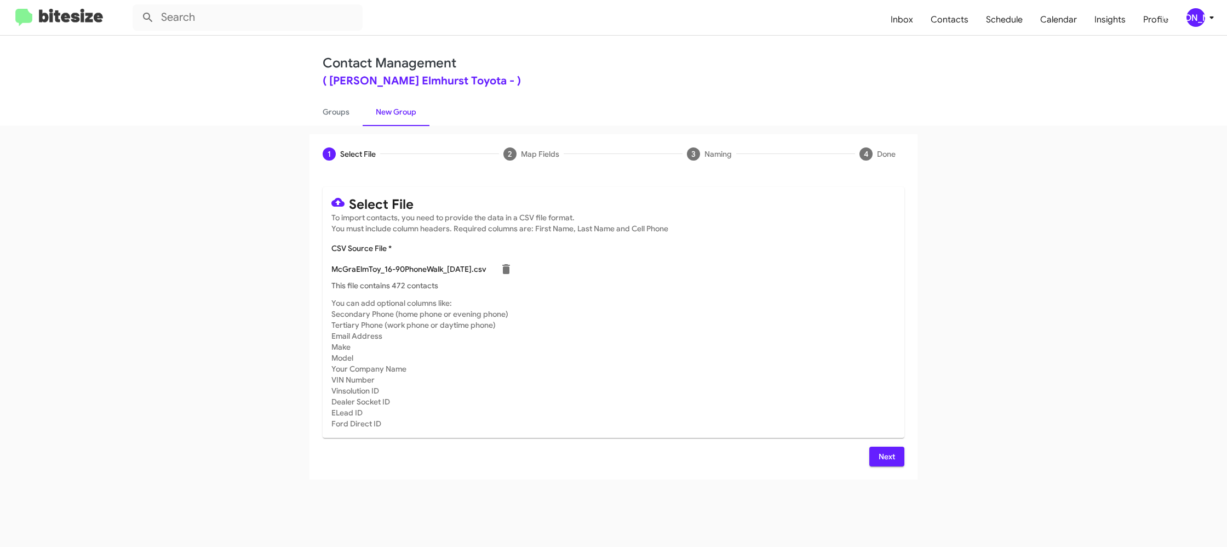
click at [650, 336] on mat-card-subtitle "You can add optional columns like: Secondary Phone (home phone or evening phone…" at bounding box center [614, 364] width 564 height 132
click at [1209, 18] on icon at bounding box center [1212, 17] width 13 height 13
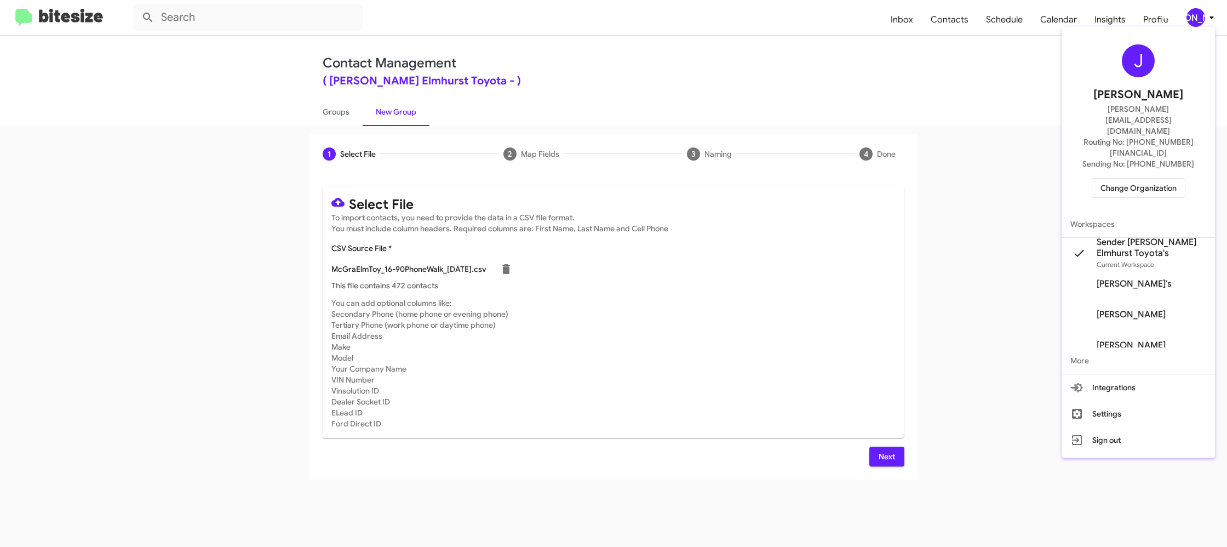
drag, startPoint x: 1209, startPoint y: 18, endPoint x: 1156, endPoint y: 20, distance: 53.7
click at [1207, 15] on div at bounding box center [613, 273] width 1227 height 547
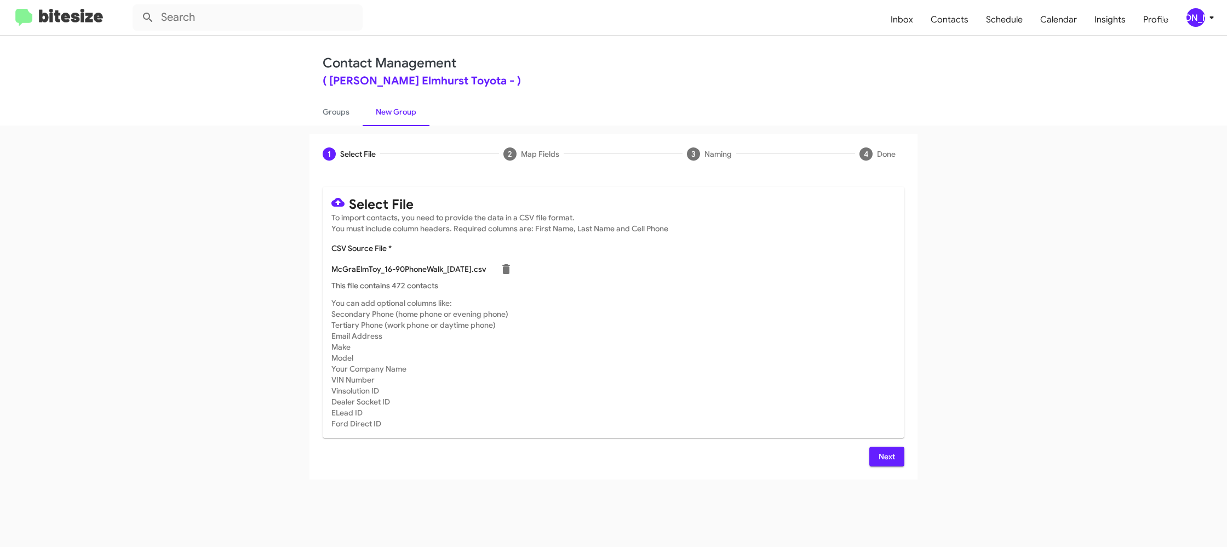
drag, startPoint x: 882, startPoint y: 451, endPoint x: 875, endPoint y: 448, distance: 8.1
click at [882, 450] on span "Next" at bounding box center [887, 457] width 18 height 20
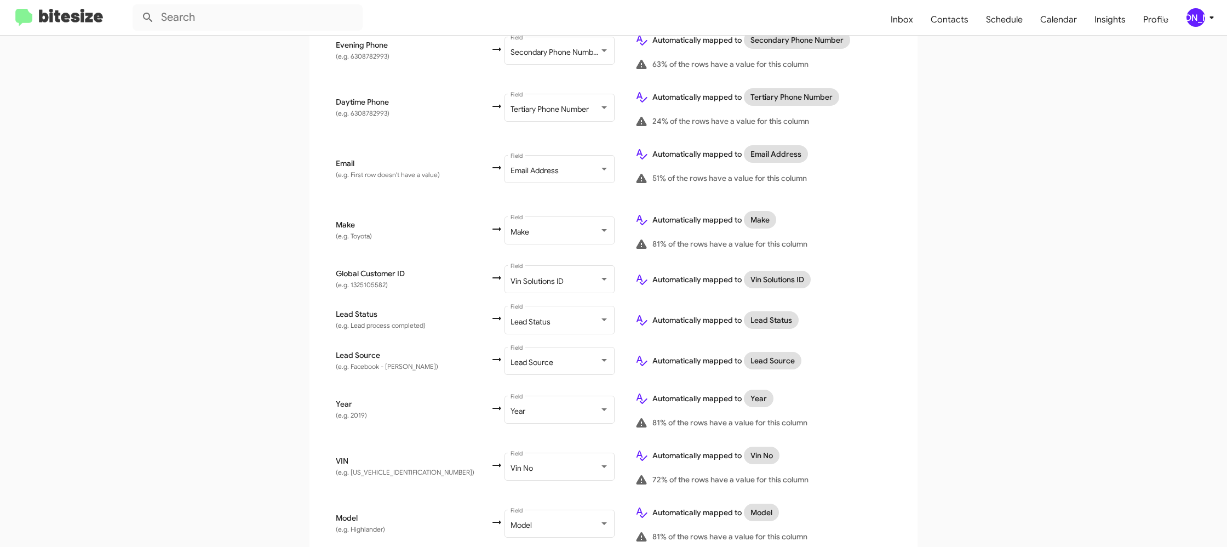
scroll to position [524, 0]
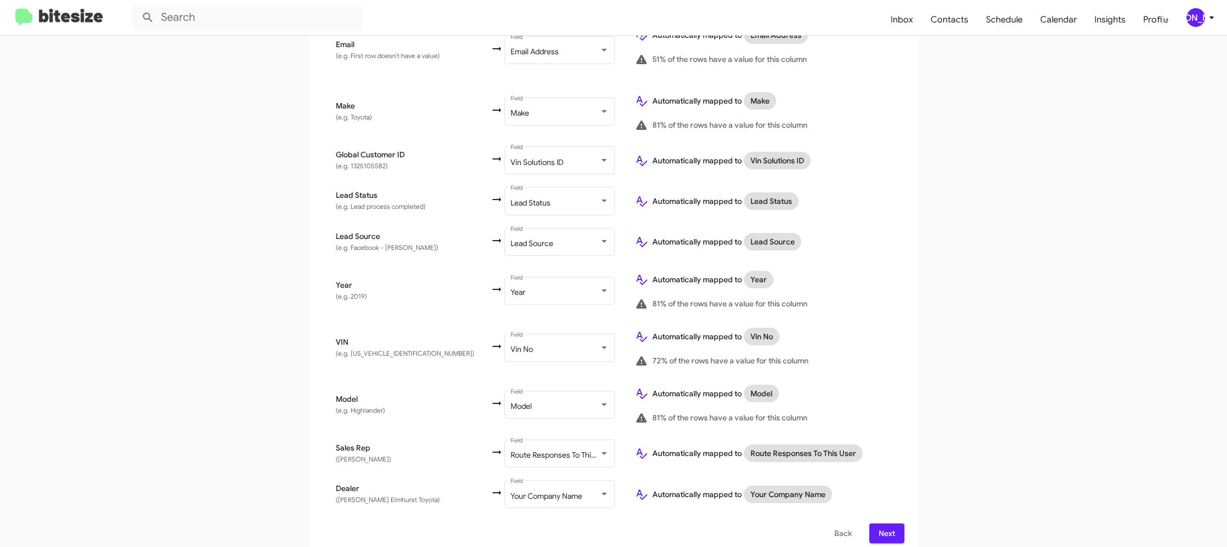
click at [1206, 16] on icon at bounding box center [1212, 17] width 13 height 13
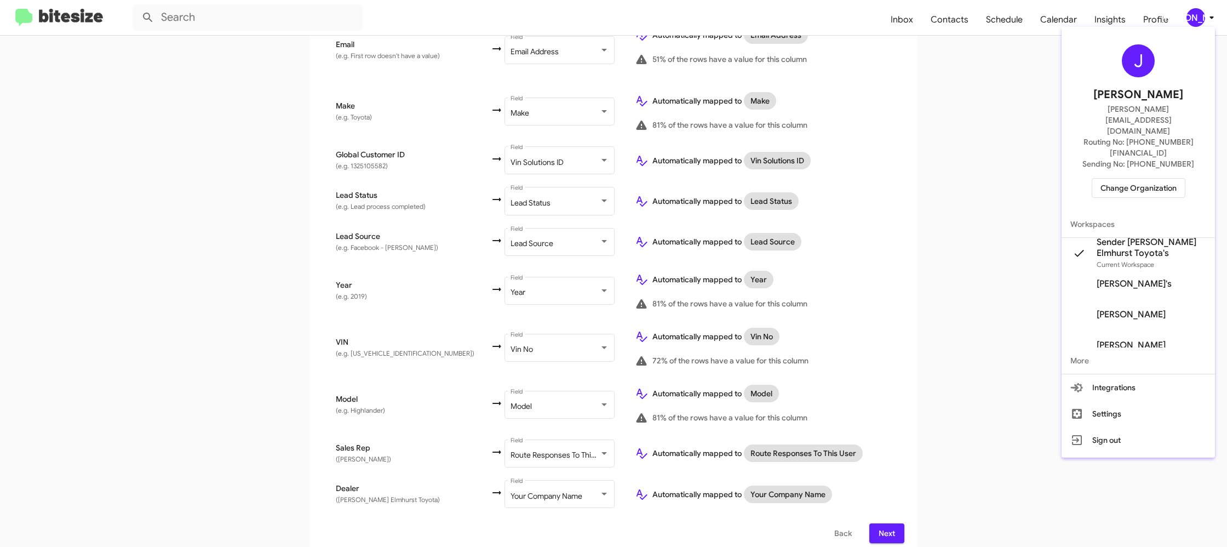
drag, startPoint x: 1206, startPoint y: 16, endPoint x: 1033, endPoint y: 65, distance: 178.7
click at [1206, 16] on div at bounding box center [613, 273] width 1227 height 547
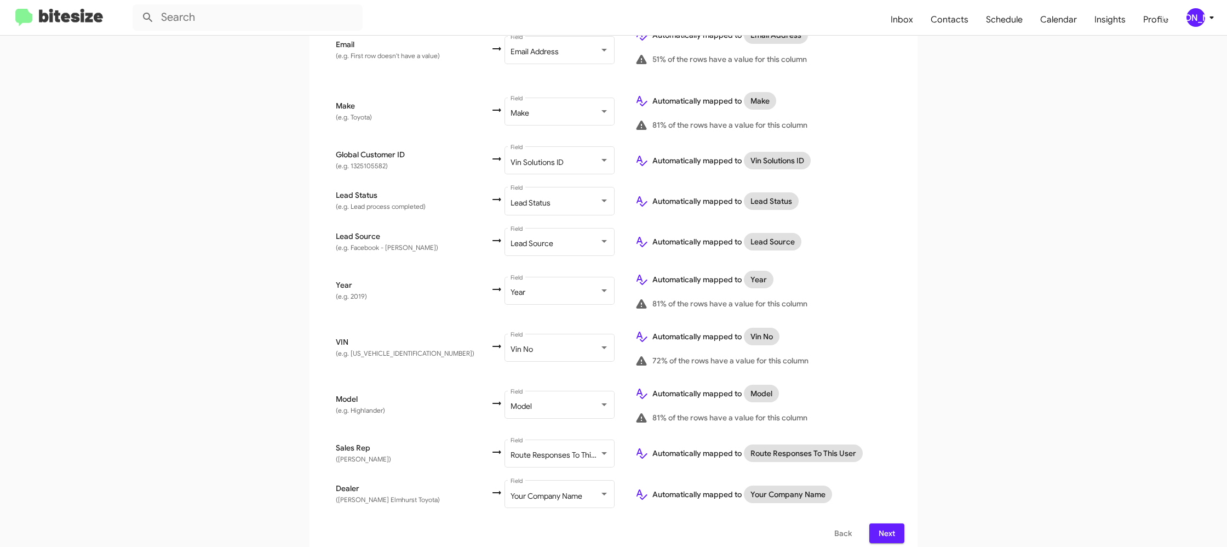
click at [885, 530] on span "Next" at bounding box center [887, 533] width 18 height 20
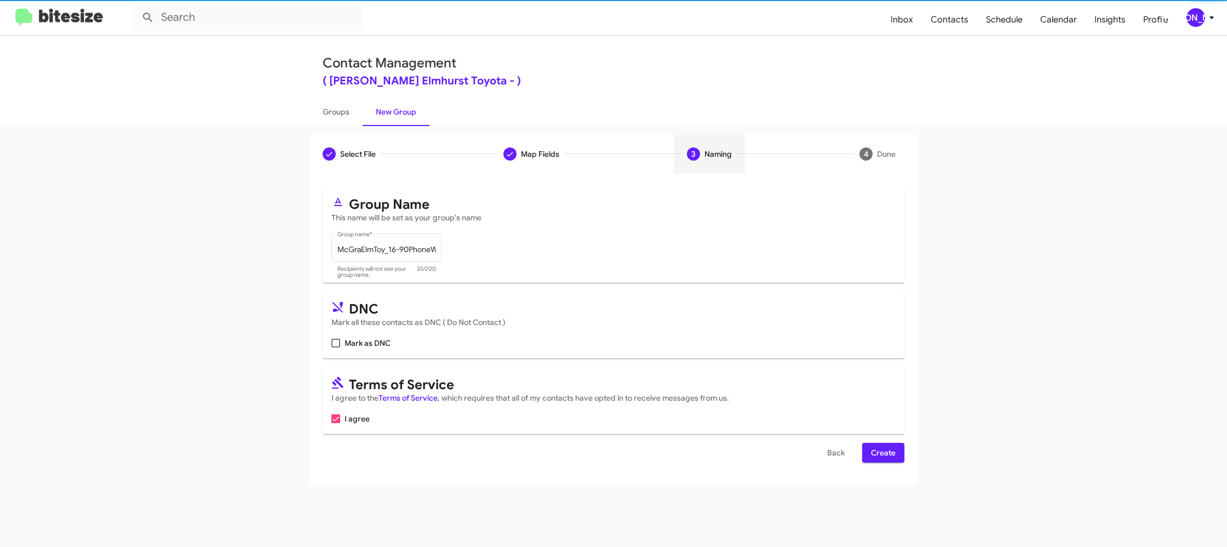
scroll to position [0, 0]
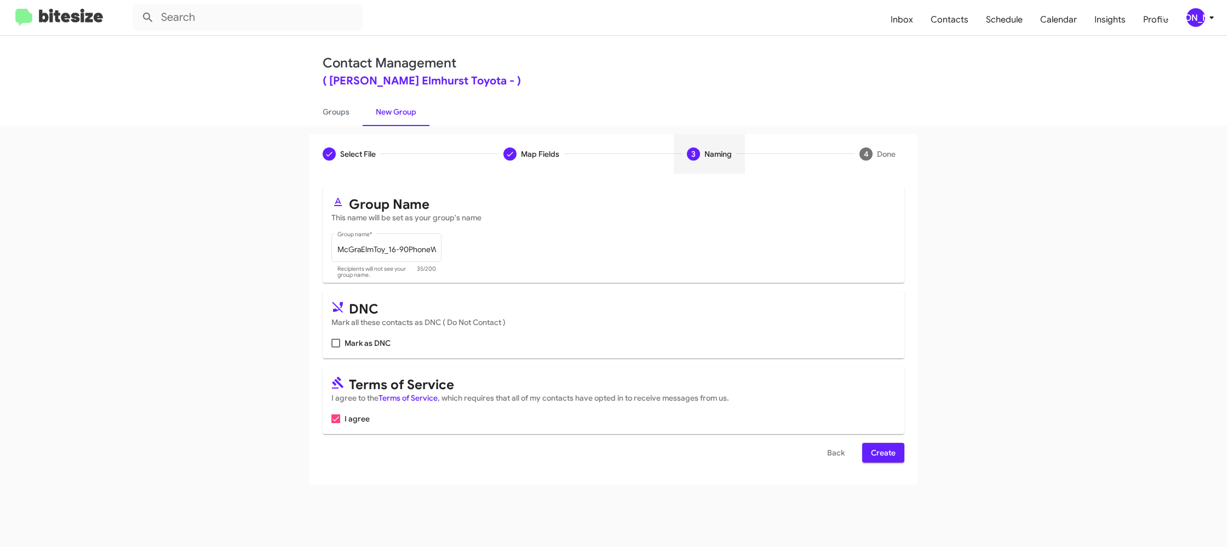
click at [885, 447] on span "Create" at bounding box center [883, 453] width 25 height 20
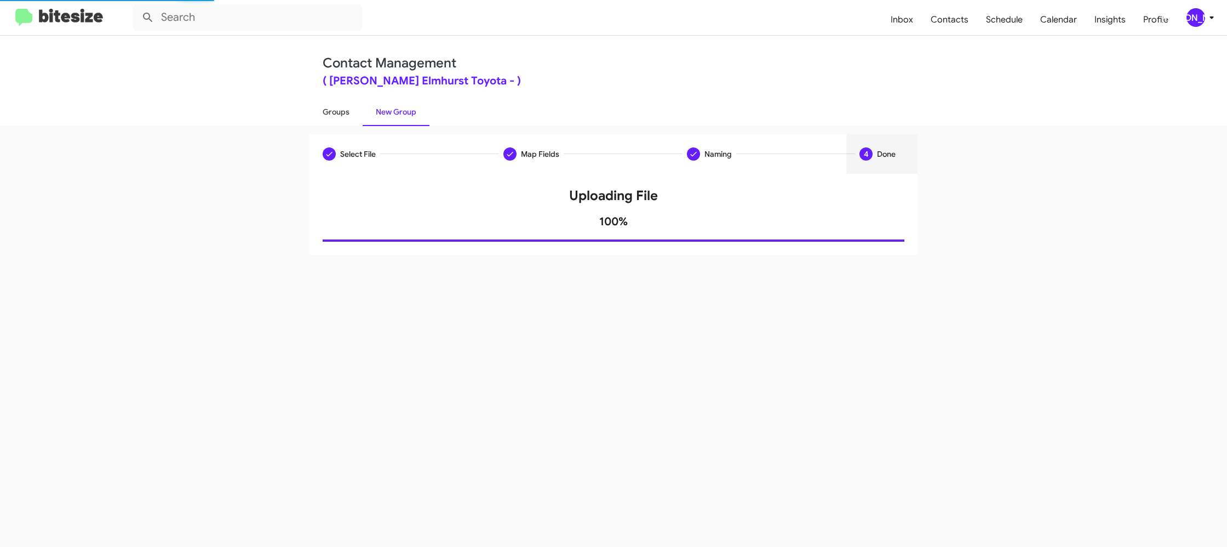
click at [338, 121] on link "Groups" at bounding box center [336, 112] width 53 height 28
type input "in:groups"
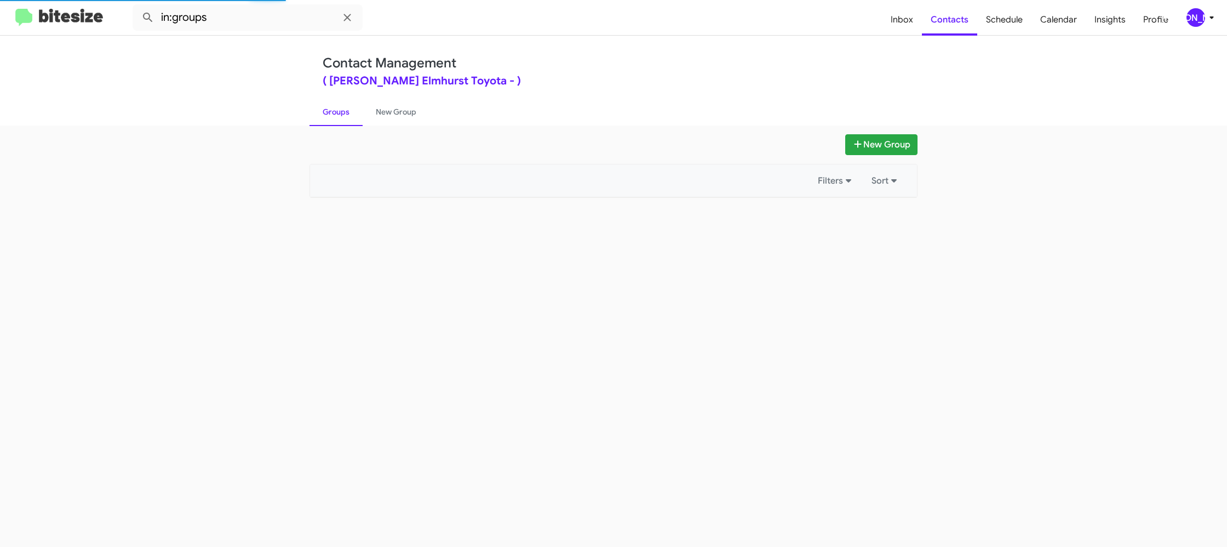
click at [338, 121] on link "Groups" at bounding box center [336, 112] width 53 height 28
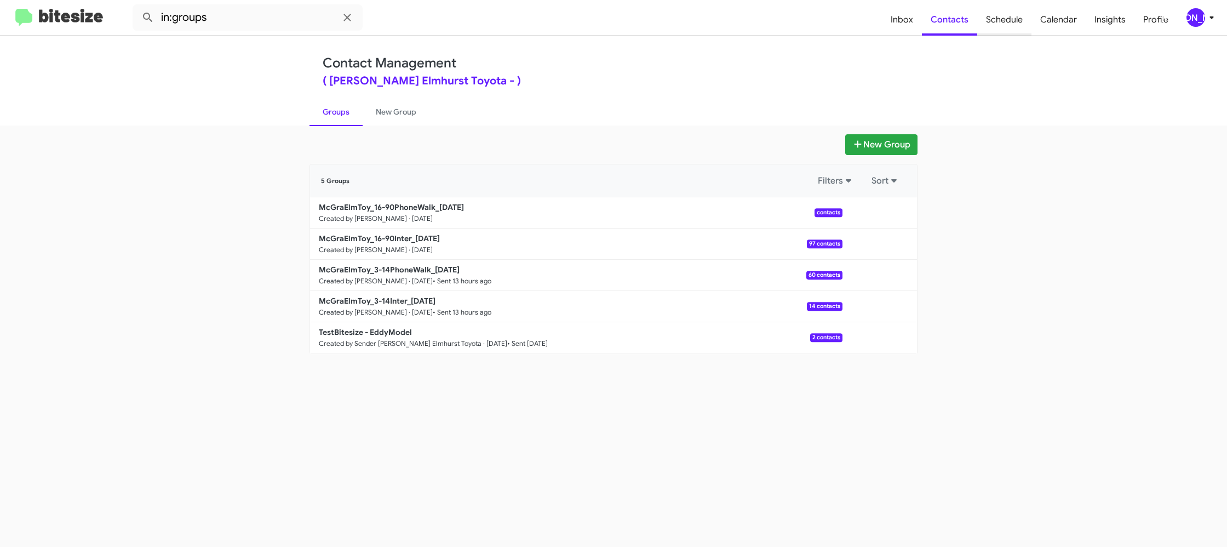
click at [1026, 28] on span "Schedule" at bounding box center [1005, 20] width 54 height 32
click at [1196, 17] on div "[PERSON_NAME]" at bounding box center [1196, 17] width 19 height 19
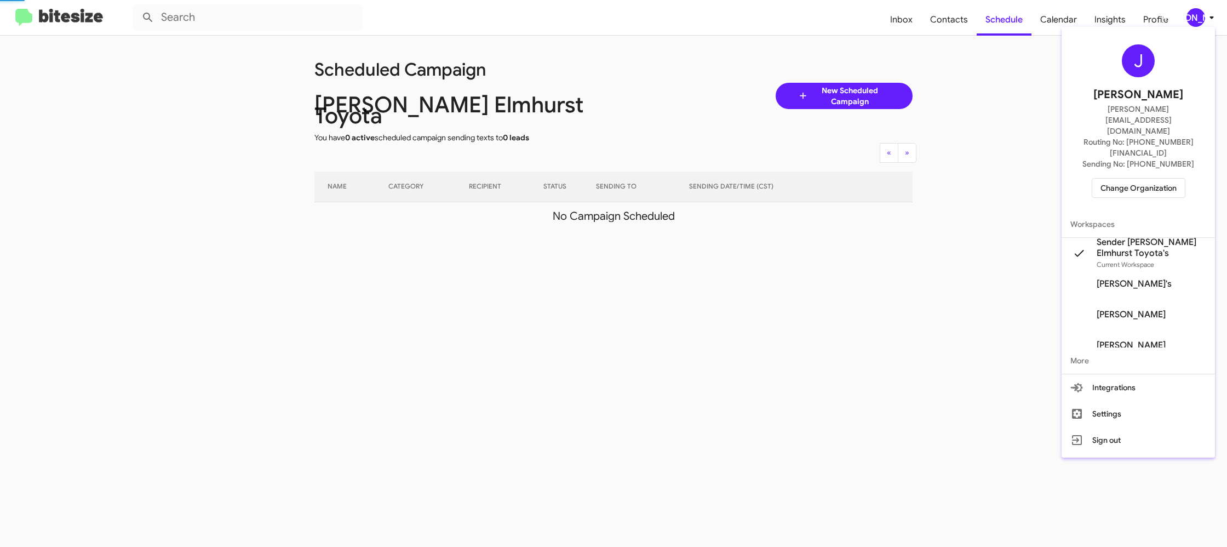
click at [1196, 18] on div at bounding box center [613, 273] width 1227 height 547
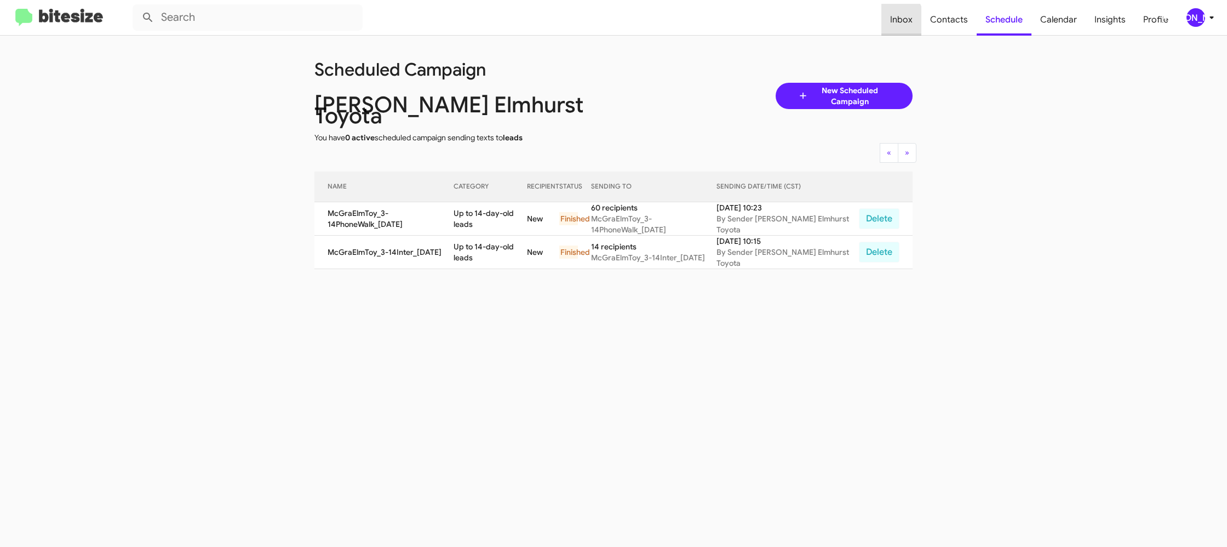
click at [895, 21] on span "Inbox" at bounding box center [902, 20] width 40 height 32
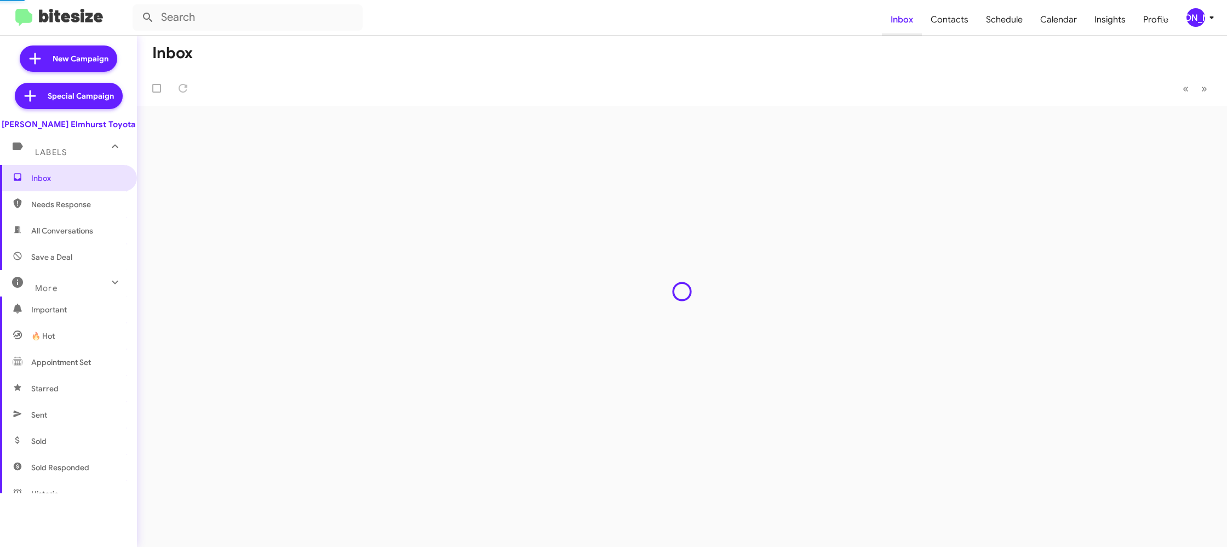
click at [895, 20] on span "Inbox" at bounding box center [902, 20] width 40 height 32
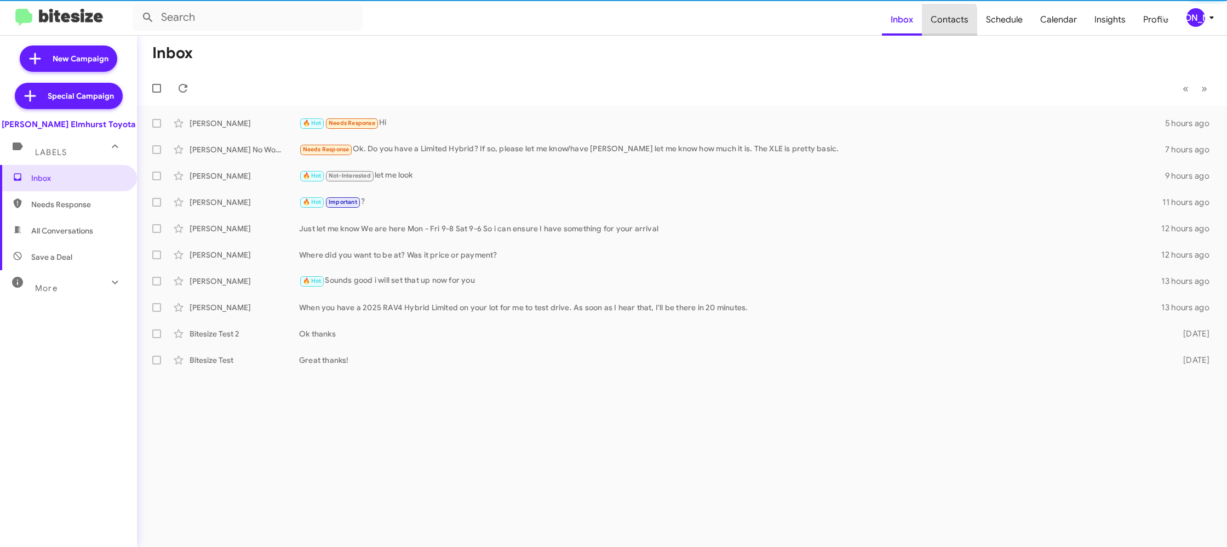
click at [930, 21] on span "Contacts" at bounding box center [949, 20] width 55 height 32
type input "in:groups"
click at [930, 21] on span "Contacts" at bounding box center [949, 20] width 55 height 32
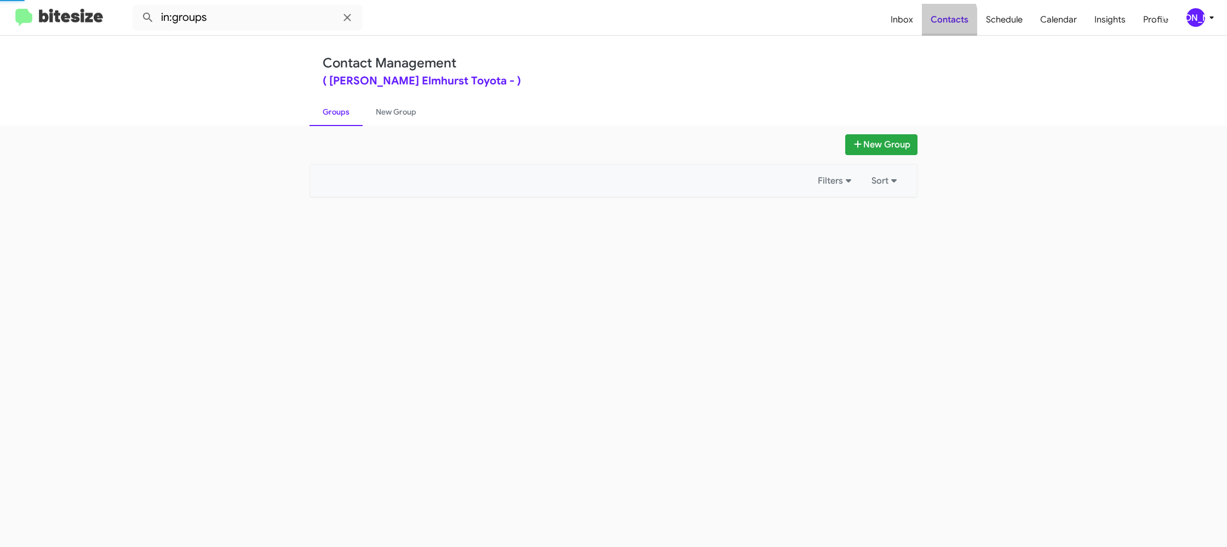
click at [930, 21] on span "Contacts" at bounding box center [949, 20] width 55 height 32
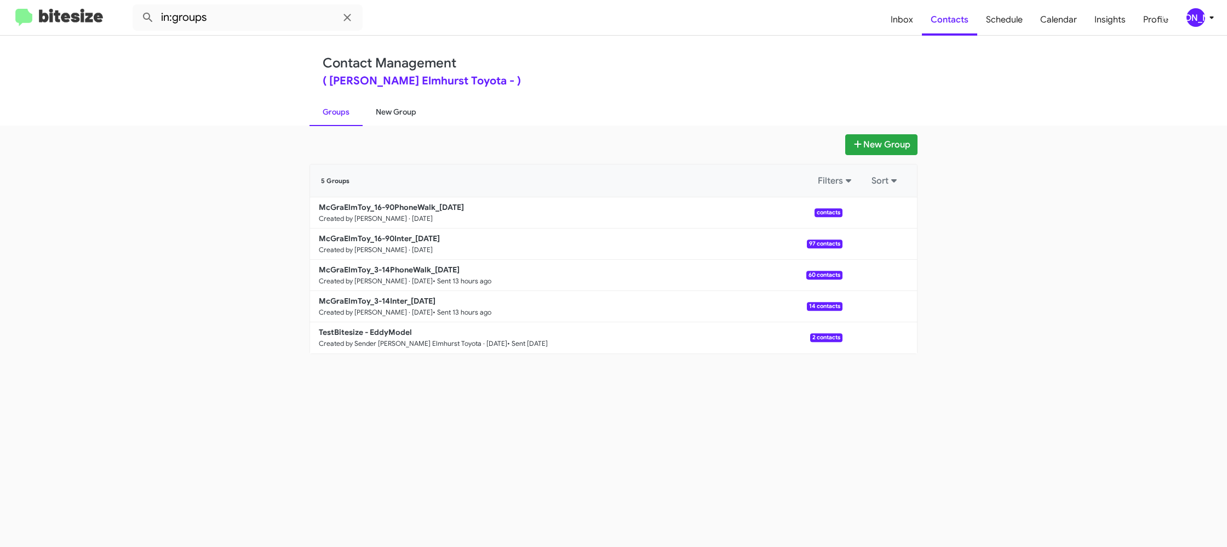
click at [363, 115] on link "New Group" at bounding box center [396, 112] width 67 height 28
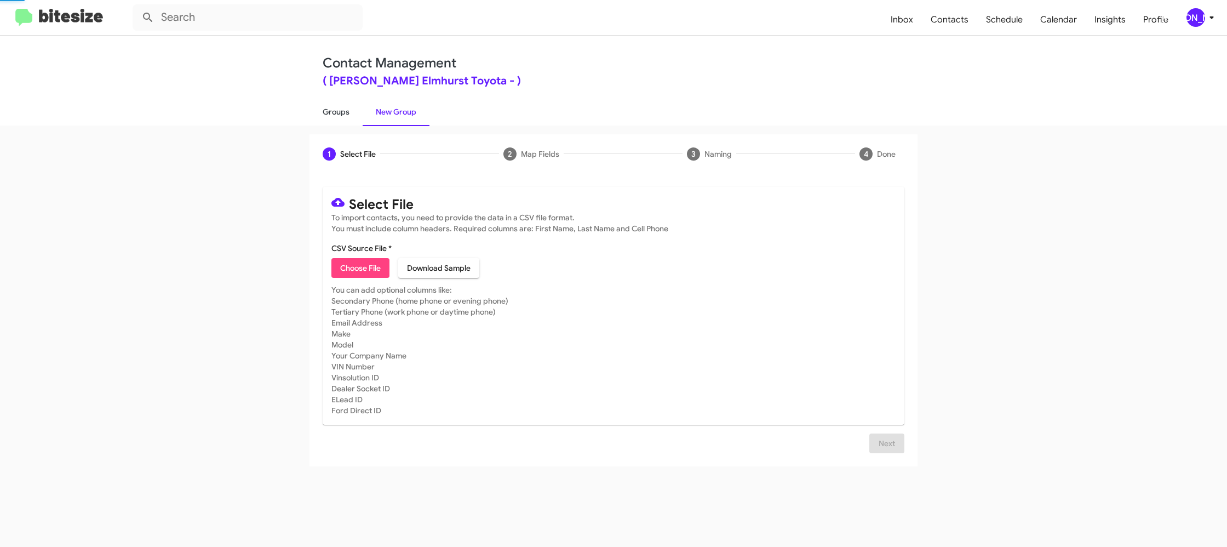
click at [333, 114] on link "Groups" at bounding box center [336, 112] width 53 height 28
type input "in:groups"
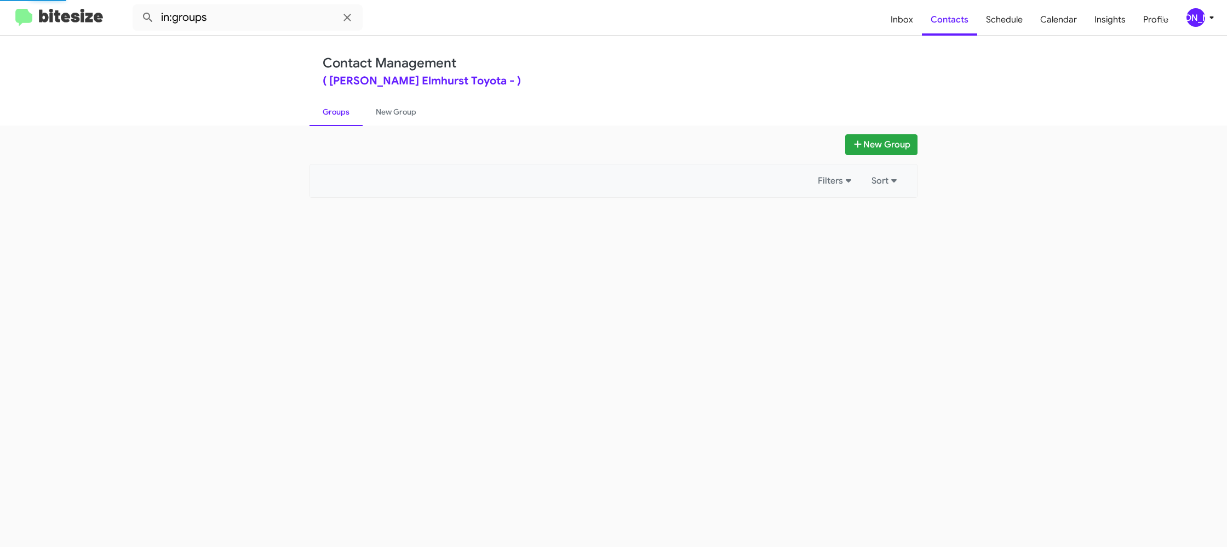
click at [333, 114] on link "Groups" at bounding box center [336, 112] width 53 height 28
drag, startPoint x: 333, startPoint y: 114, endPoint x: 366, endPoint y: 132, distance: 37.5
click at [332, 113] on link "Groups" at bounding box center [336, 112] width 53 height 28
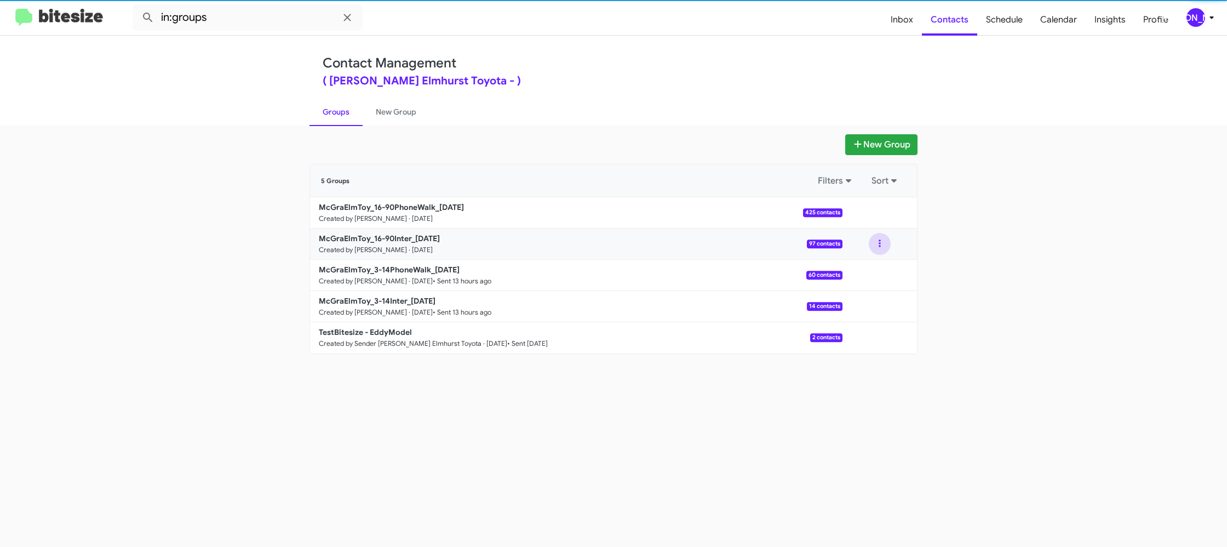
click at [885, 247] on button at bounding box center [880, 244] width 22 height 22
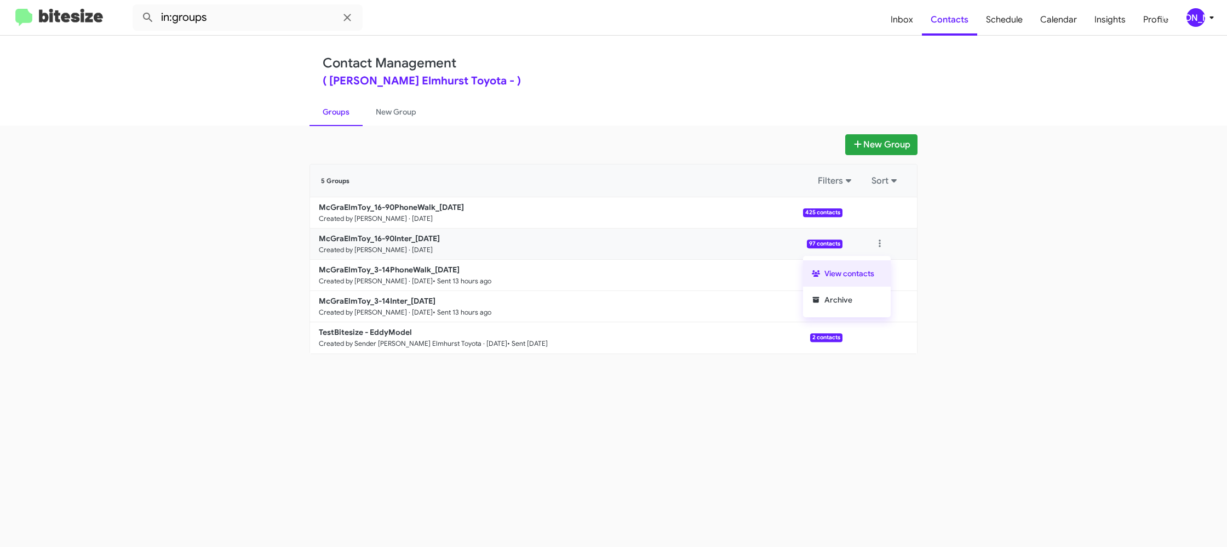
click at [870, 271] on button "View contacts" at bounding box center [847, 273] width 88 height 26
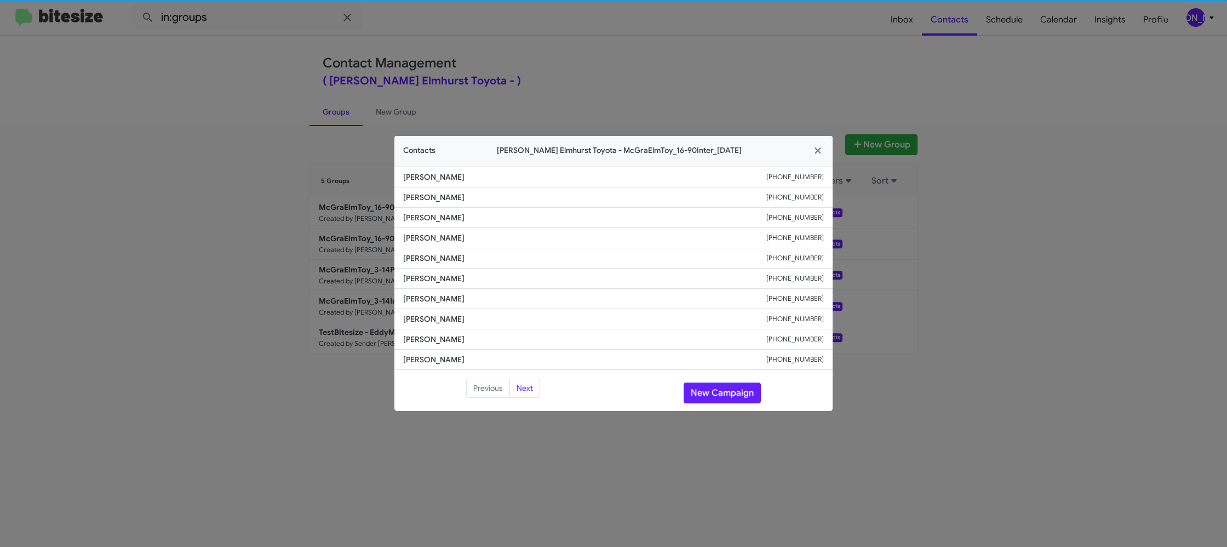
click at [447, 274] on span "Patricia Horning" at bounding box center [584, 278] width 363 height 11
copy span "Patricia Horning"
drag, startPoint x: 665, startPoint y: 30, endPoint x: 844, endPoint y: 170, distance: 227.1
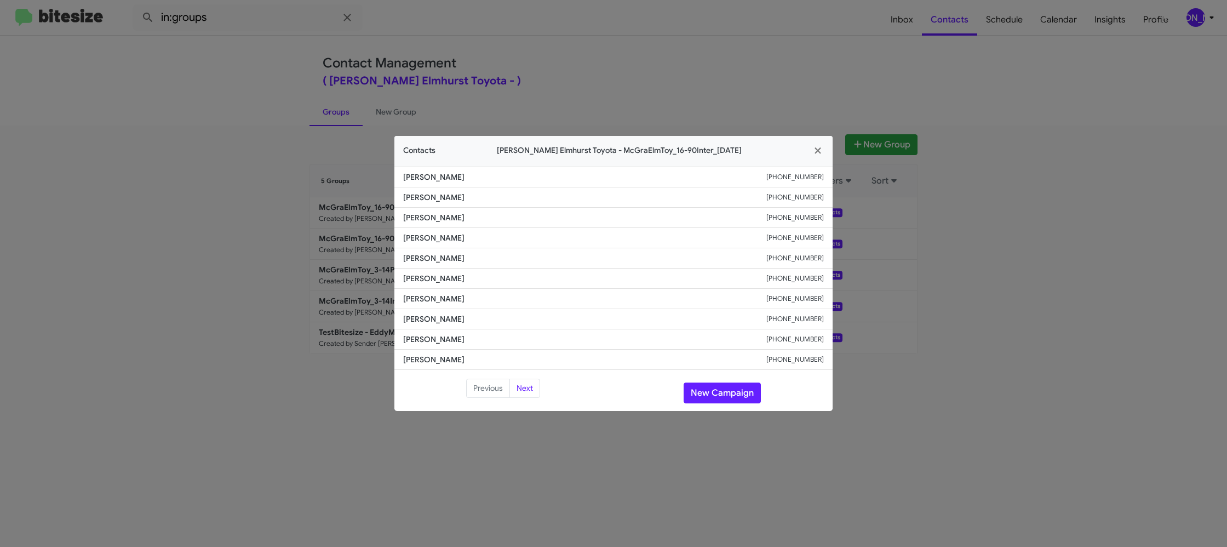
click at [665, 31] on modal-container "Contacts McGrath Elmhurst Toyota - McGraElmToy_16-90Inter_10-03-25 Walter Hayde…" at bounding box center [613, 273] width 1227 height 547
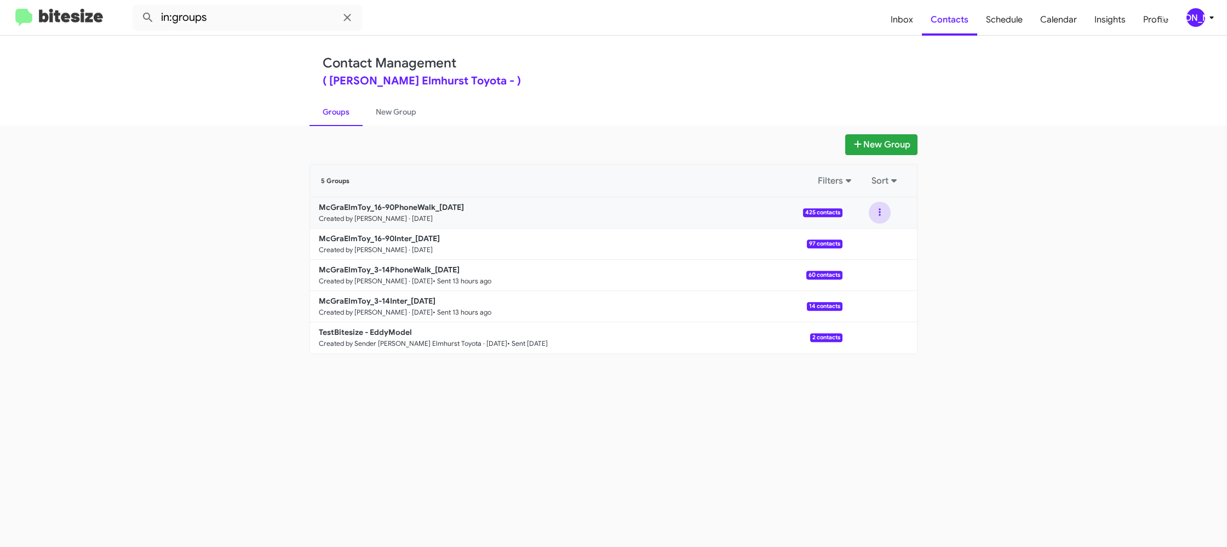
click at [883, 214] on button at bounding box center [880, 213] width 22 height 22
click at [871, 232] on button "View contacts" at bounding box center [847, 242] width 88 height 26
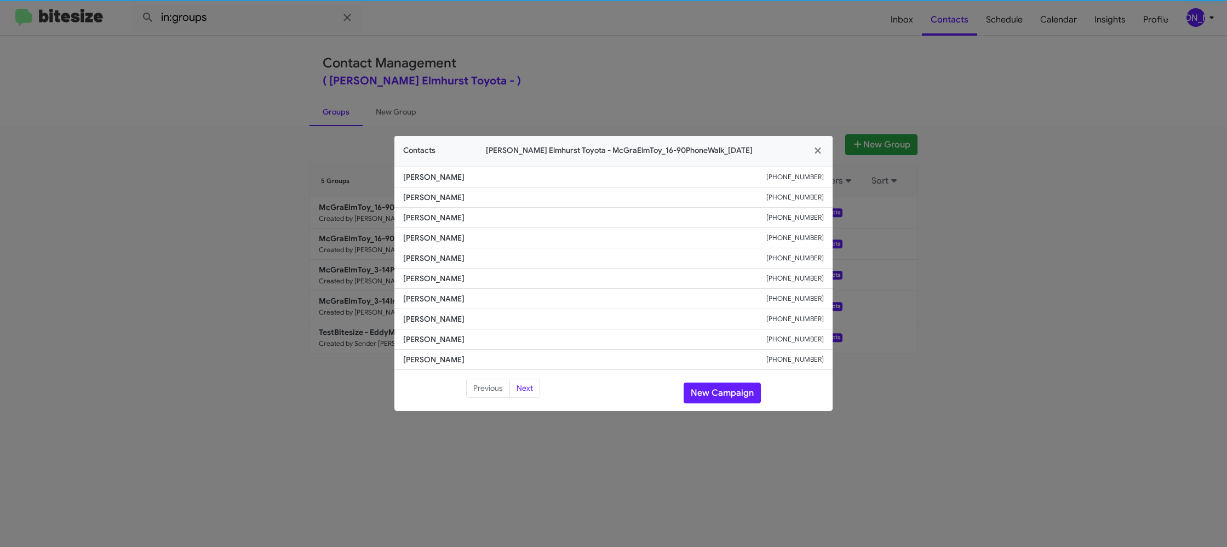
click at [424, 259] on span "David Himes" at bounding box center [584, 258] width 363 height 11
click at [438, 238] on span "Marcial Quinonez" at bounding box center [584, 237] width 363 height 11
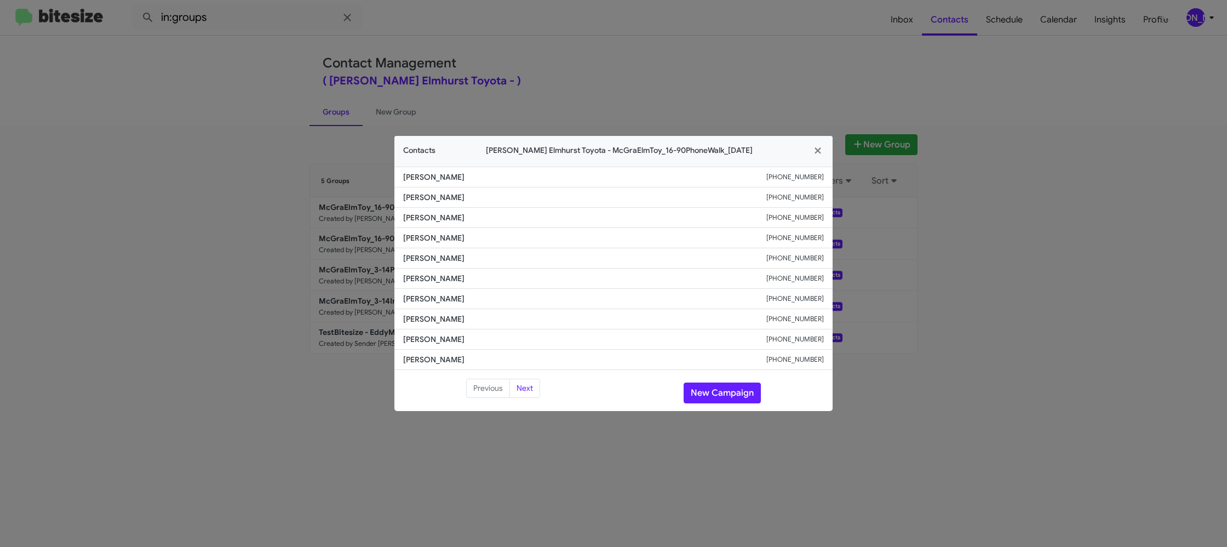
click at [438, 238] on span "Marcial Quinonez" at bounding box center [584, 237] width 363 height 11
copy span "Marcial Quinonez"
drag, startPoint x: 273, startPoint y: 83, endPoint x: 407, endPoint y: 188, distance: 170.1
click at [277, 86] on modal-container "Contacts McGrath Elmhurst Toyota - McGraElmToy_16-90PhoneWalk_10-03-25 Milind P…" at bounding box center [613, 273] width 1227 height 547
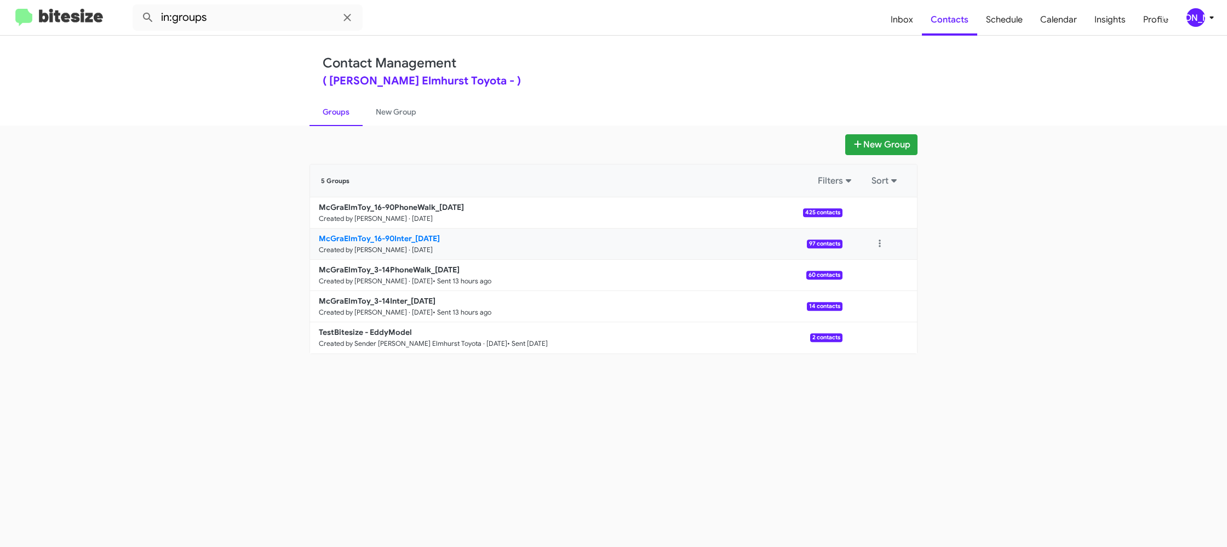
click at [401, 241] on b "McGraElmToy_16-90Inter_10-03-25" at bounding box center [379, 238] width 121 height 10
drag, startPoint x: 401, startPoint y: 241, endPoint x: 351, endPoint y: 99, distance: 150.6
click at [402, 239] on b "McGraElmToy_16-90Inter_10-03-25" at bounding box center [379, 238] width 121 height 10
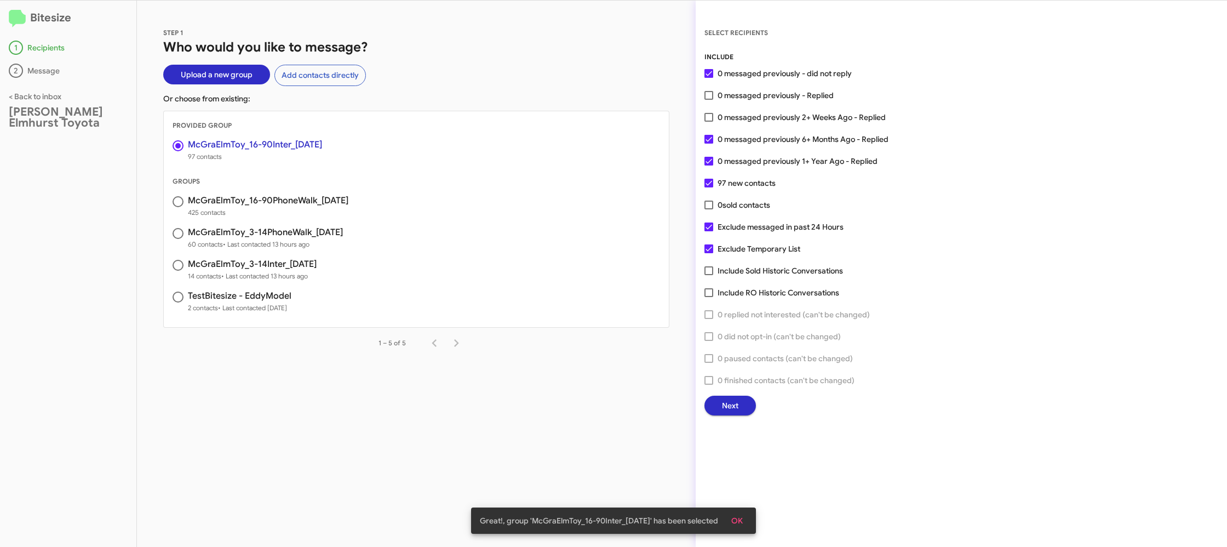
click at [733, 405] on span "Next" at bounding box center [730, 406] width 16 height 20
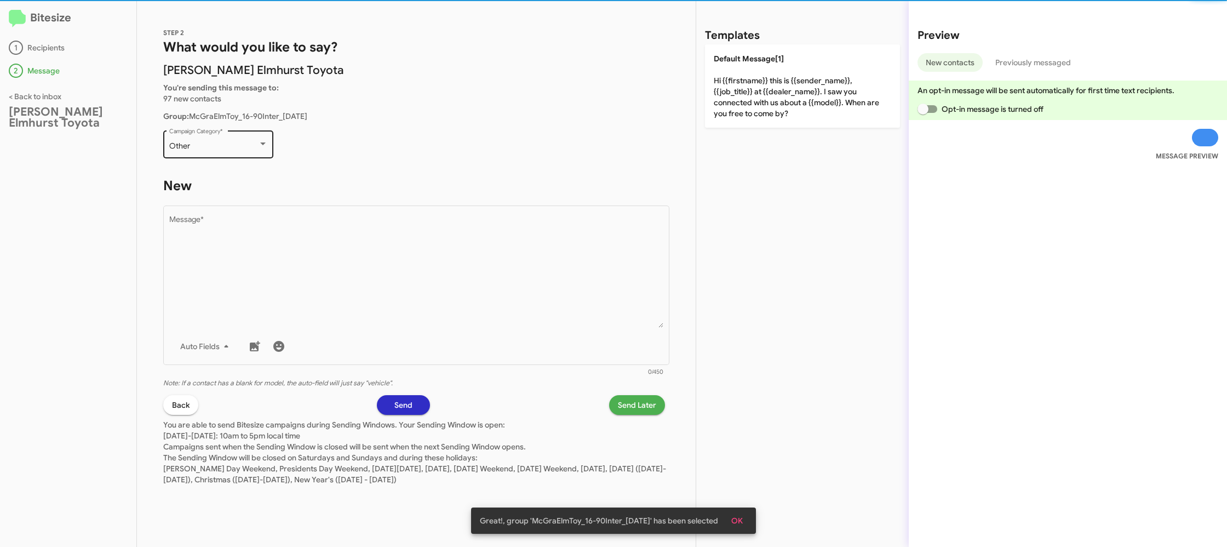
click at [232, 149] on div "Other" at bounding box center [213, 146] width 89 height 9
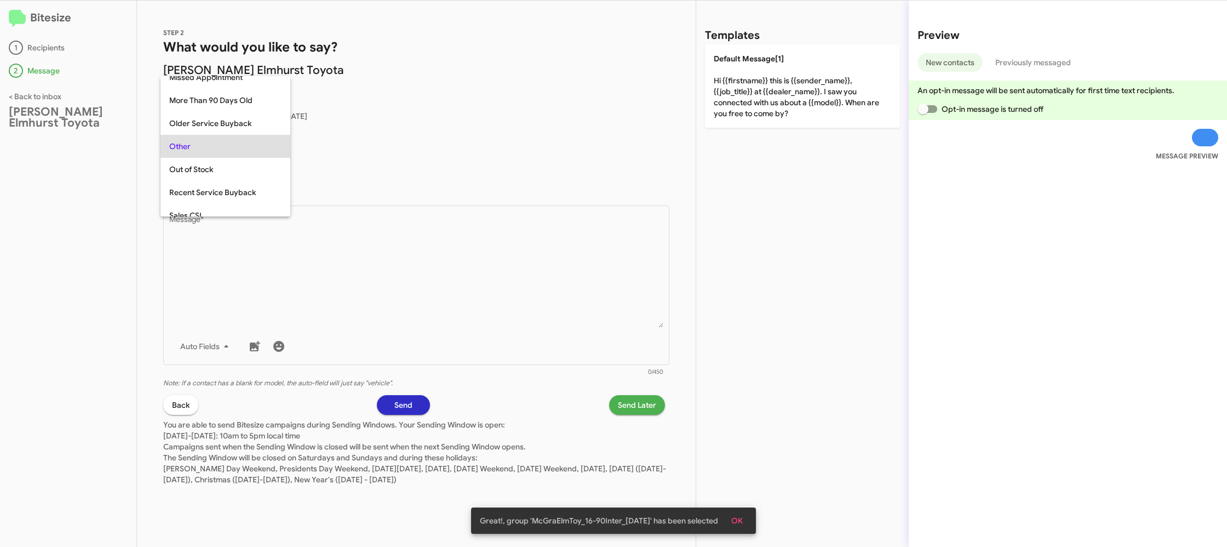
scroll to position [23, 0]
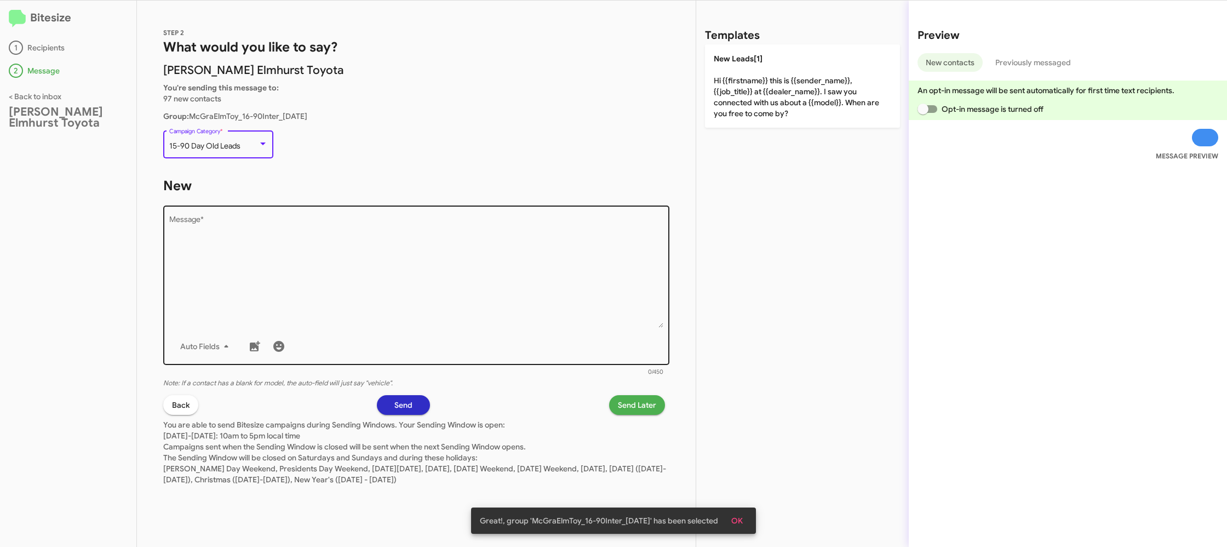
drag, startPoint x: 408, startPoint y: 287, endPoint x: 511, endPoint y: 232, distance: 116.7
click at [408, 284] on textarea "Message *" at bounding box center [416, 272] width 495 height 112
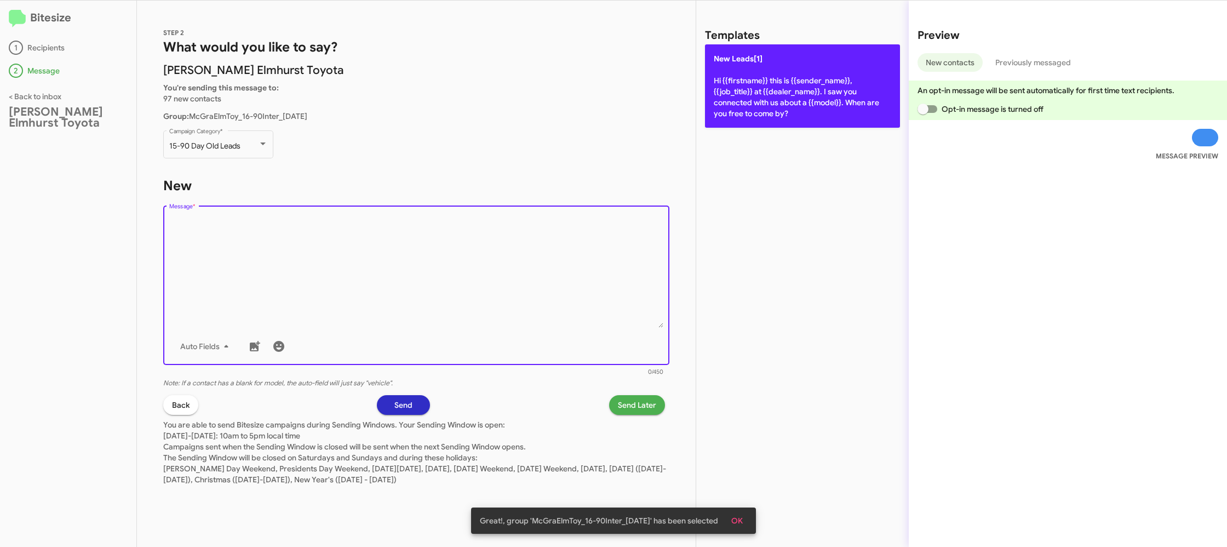
click at [824, 60] on p "New Leads[1] Hi {{firstname}} this is {{sender_name}}, {{job_title}} at {{deale…" at bounding box center [802, 85] width 195 height 83
type textarea "Hi {{firstname}} this is {{sender_name}}, {{job_title}} at {{dealer_name}}. I s…"
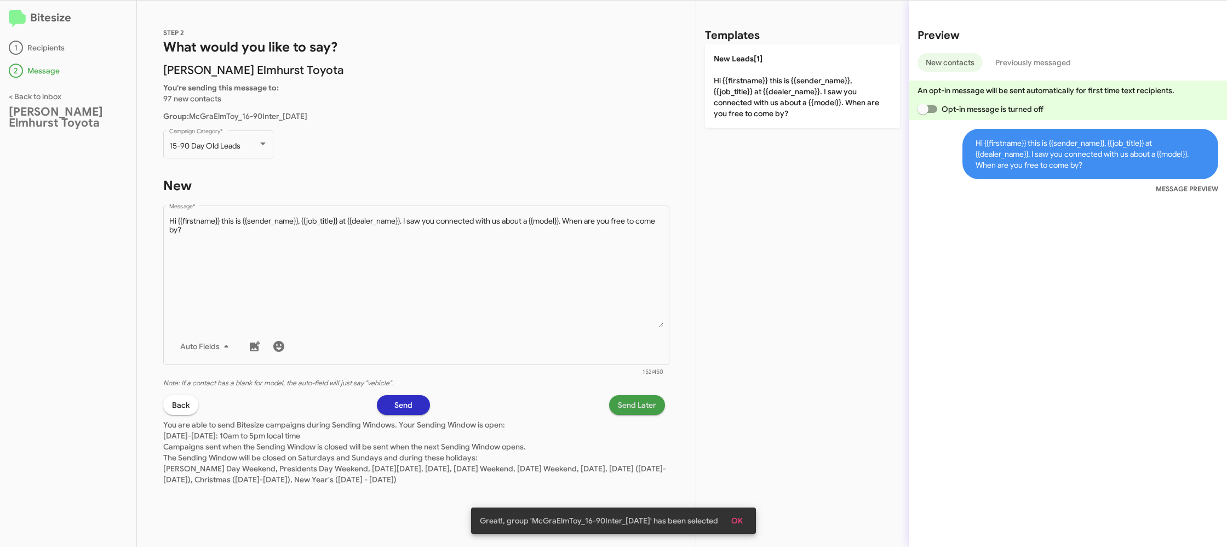
click at [619, 405] on span "Send Later" at bounding box center [637, 405] width 38 height 20
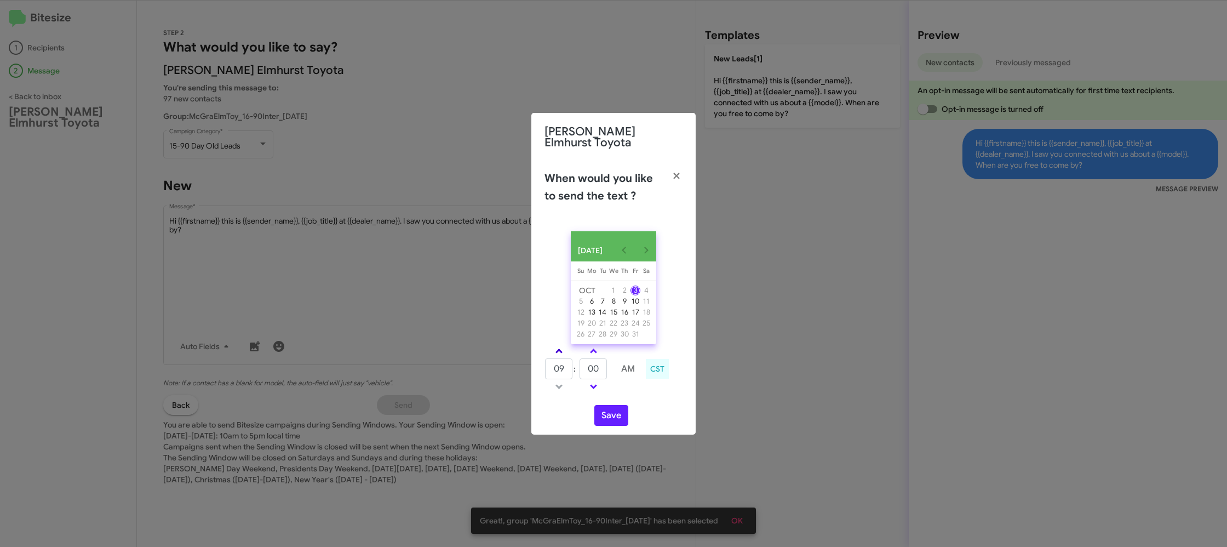
click at [561, 347] on link at bounding box center [559, 351] width 19 height 13
type input "10"
click at [599, 372] on input "00" at bounding box center [593, 368] width 27 height 21
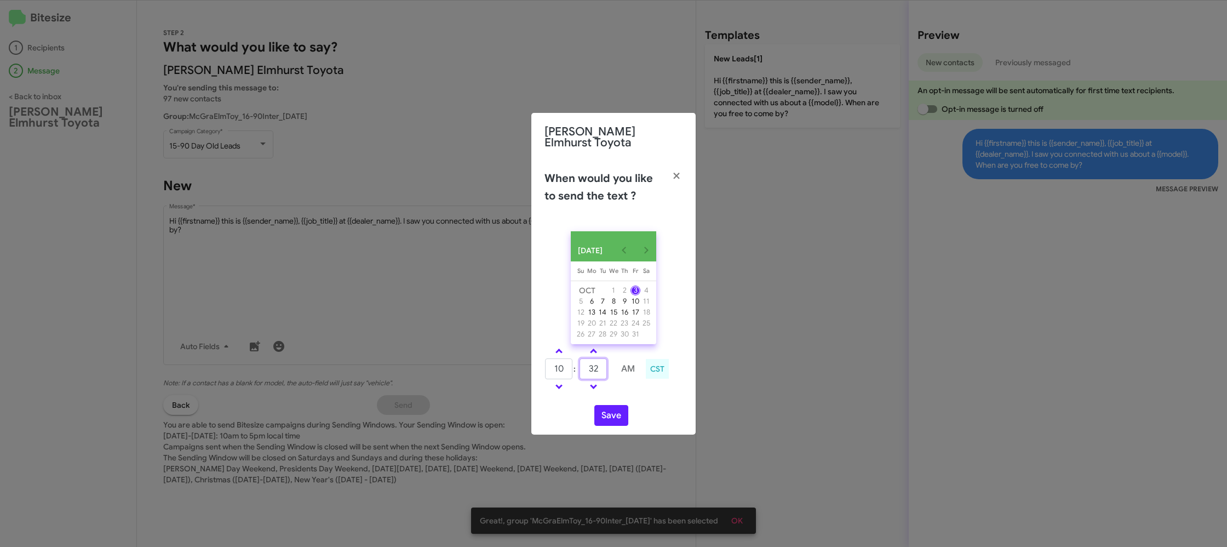
type input "32"
drag, startPoint x: 633, startPoint y: 389, endPoint x: 626, endPoint y: 396, distance: 10.5
click at [632, 390] on td at bounding box center [628, 387] width 29 height 14
click at [607, 413] on button "Save" at bounding box center [612, 415] width 34 height 21
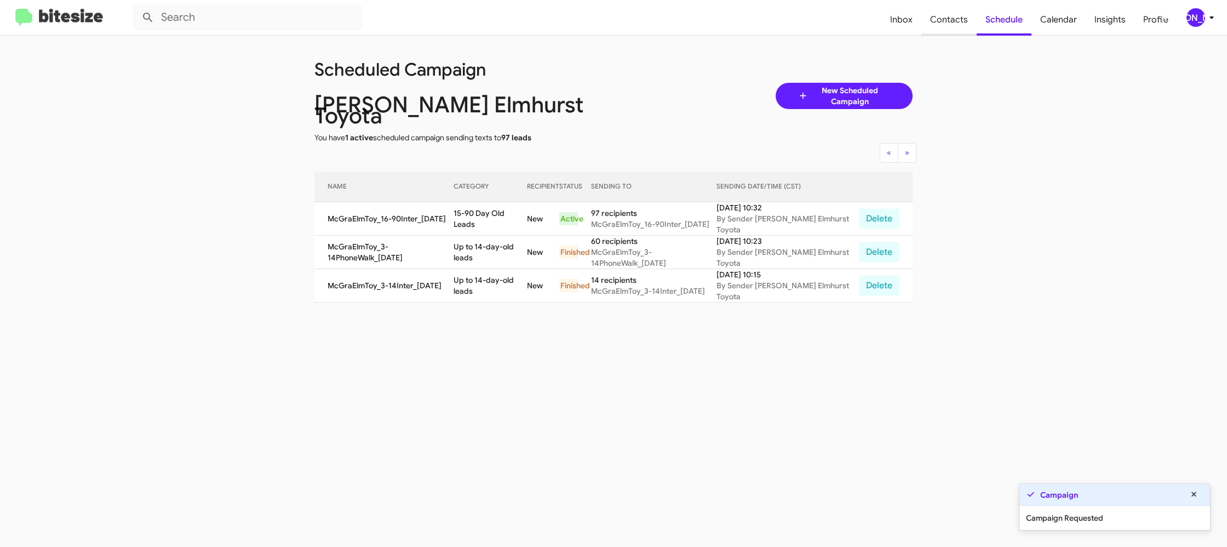
click at [947, 18] on span "Contacts" at bounding box center [949, 20] width 55 height 32
type input "in:groups"
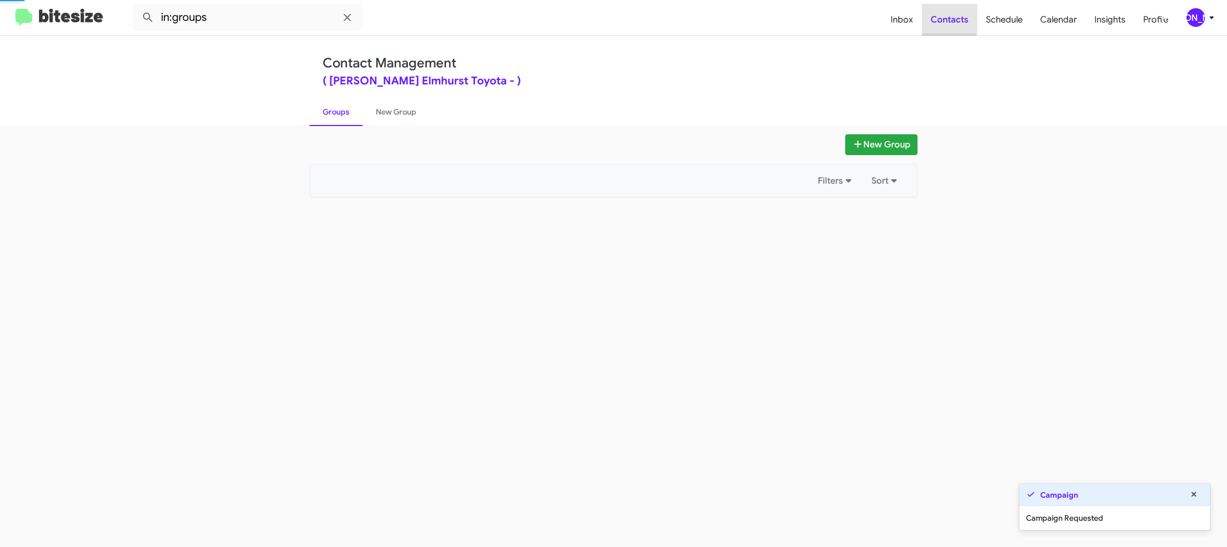
click at [947, 18] on span "Contacts" at bounding box center [949, 20] width 55 height 32
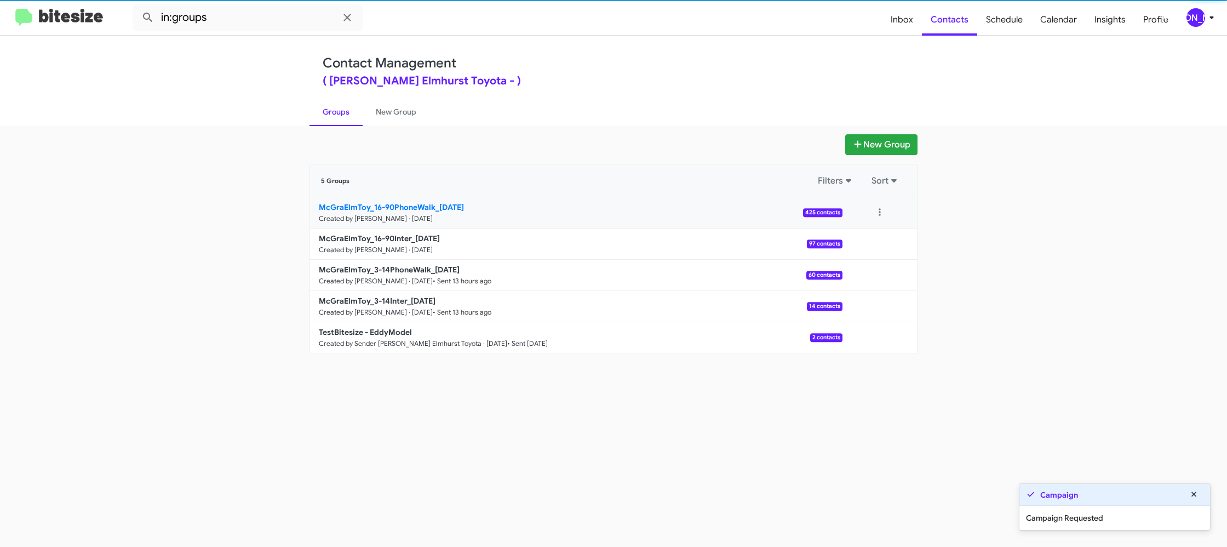
click at [408, 213] on link "McGraElmToy_16-90PhoneWalk_10-03-25 Created by Jason Apdua · Oct 3, 2025 425 co…" at bounding box center [576, 212] width 533 height 31
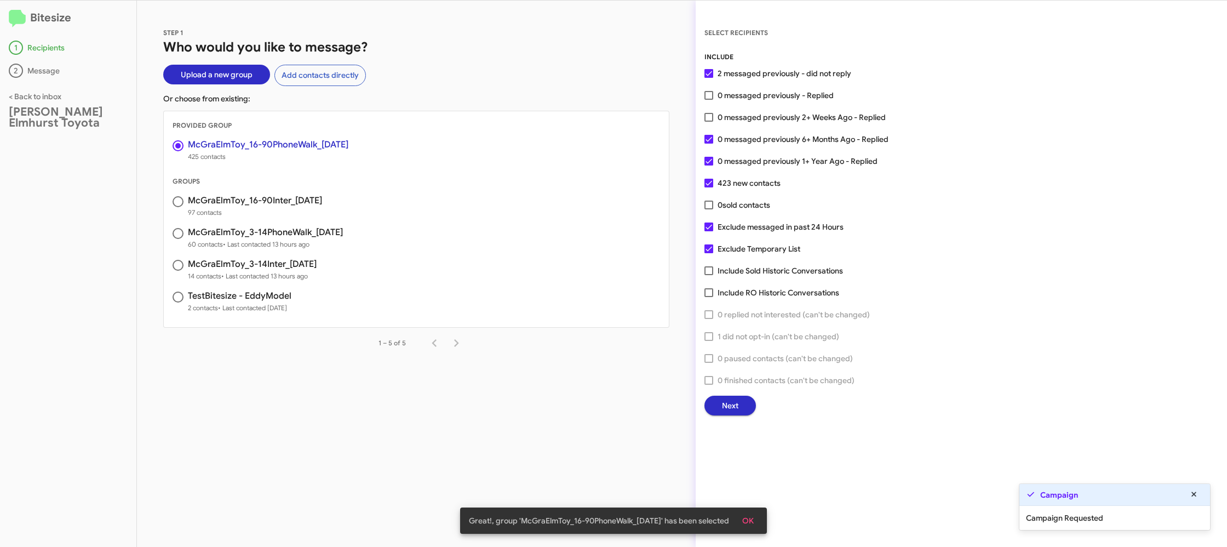
click at [724, 402] on span "Next" at bounding box center [730, 406] width 16 height 20
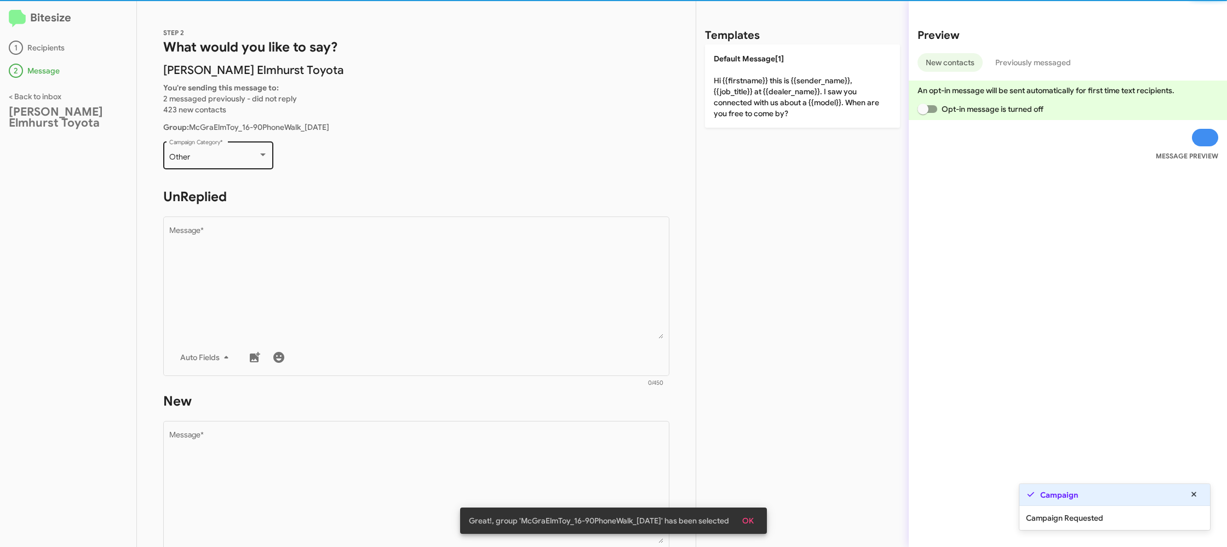
click at [240, 158] on div "Other" at bounding box center [213, 157] width 89 height 9
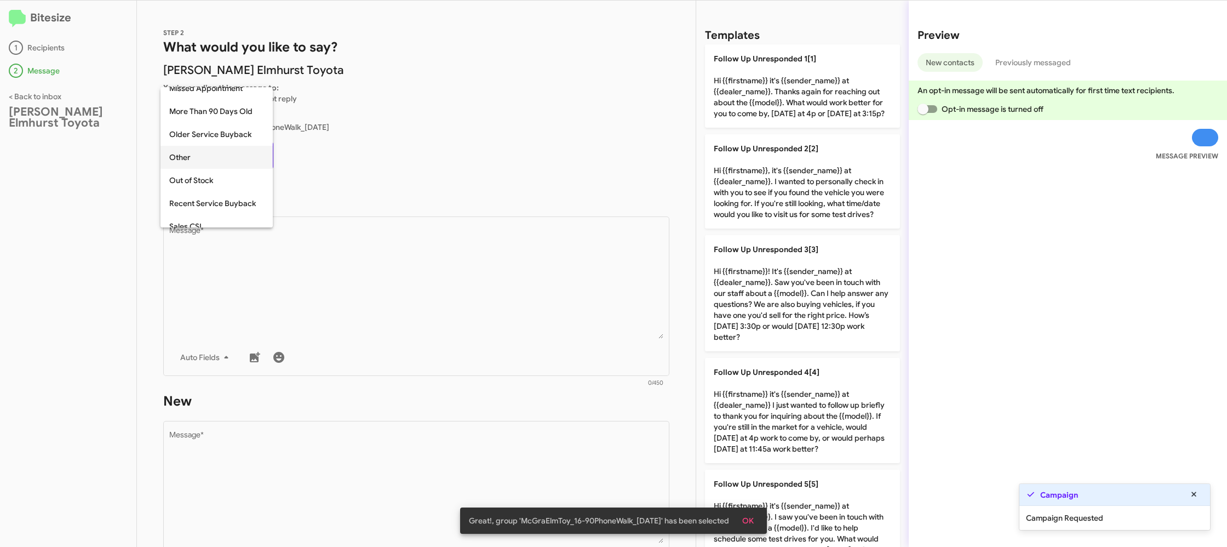
scroll to position [23, 0]
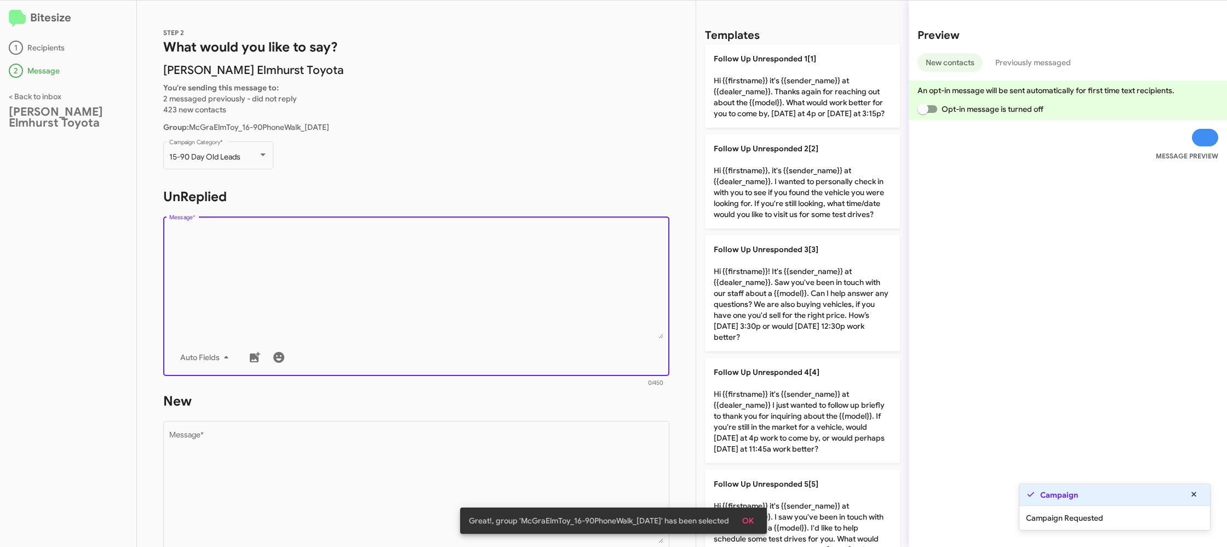
drag, startPoint x: 376, startPoint y: 304, endPoint x: 484, endPoint y: 122, distance: 211.5
click at [376, 304] on textarea "Message *" at bounding box center [416, 283] width 495 height 112
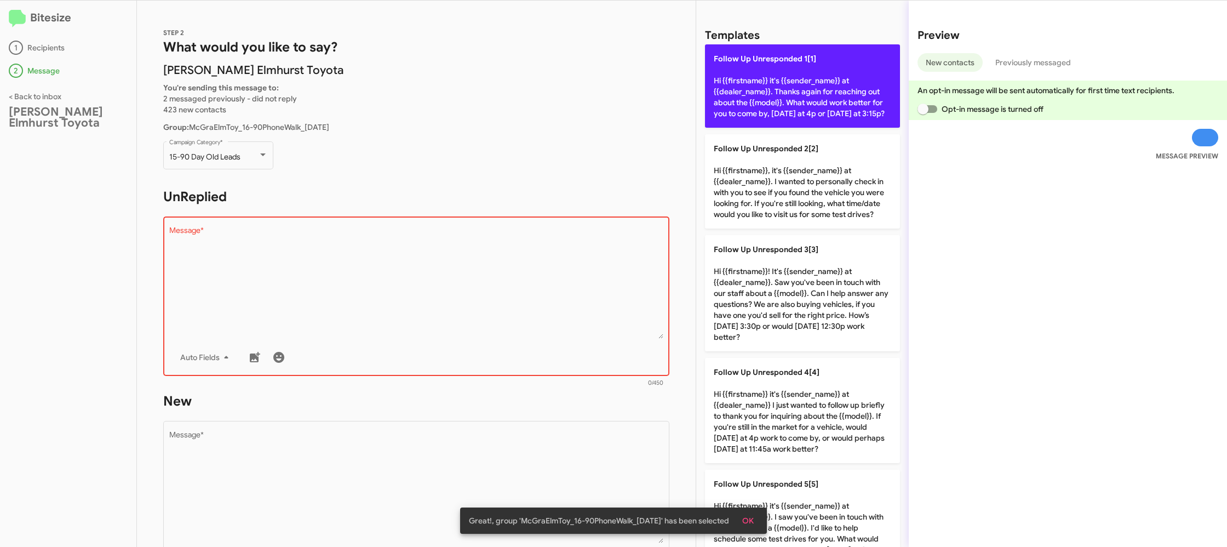
click at [759, 107] on p "Follow Up Unresponded 1[1] Hi {{firstname}} it's {{sender_name}} at {{dealer_na…" at bounding box center [802, 85] width 195 height 83
type textarea "Hi {{firstname}} it's {{sender_name}} at {{dealer_name}}. Thanks again for reac…"
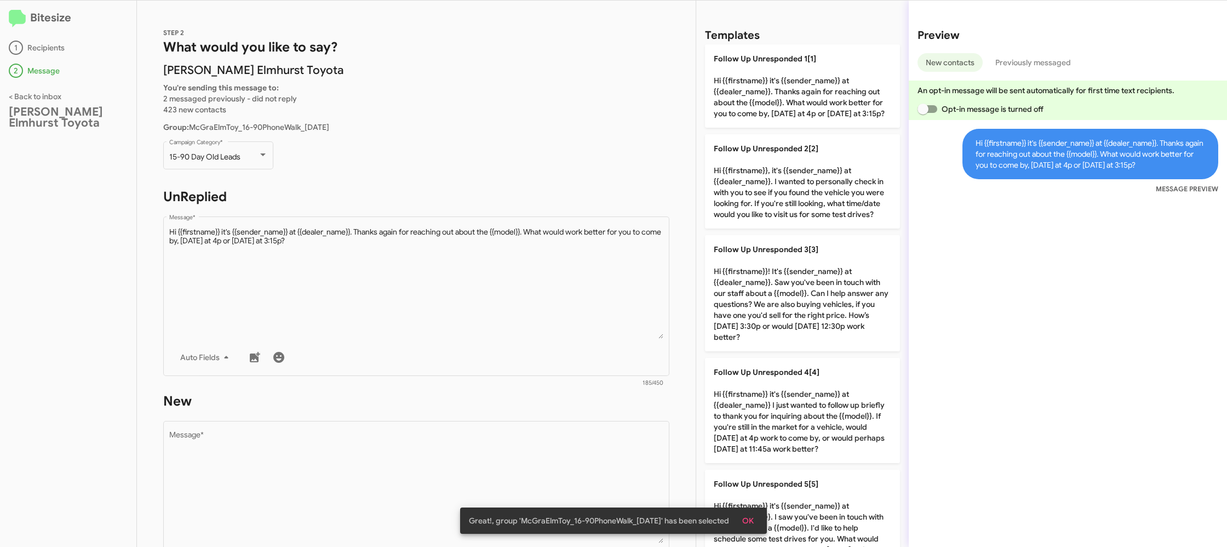
drag, startPoint x: 759, startPoint y: 107, endPoint x: 501, endPoint y: 176, distance: 267.2
click at [758, 107] on p "Follow Up Unresponded 1[1] Hi {{firstname}} it's {{sender_name}} at {{dealer_na…" at bounding box center [802, 85] width 195 height 83
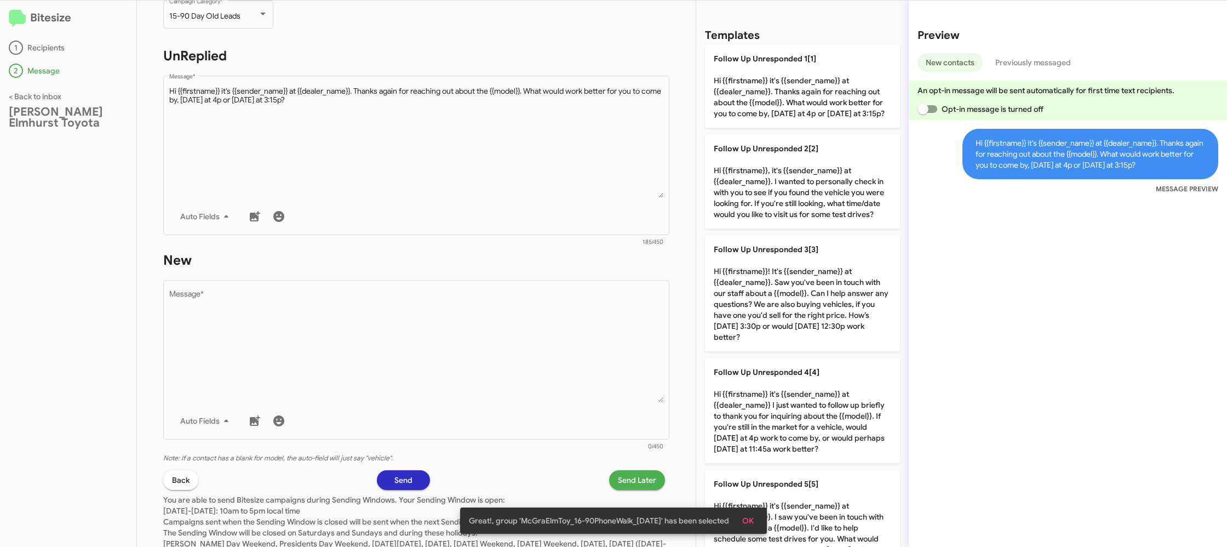
scroll to position [187, 0]
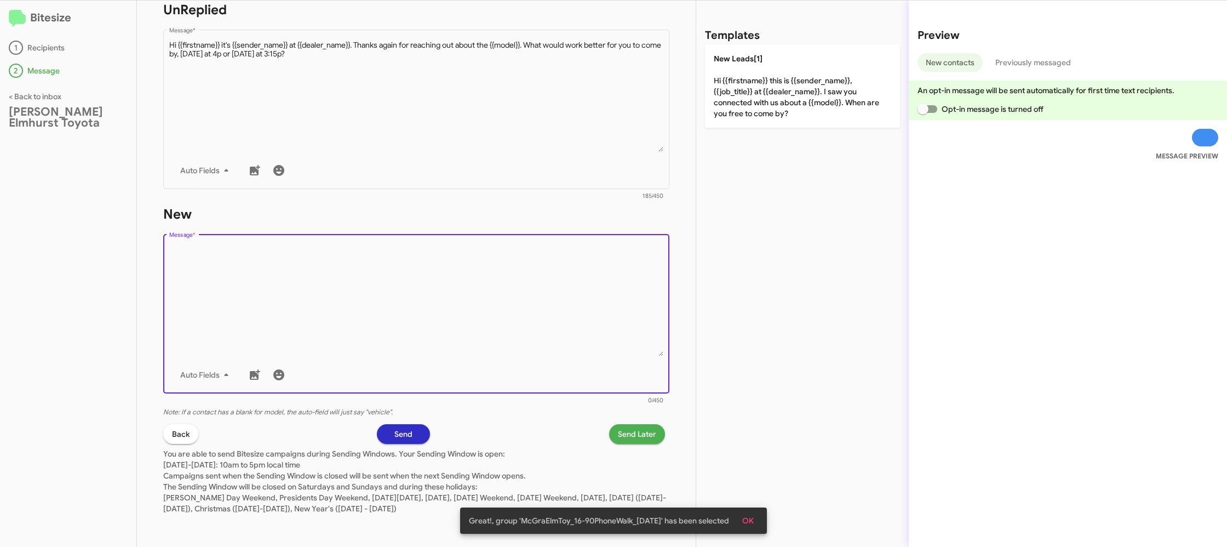
click at [496, 290] on textarea "Message *" at bounding box center [416, 300] width 495 height 112
drag, startPoint x: 496, startPoint y: 290, endPoint x: 671, endPoint y: 153, distance: 221.7
click at [528, 260] on textarea "Message *" at bounding box center [416, 300] width 495 height 112
drag, startPoint x: 751, startPoint y: 97, endPoint x: 691, endPoint y: 70, distance: 65.5
click at [749, 96] on p "New Leads[1] Hi {{firstname}} this is {{sender_name}}, {{job_title}} at {{deale…" at bounding box center [802, 85] width 195 height 83
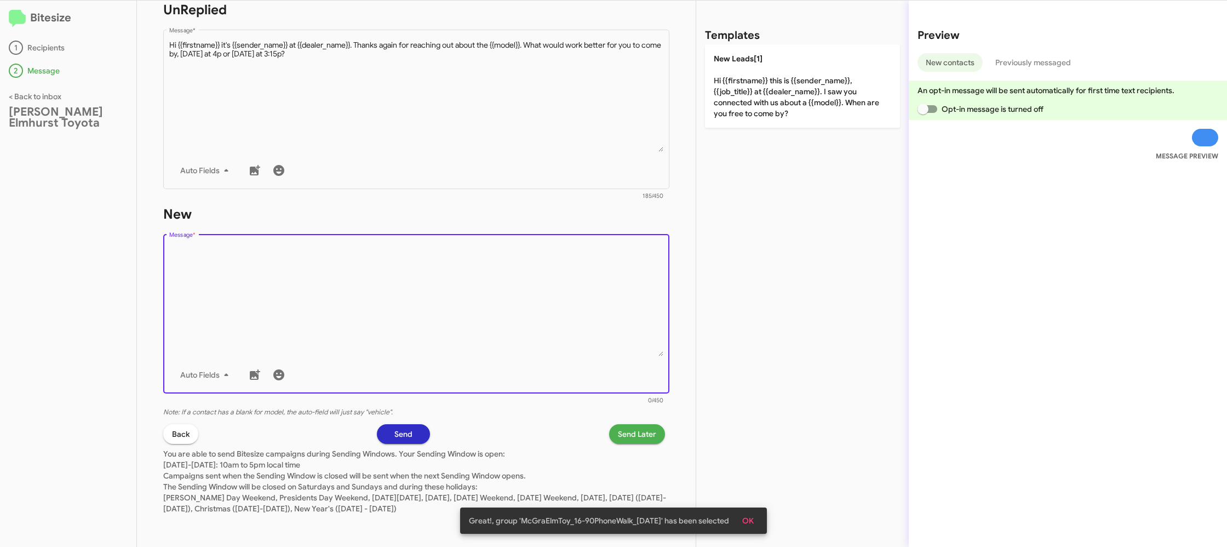
type textarea "Hi {{firstname}} this is {{sender_name}}, {{job_title}} at {{dealer_name}}. I s…"
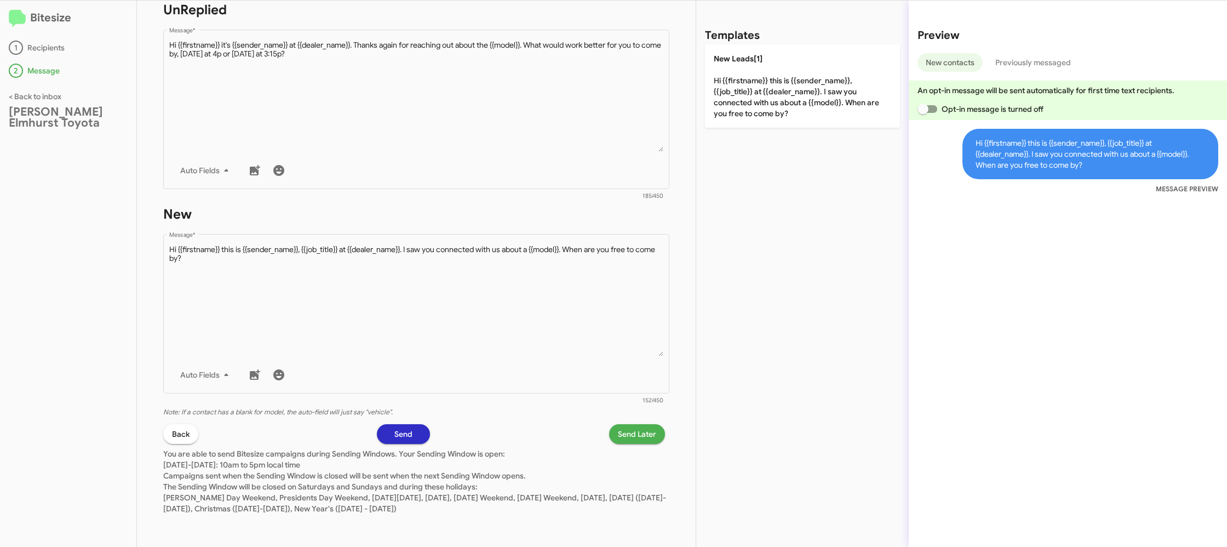
click at [626, 439] on span "Send Later" at bounding box center [637, 434] width 38 height 20
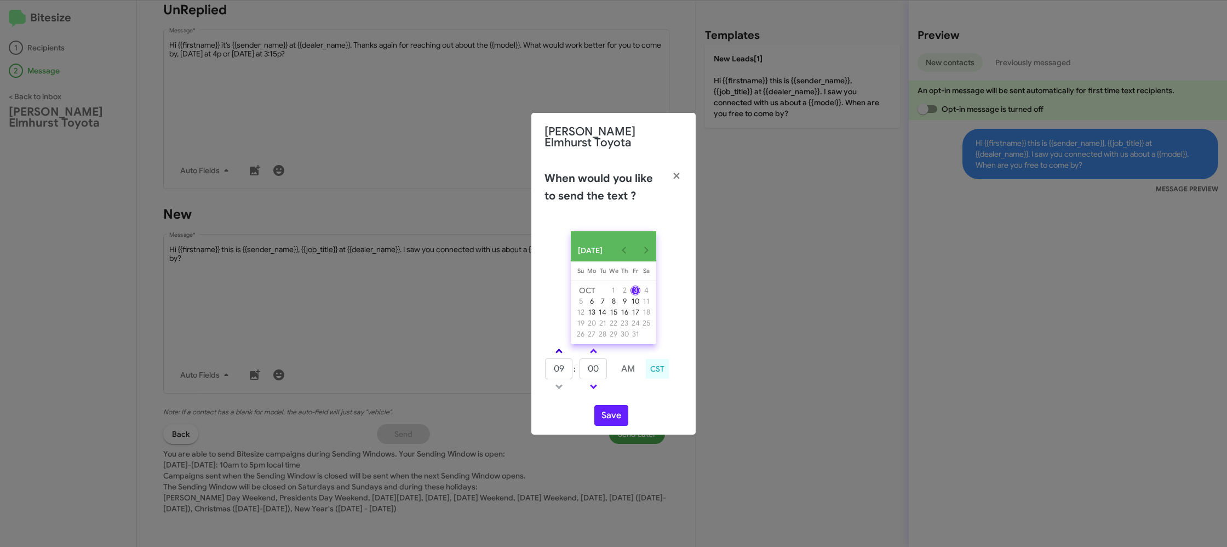
click at [555, 351] on link at bounding box center [559, 351] width 19 height 13
type input "10"
click at [603, 366] on input "00" at bounding box center [593, 368] width 27 height 21
type input "37"
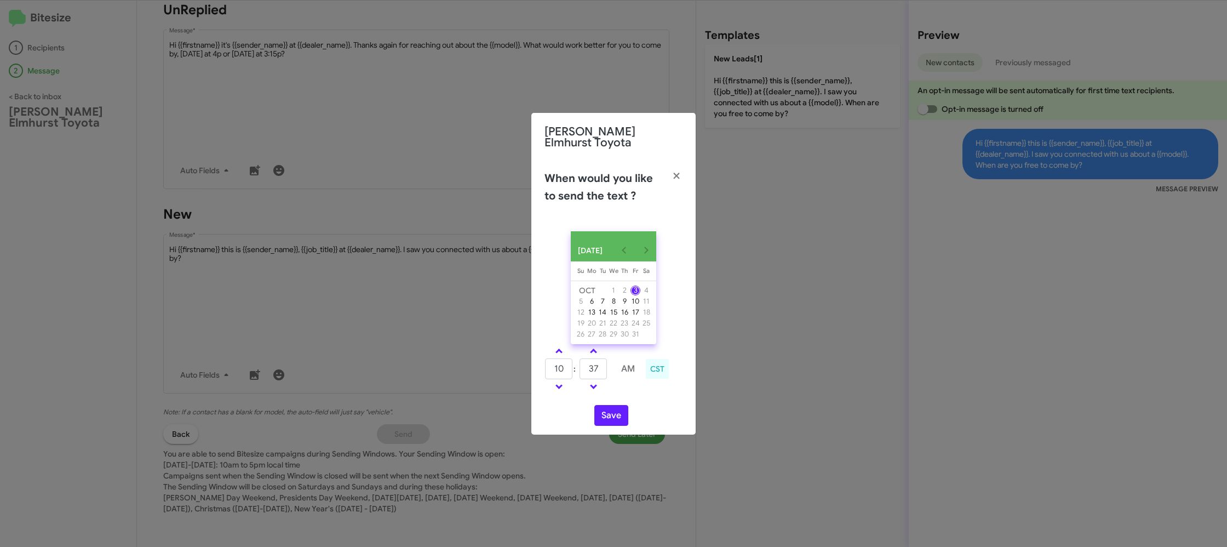
drag, startPoint x: 625, startPoint y: 390, endPoint x: 624, endPoint y: 397, distance: 6.7
click at [625, 391] on td at bounding box center [628, 387] width 29 height 14
click at [620, 408] on button "Save" at bounding box center [612, 415] width 34 height 21
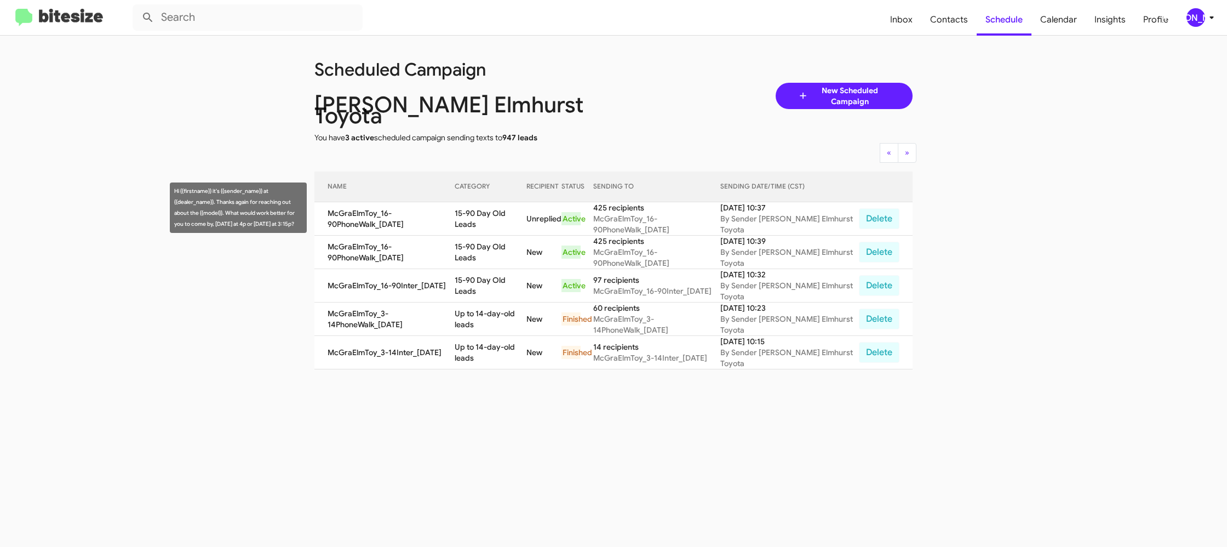
click at [523, 202] on td "15-90 Day Old Leads" at bounding box center [491, 218] width 72 height 33
drag, startPoint x: 523, startPoint y: 202, endPoint x: 476, endPoint y: 114, distance: 100.3
click at [523, 202] on td "15-90 Day Old Leads" at bounding box center [491, 218] width 72 height 33
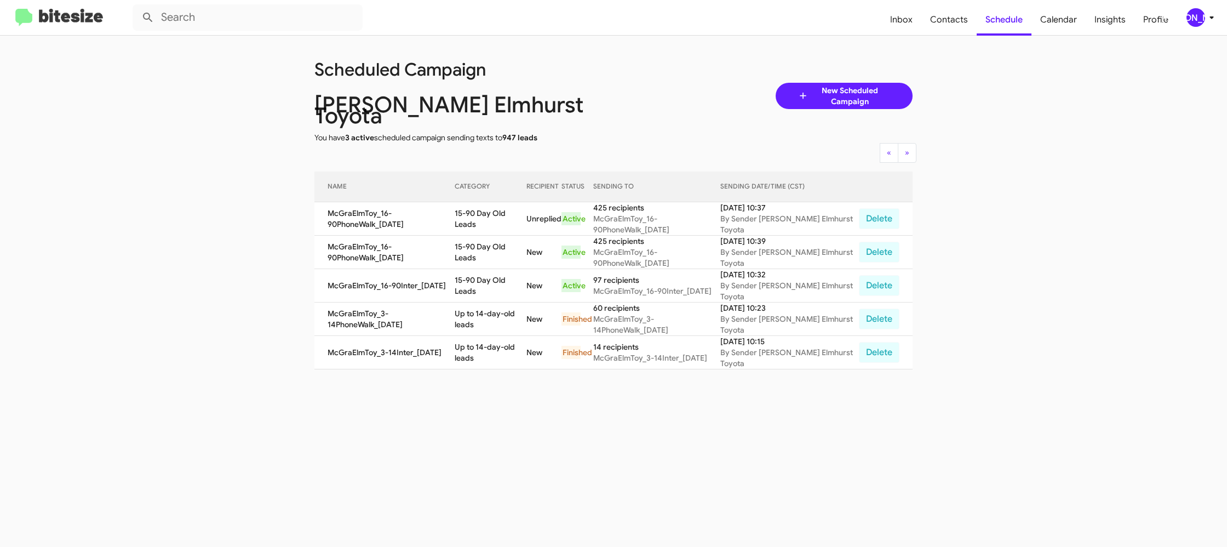
copy td "15-90 Day Old Leads"
